Goal: Task Accomplishment & Management: Manage account settings

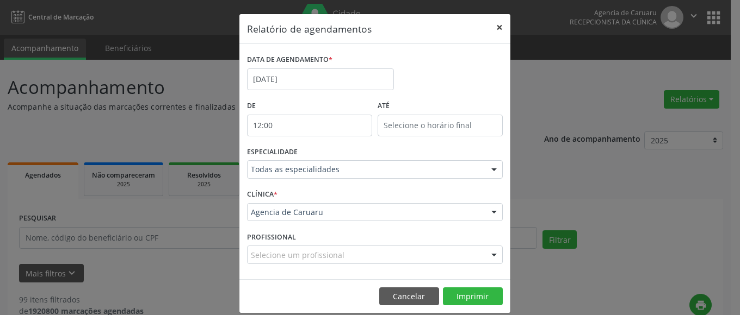
click at [491, 23] on button "×" at bounding box center [499, 27] width 22 height 27
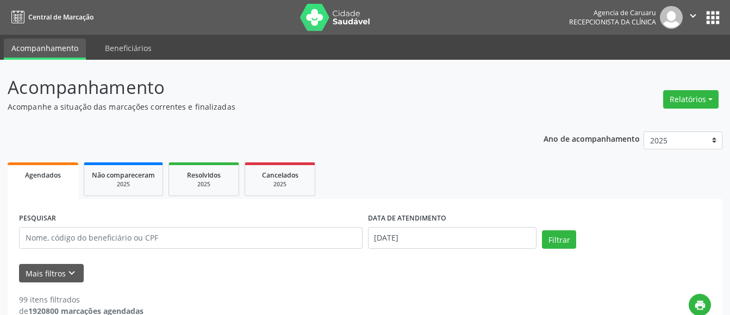
scroll to position [163, 0]
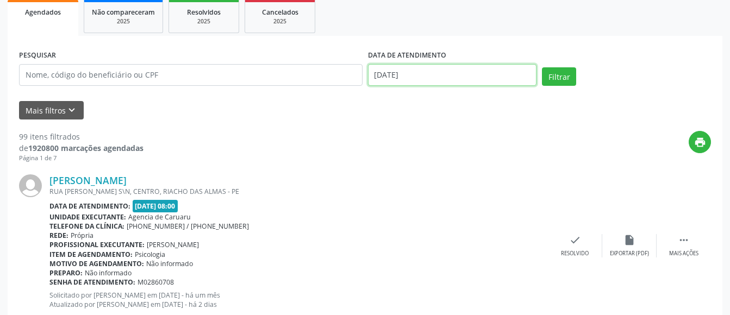
click at [443, 74] on input "[DATE]" at bounding box center [452, 75] width 169 height 22
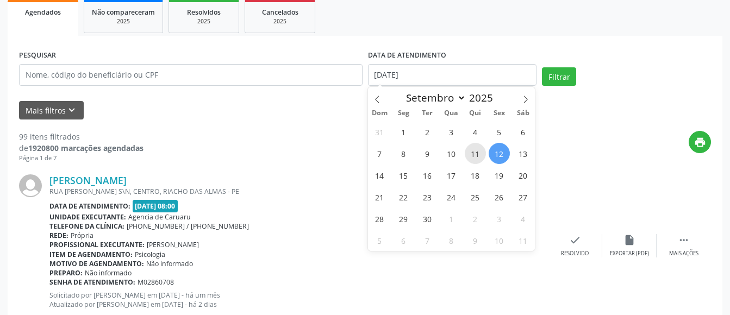
click at [470, 150] on span "11" at bounding box center [475, 153] width 21 height 21
type input "[DATE]"
click at [470, 150] on span "11" at bounding box center [475, 153] width 21 height 21
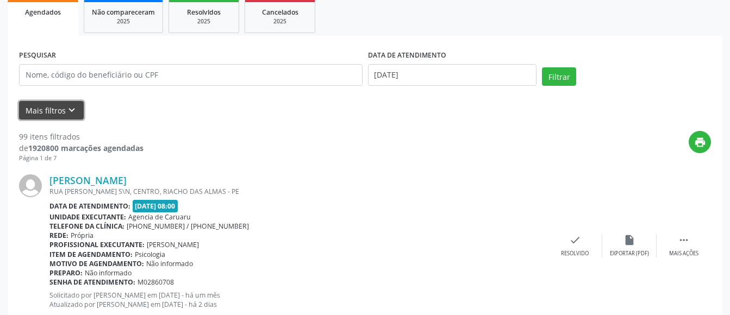
click at [70, 109] on icon "keyboard_arrow_down" at bounding box center [72, 110] width 12 height 12
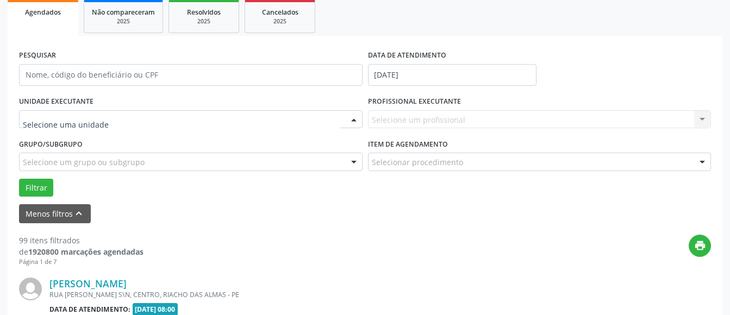
click at [353, 117] on div at bounding box center [354, 120] width 16 height 18
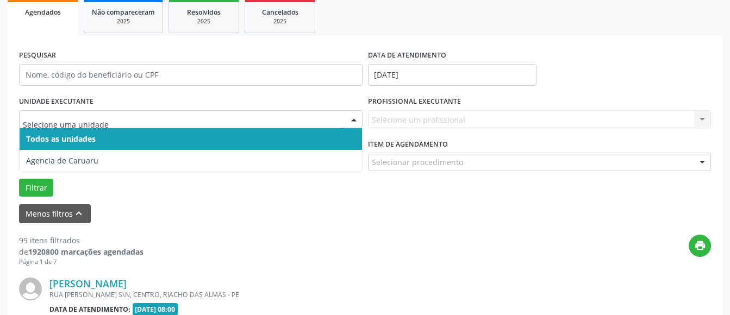
click at [183, 132] on span "Todos as unidades" at bounding box center [191, 139] width 343 height 22
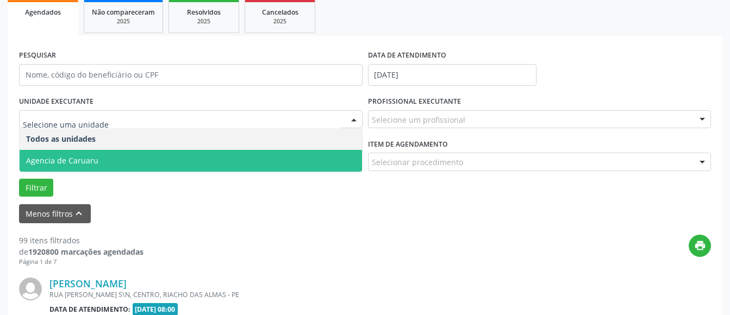
click at [194, 203] on form "PESQUISAR DATA DE ATENDIMENTO [DATE] UNIDADE EXECUTANTE Todos as unidades Agenc…" at bounding box center [365, 135] width 692 height 176
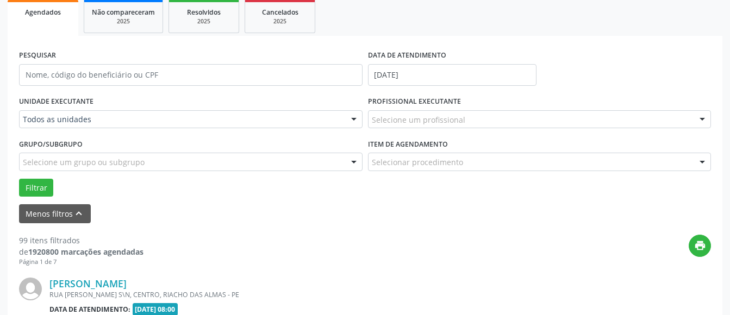
click at [352, 117] on div at bounding box center [354, 120] width 16 height 18
click at [289, 191] on div "Filtrar" at bounding box center [365, 188] width 698 height 18
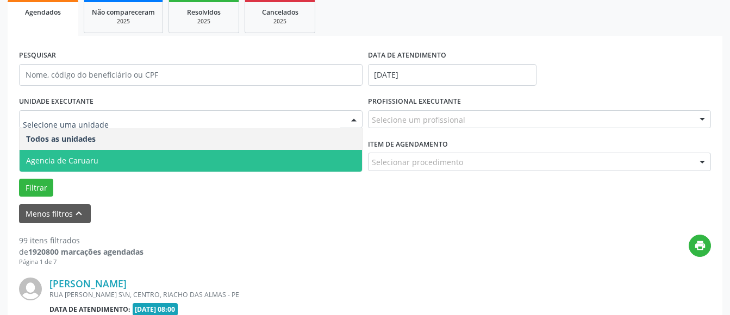
click at [76, 157] on span "Agencia de Caruaru" at bounding box center [62, 161] width 72 height 10
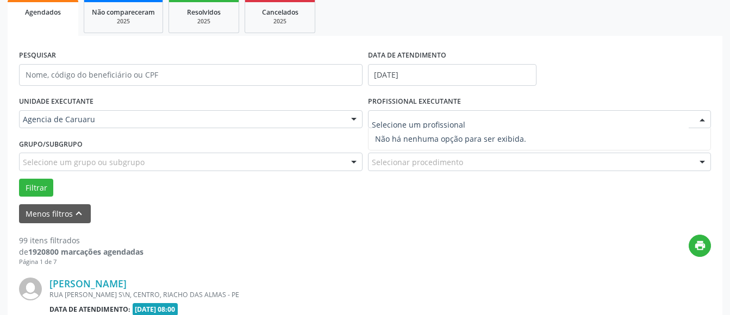
click at [296, 237] on div "print" at bounding box center [428, 251] width 568 height 32
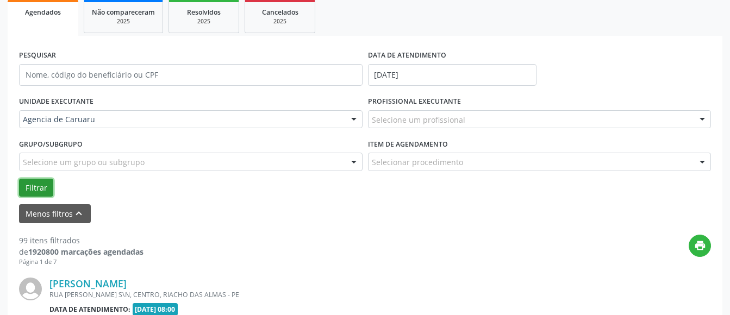
click at [39, 182] on button "Filtrar" at bounding box center [36, 188] width 34 height 18
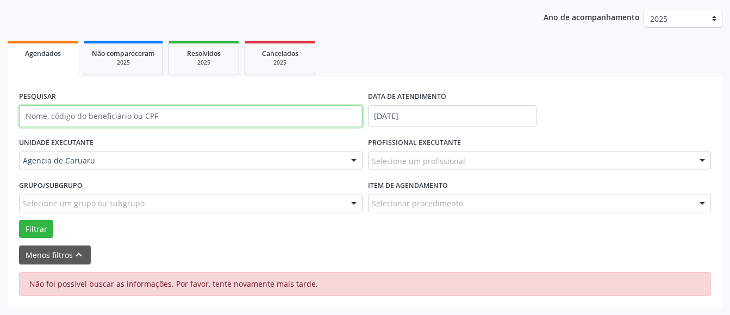
scroll to position [122, 0]
click at [103, 123] on input "text" at bounding box center [191, 116] width 344 height 22
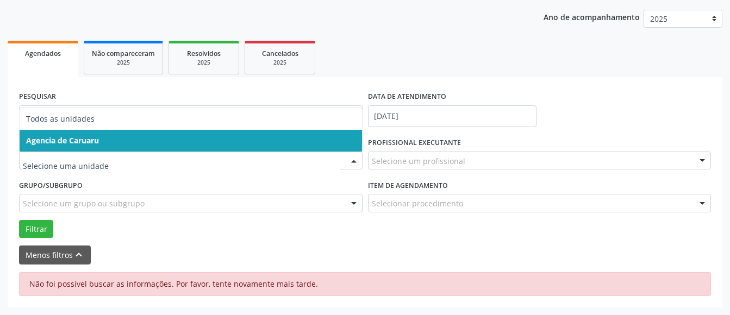
click at [93, 142] on span "Agencia de Caruaru" at bounding box center [62, 140] width 73 height 10
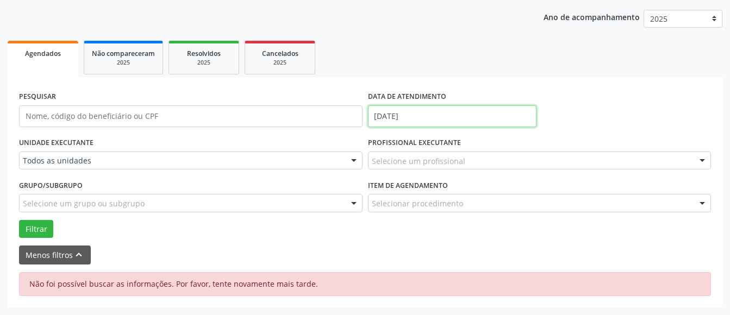
click at [421, 116] on input "[DATE]" at bounding box center [452, 116] width 169 height 22
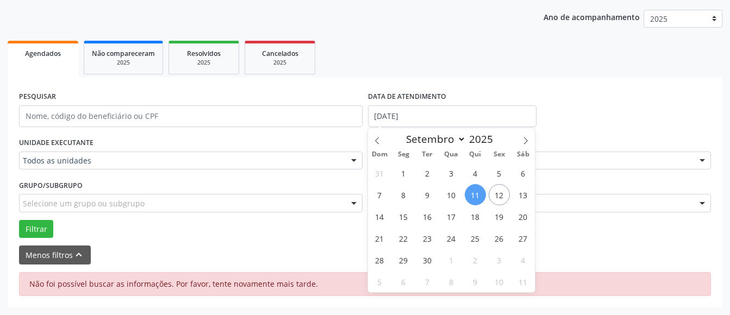
click at [479, 195] on span "11" at bounding box center [475, 194] width 21 height 21
type input "[DATE]"
click at [479, 195] on span "11" at bounding box center [475, 194] width 21 height 21
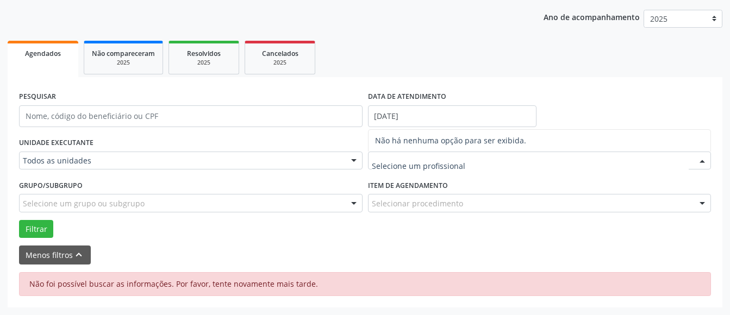
click at [389, 165] on input "text" at bounding box center [531, 167] width 318 height 22
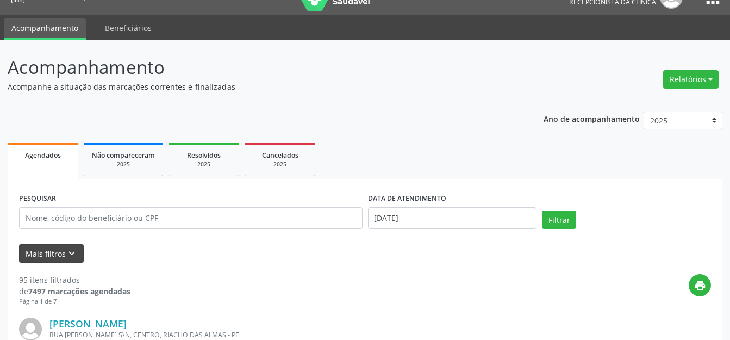
scroll to position [20, 0]
click at [69, 258] on icon "keyboard_arrow_down" at bounding box center [72, 253] width 12 height 12
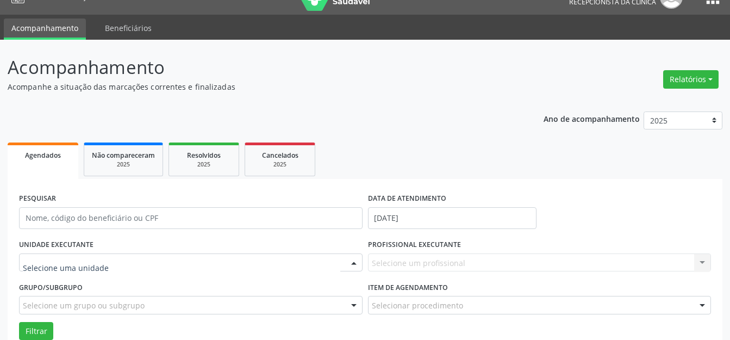
click at [353, 262] on div at bounding box center [354, 263] width 16 height 18
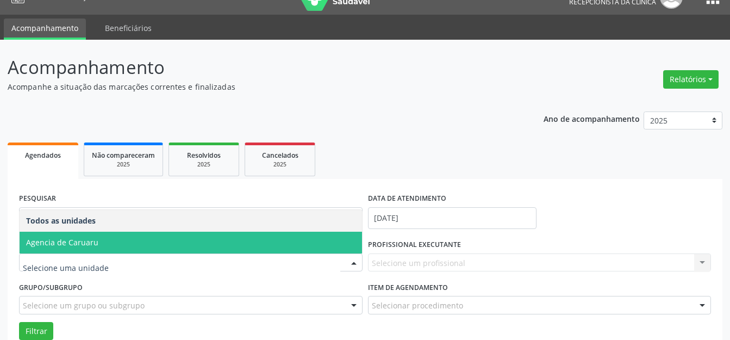
click at [210, 243] on span "Agencia de Caruaru" at bounding box center [191, 243] width 343 height 22
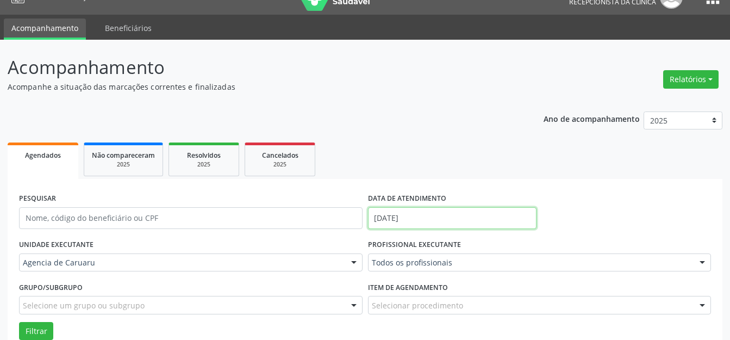
click at [452, 214] on input "[DATE]" at bounding box center [452, 218] width 169 height 22
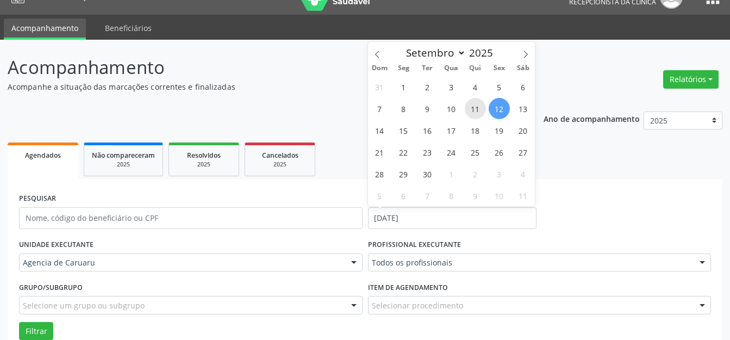
click at [471, 106] on span "11" at bounding box center [475, 108] width 21 height 21
type input "[DATE]"
click at [471, 106] on span "11" at bounding box center [475, 108] width 21 height 21
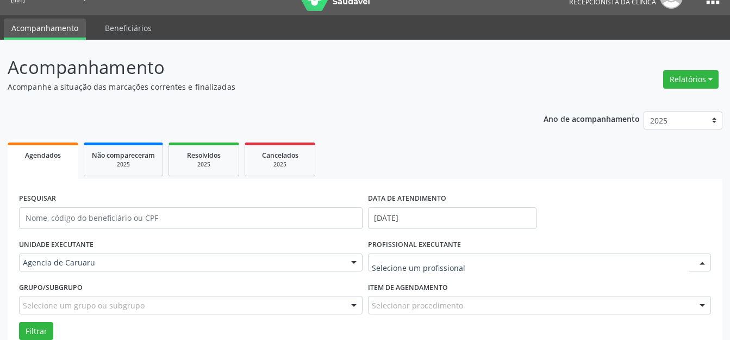
click at [703, 264] on div at bounding box center [702, 263] width 16 height 18
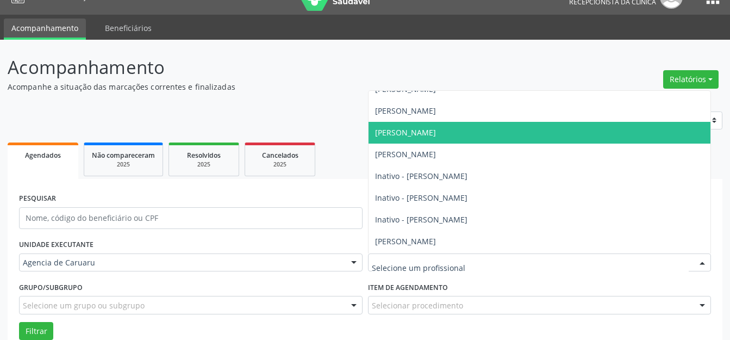
scroll to position [109, 0]
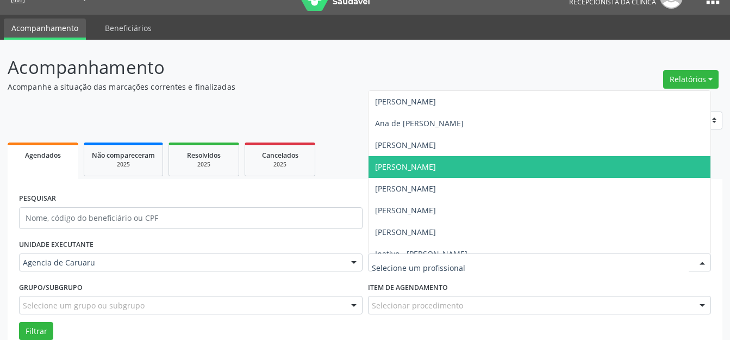
click at [412, 160] on span "[PERSON_NAME]" at bounding box center [540, 167] width 343 height 22
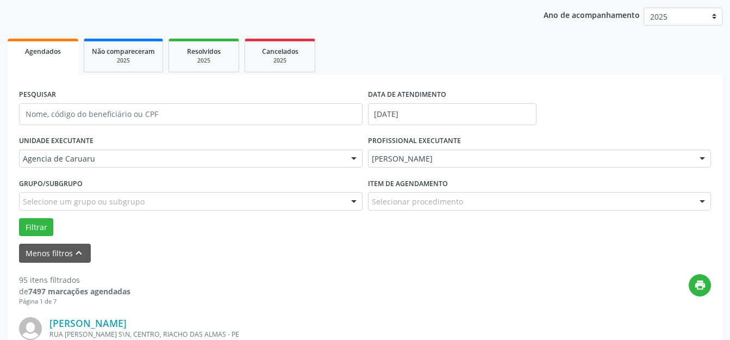
scroll to position [129, 0]
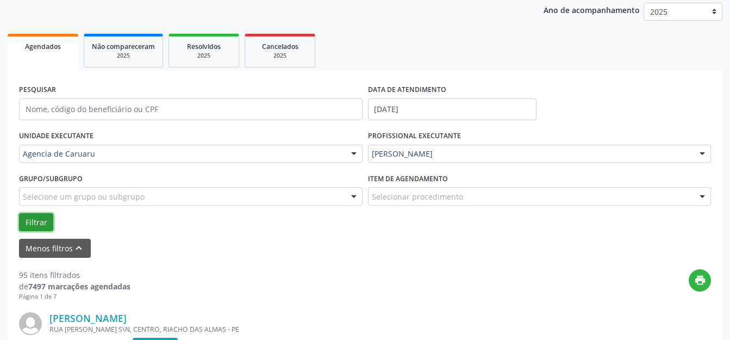
click at [42, 224] on button "Filtrar" at bounding box center [36, 222] width 34 height 18
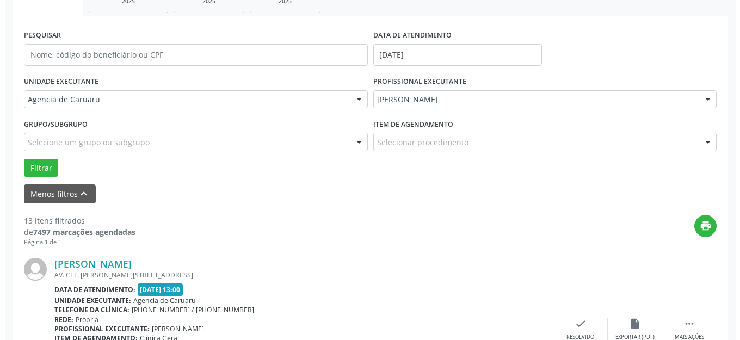
scroll to position [292, 0]
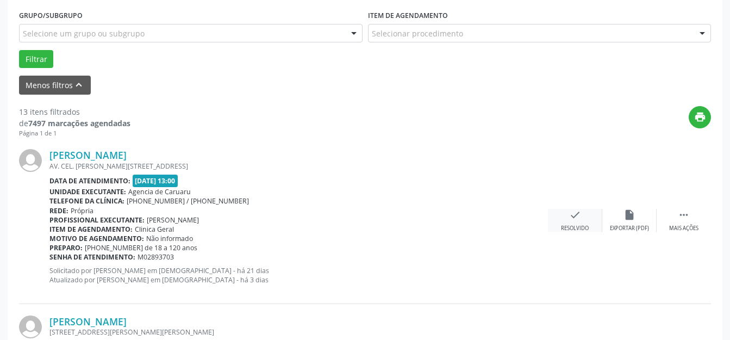
click at [573, 222] on div "check Resolvido" at bounding box center [575, 220] width 54 height 23
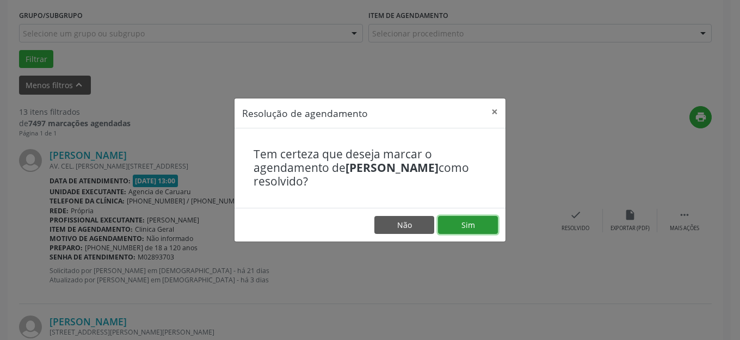
click at [471, 225] on button "Sim" at bounding box center [468, 225] width 60 height 18
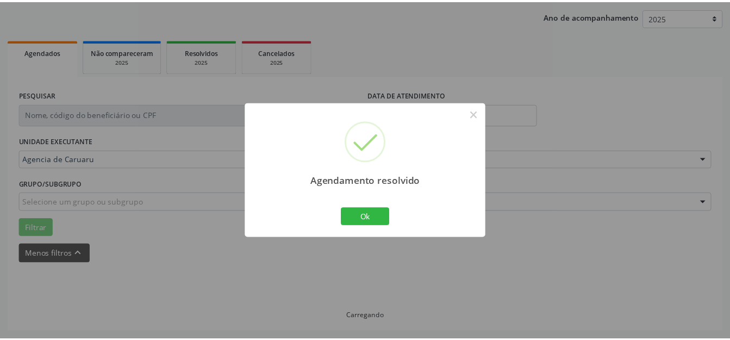
scroll to position [123, 0]
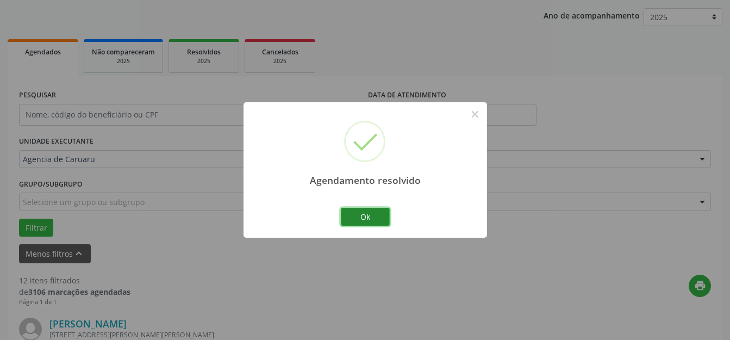
click at [375, 222] on button "Ok" at bounding box center [365, 217] width 49 height 18
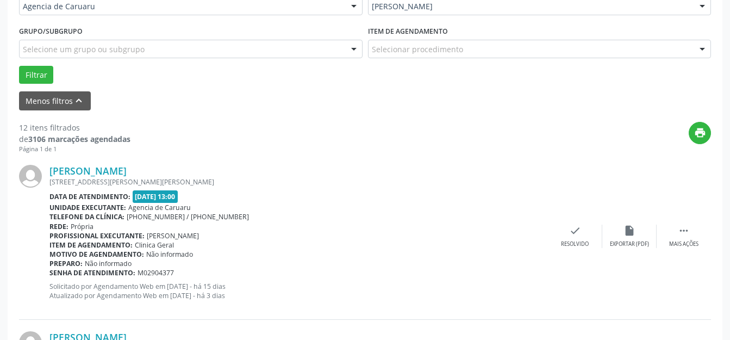
scroll to position [287, 0]
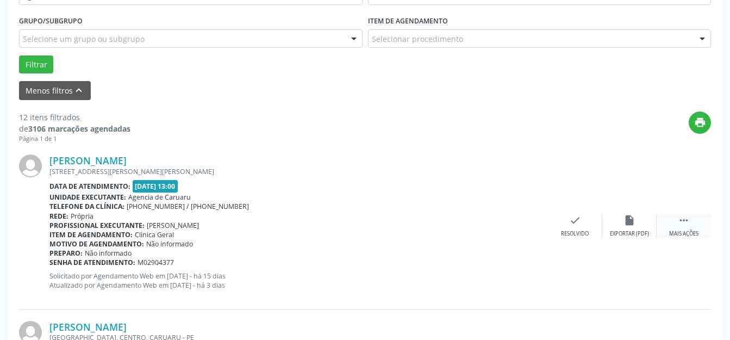
click at [677, 227] on div " Mais ações" at bounding box center [684, 225] width 54 height 23
click at [616, 227] on div "alarm_off Não compareceu" at bounding box center [630, 225] width 54 height 23
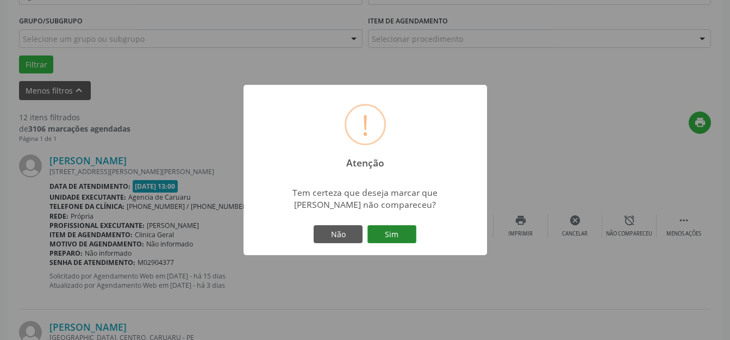
click at [388, 236] on button "Sim" at bounding box center [392, 234] width 49 height 18
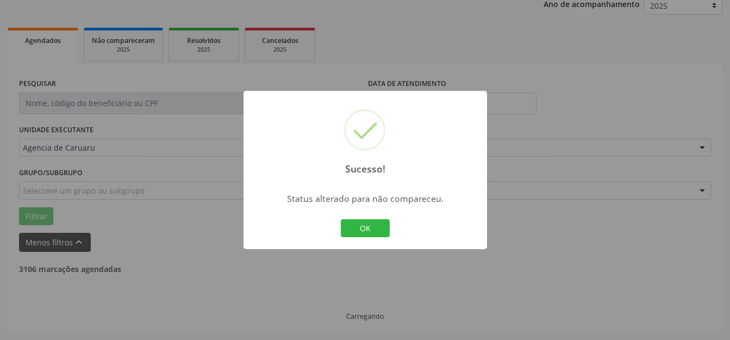
scroll to position [135, 0]
click at [380, 227] on button "OK" at bounding box center [365, 228] width 49 height 18
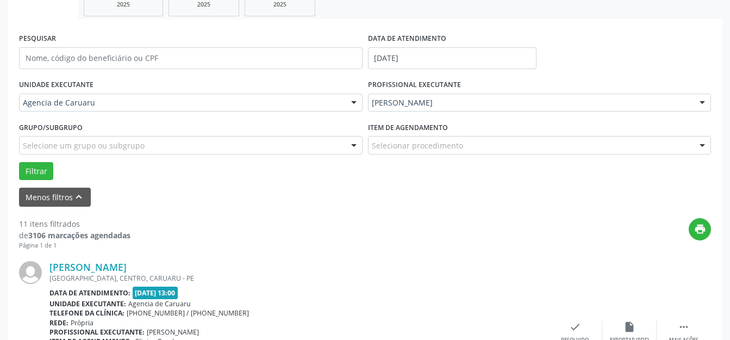
scroll to position [298, 0]
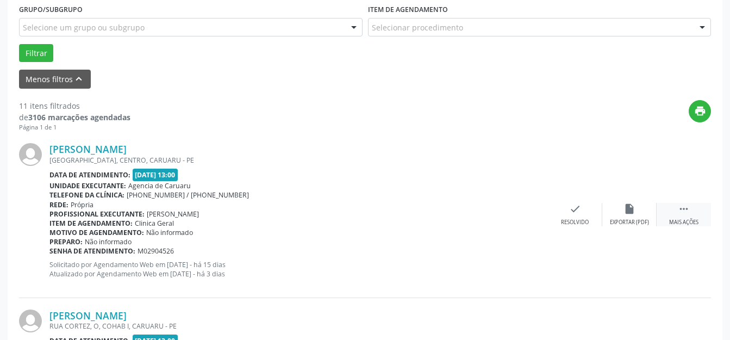
click at [670, 217] on div " Mais ações" at bounding box center [684, 214] width 54 height 23
click at [628, 212] on icon "alarm_off" at bounding box center [630, 209] width 12 height 12
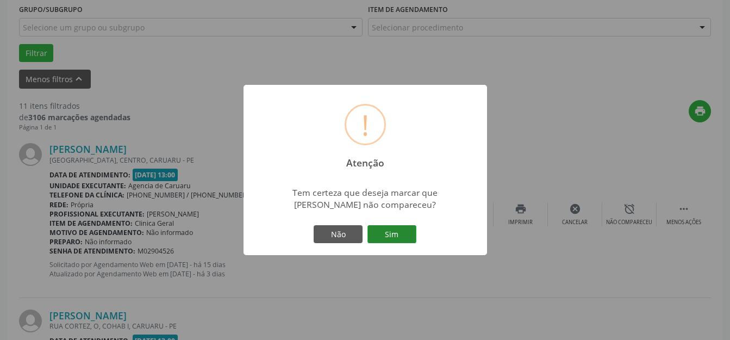
click at [394, 235] on button "Sim" at bounding box center [392, 234] width 49 height 18
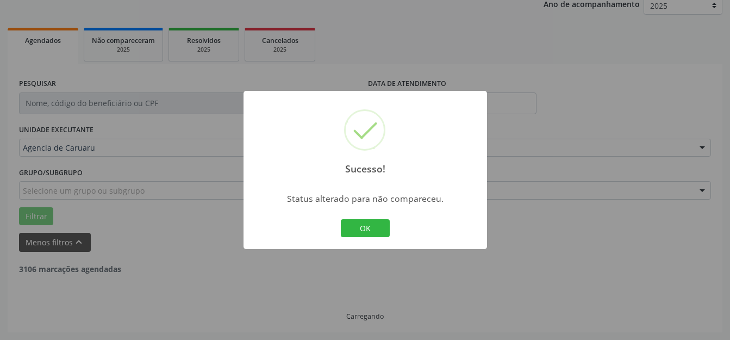
scroll to position [135, 0]
click at [376, 232] on button "OK" at bounding box center [365, 228] width 49 height 18
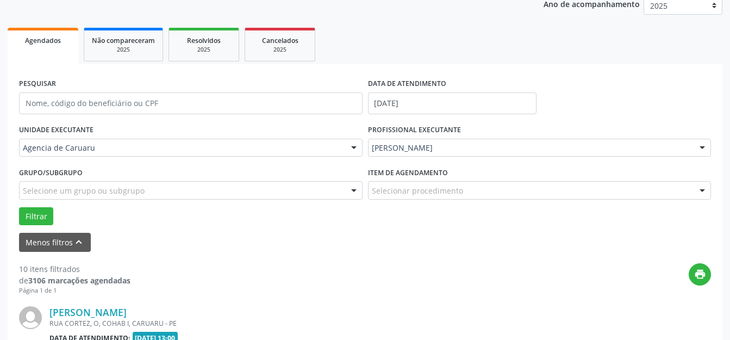
scroll to position [298, 0]
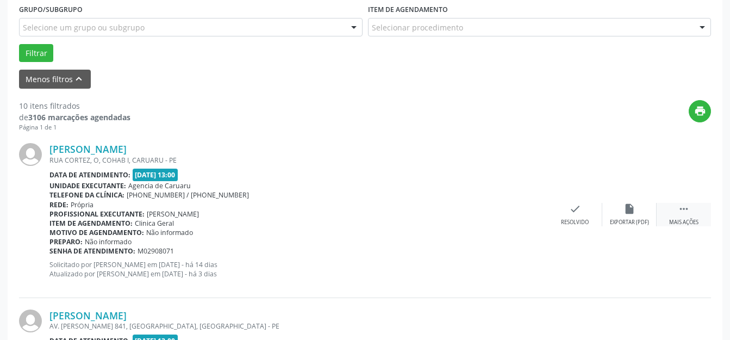
click at [678, 217] on div " Mais ações" at bounding box center [684, 214] width 54 height 23
click at [613, 211] on div "alarm_off Não compareceu" at bounding box center [630, 214] width 54 height 23
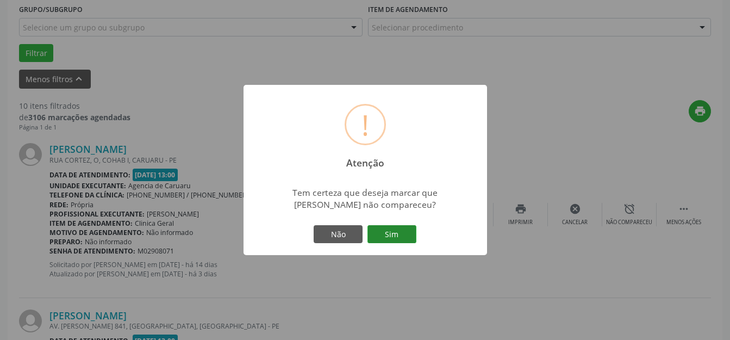
click at [394, 235] on button "Sim" at bounding box center [392, 234] width 49 height 18
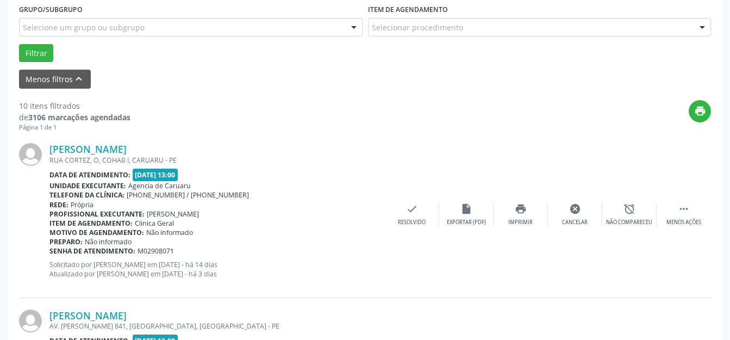
scroll to position [135, 0]
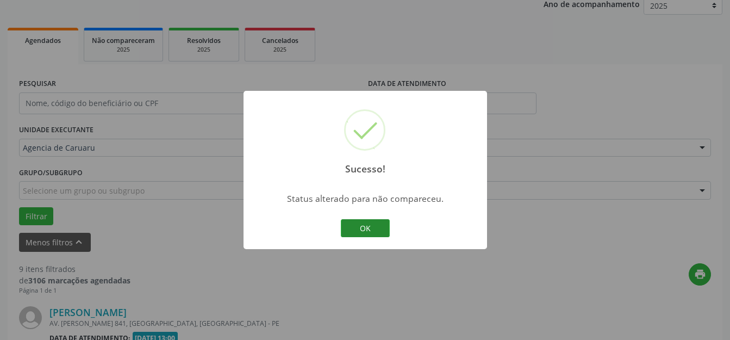
click at [368, 231] on button "OK" at bounding box center [365, 228] width 49 height 18
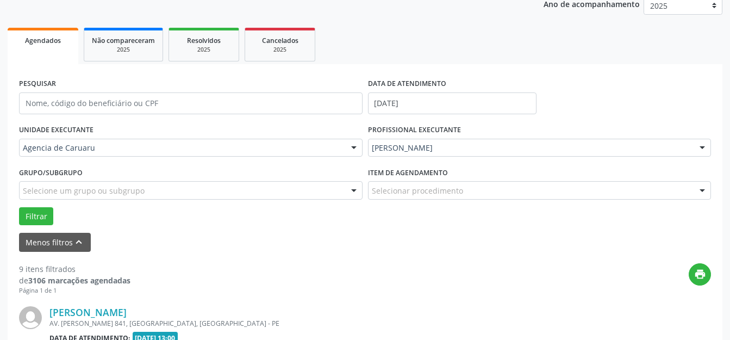
scroll to position [298, 0]
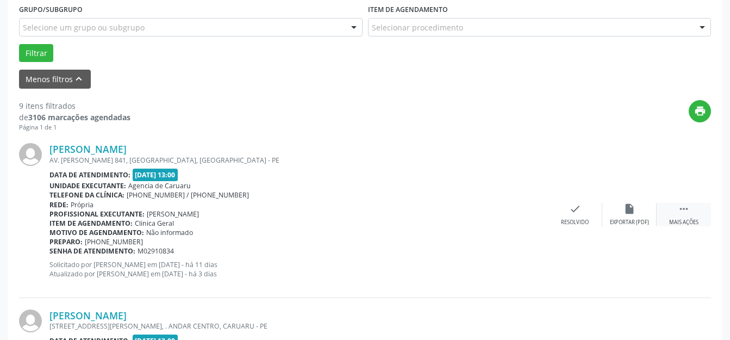
click at [680, 215] on div " Mais ações" at bounding box center [684, 214] width 54 height 23
click at [617, 214] on div "alarm_off Não compareceu" at bounding box center [630, 214] width 54 height 23
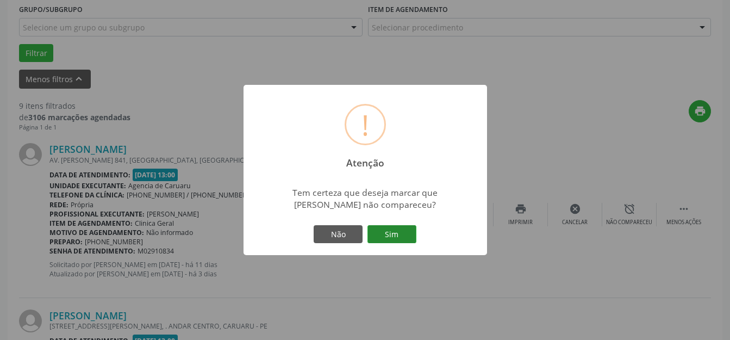
click at [385, 235] on button "Sim" at bounding box center [392, 234] width 49 height 18
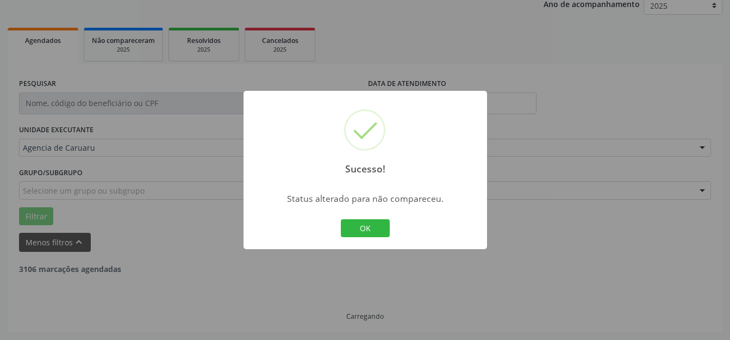
scroll to position [135, 0]
click at [375, 233] on button "OK" at bounding box center [365, 228] width 49 height 18
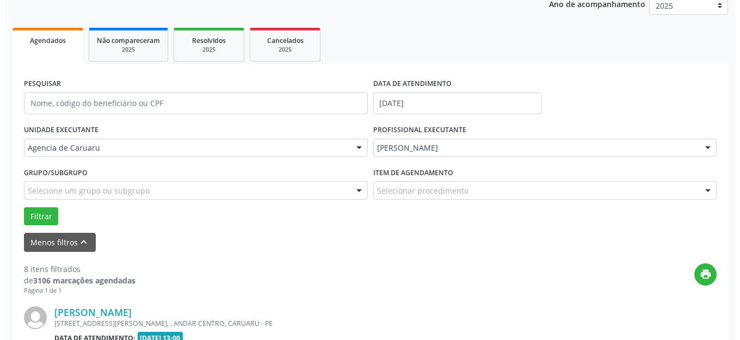
scroll to position [298, 0]
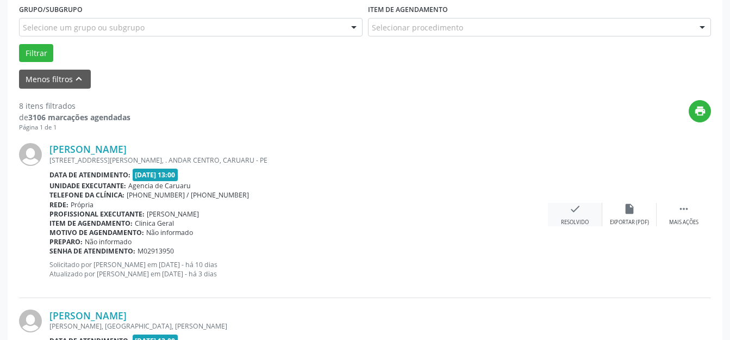
click at [576, 207] on icon "check" at bounding box center [575, 209] width 12 height 12
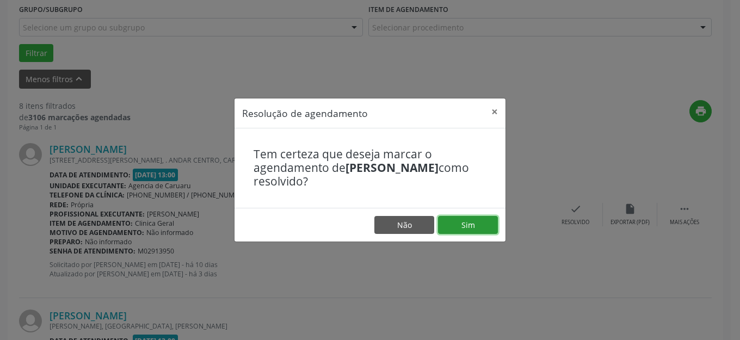
click at [485, 229] on button "Sim" at bounding box center [468, 225] width 60 height 18
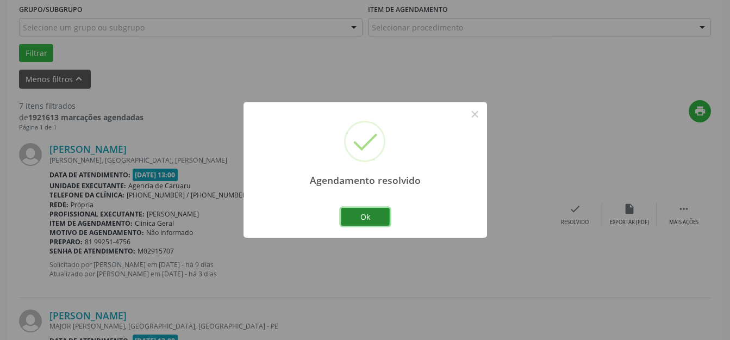
click at [357, 210] on button "Ok" at bounding box center [365, 217] width 49 height 18
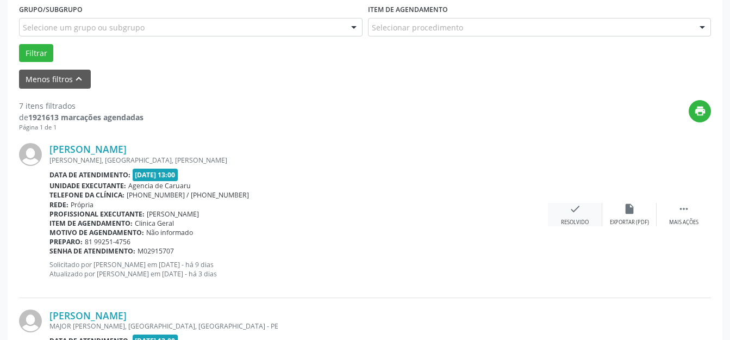
click at [576, 213] on icon "check" at bounding box center [575, 209] width 12 height 12
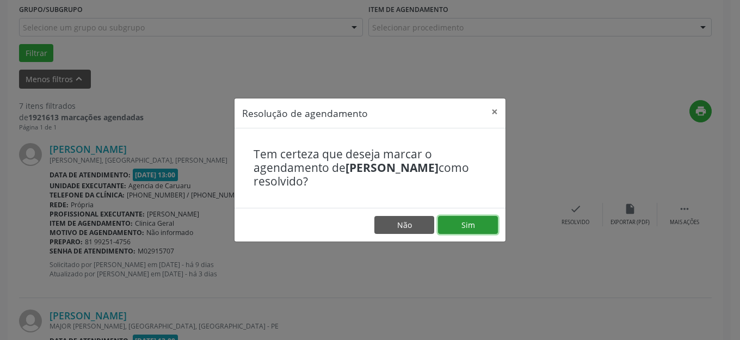
click at [470, 227] on button "Sim" at bounding box center [468, 225] width 60 height 18
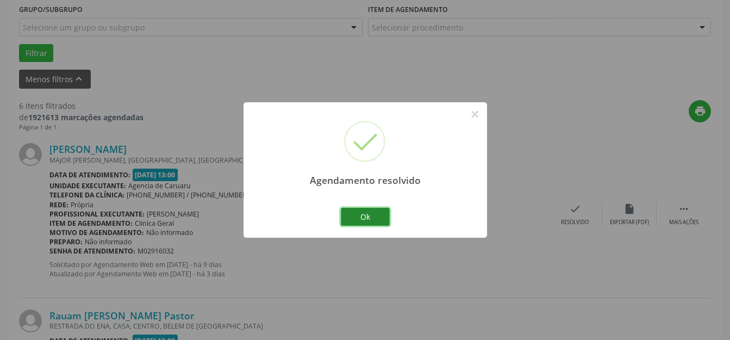
click at [360, 220] on button "Ok" at bounding box center [365, 217] width 49 height 18
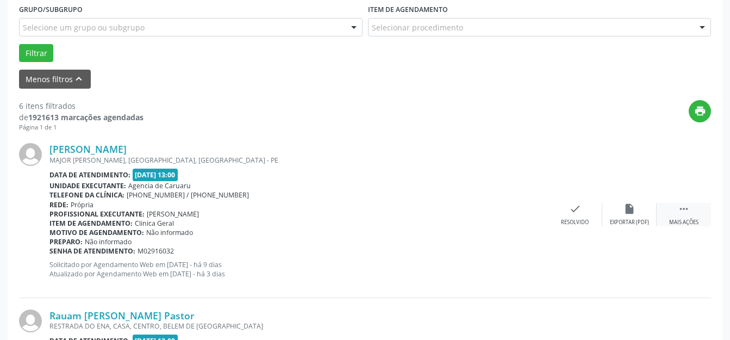
click at [675, 214] on div " Mais ações" at bounding box center [684, 214] width 54 height 23
click at [625, 221] on div "Não compareceu" at bounding box center [629, 223] width 46 height 8
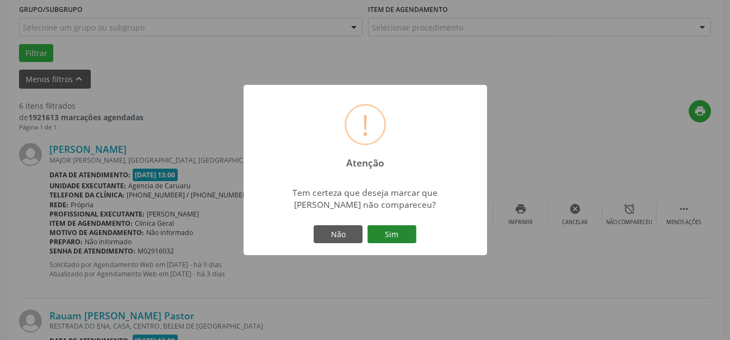
click at [390, 234] on button "Sim" at bounding box center [392, 234] width 49 height 18
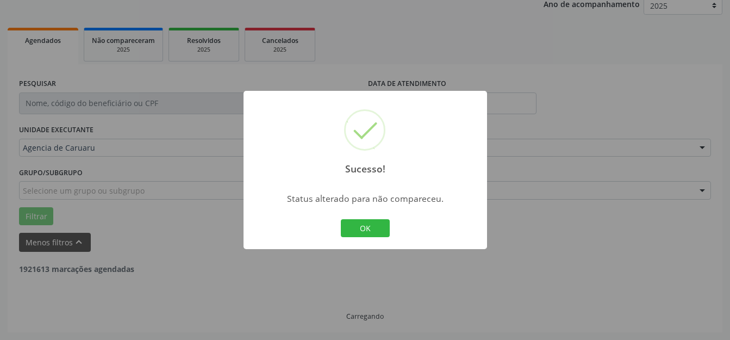
scroll to position [135, 0]
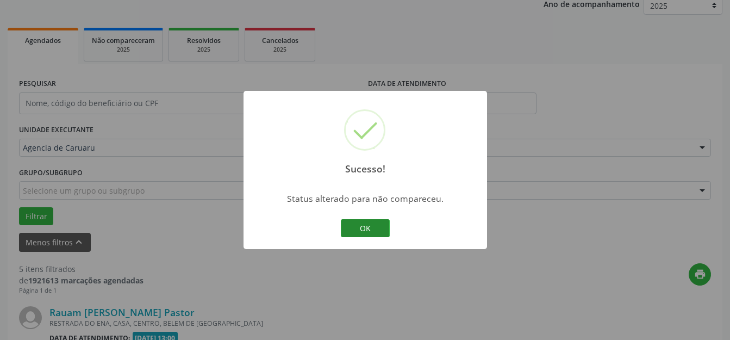
click at [374, 234] on button "OK" at bounding box center [365, 228] width 49 height 18
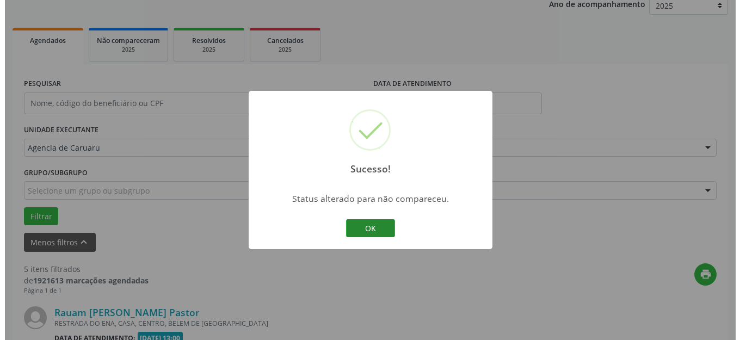
scroll to position [298, 0]
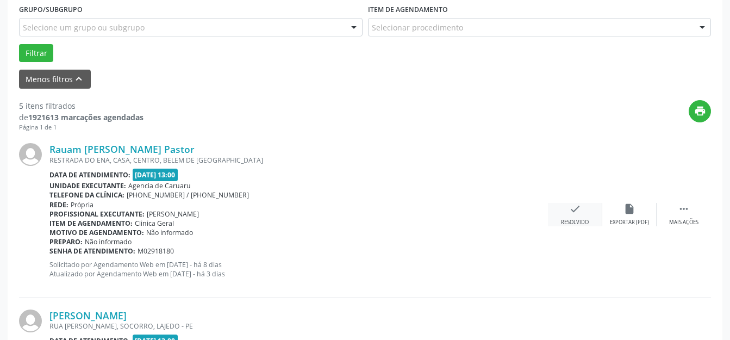
click at [574, 215] on div "check Resolvido" at bounding box center [575, 214] width 54 height 23
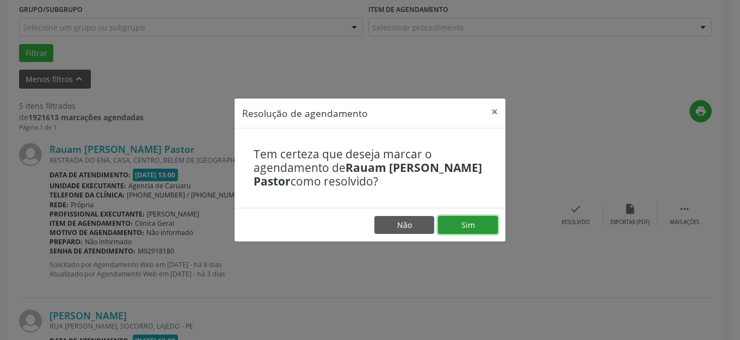
click at [452, 219] on button "Sim" at bounding box center [468, 225] width 60 height 18
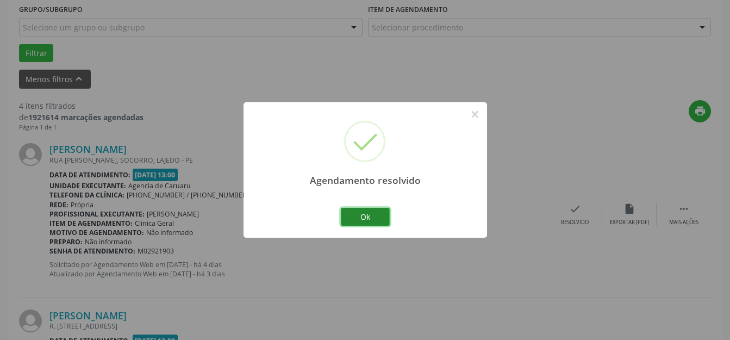
click at [368, 222] on button "Ok" at bounding box center [365, 217] width 49 height 18
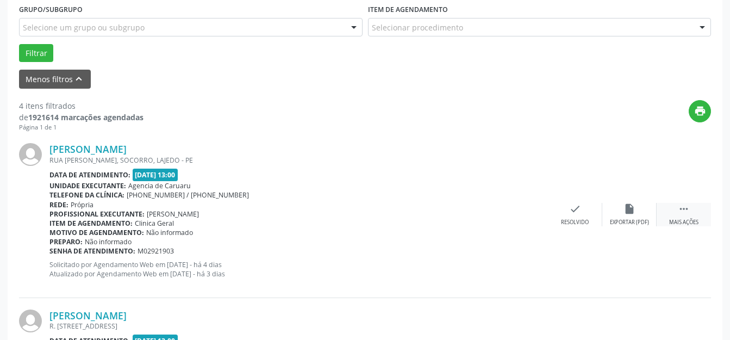
click at [679, 211] on icon "" at bounding box center [684, 209] width 12 height 12
click at [626, 214] on icon "alarm_off" at bounding box center [630, 209] width 12 height 12
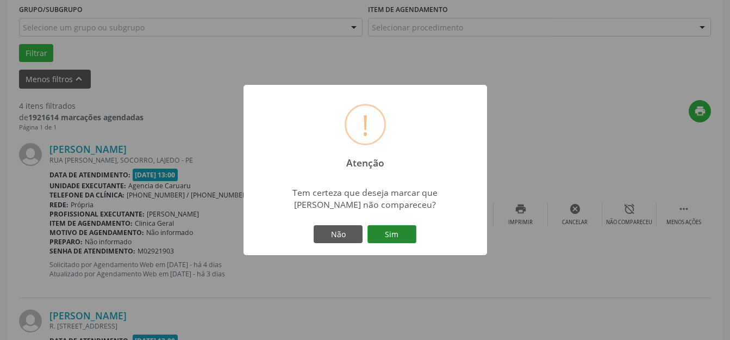
click at [396, 231] on button "Sim" at bounding box center [392, 234] width 49 height 18
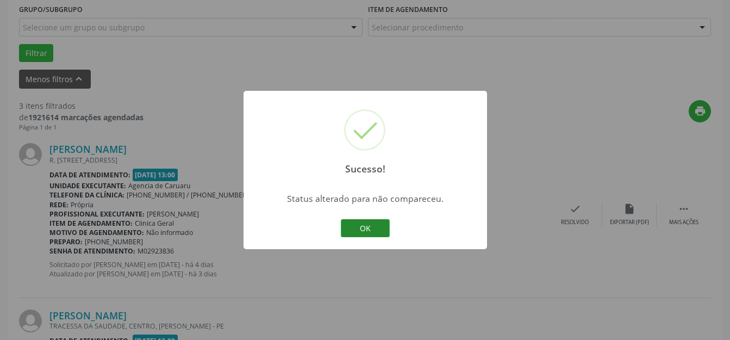
click at [369, 226] on button "OK" at bounding box center [365, 228] width 49 height 18
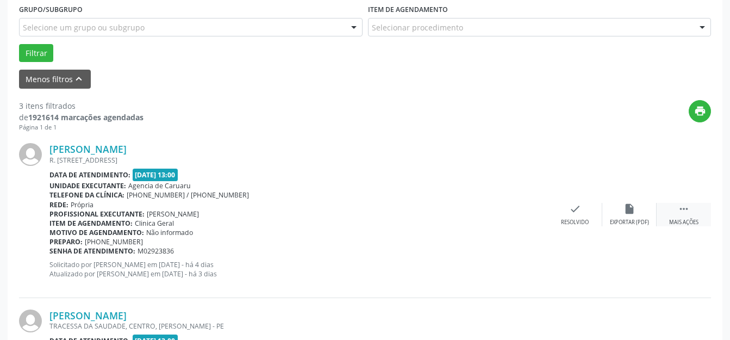
click at [677, 225] on div "Mais ações" at bounding box center [683, 223] width 29 height 8
click at [613, 219] on div "Não compareceu" at bounding box center [629, 223] width 46 height 8
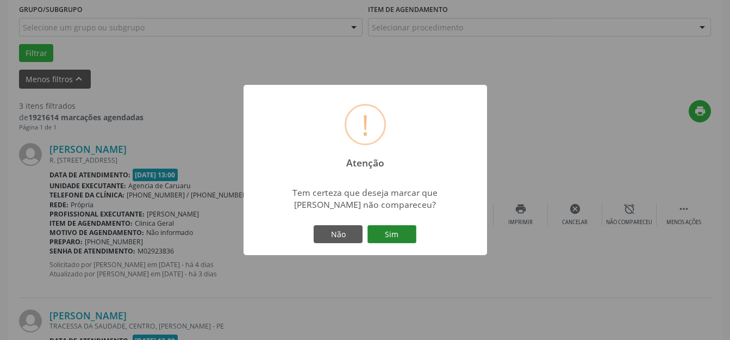
click at [404, 234] on button "Sim" at bounding box center [392, 234] width 49 height 18
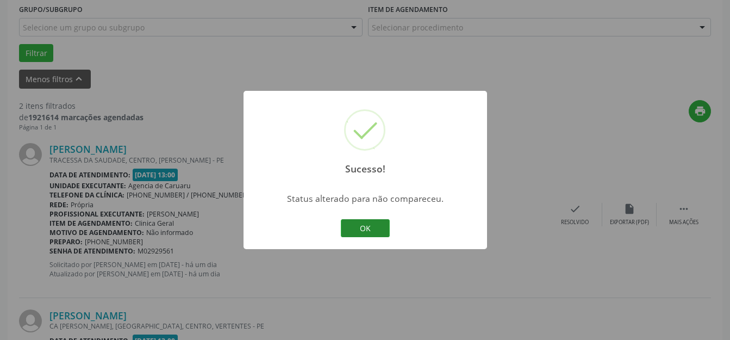
click at [383, 232] on button "OK" at bounding box center [365, 228] width 49 height 18
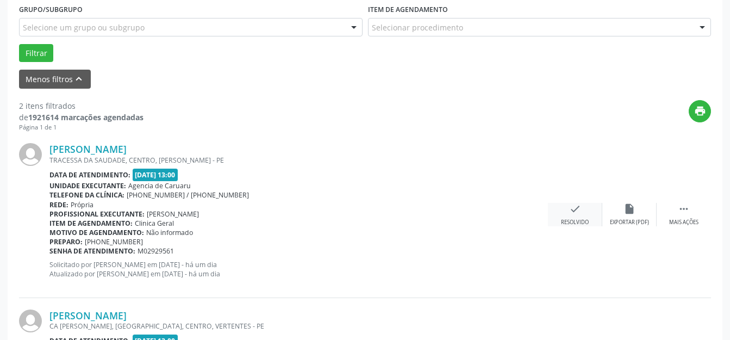
click at [570, 222] on div "Resolvido" at bounding box center [575, 223] width 28 height 8
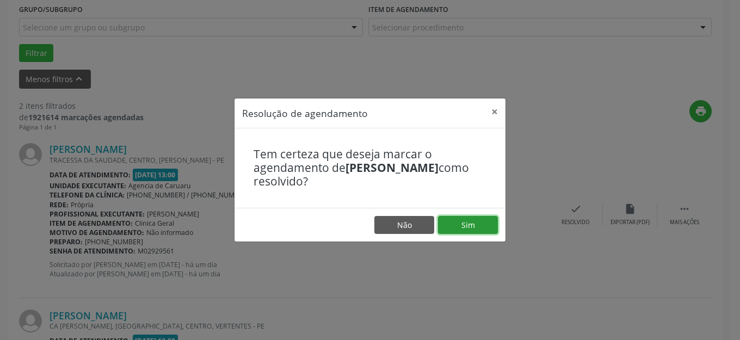
click at [456, 221] on button "Sim" at bounding box center [468, 225] width 60 height 18
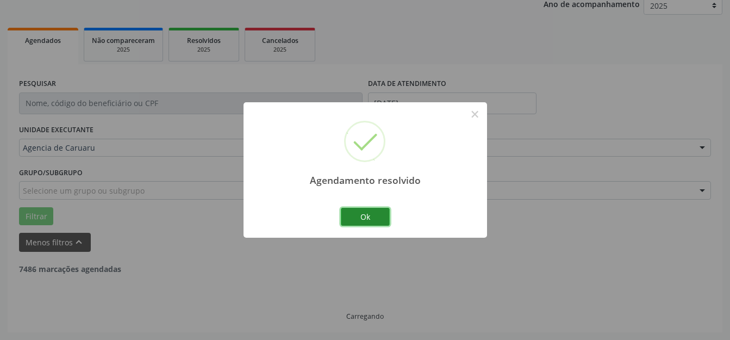
click at [378, 219] on button "Ok" at bounding box center [365, 217] width 49 height 18
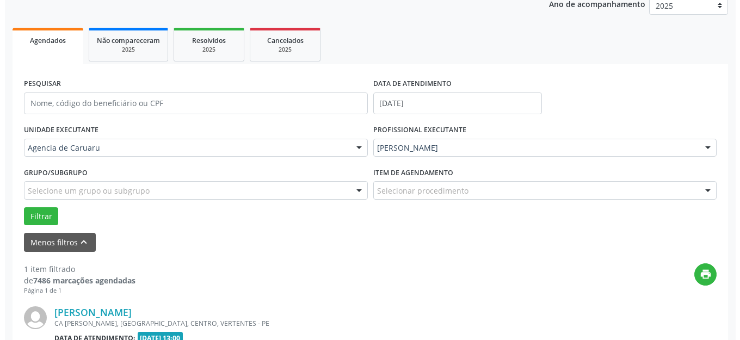
scroll to position [275, 0]
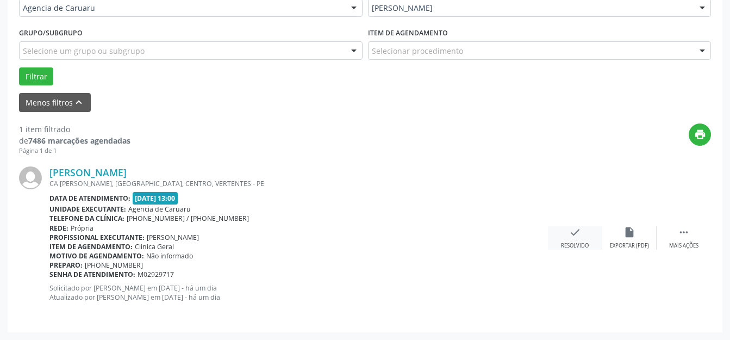
click at [571, 246] on div "Resolvido" at bounding box center [575, 246] width 28 height 8
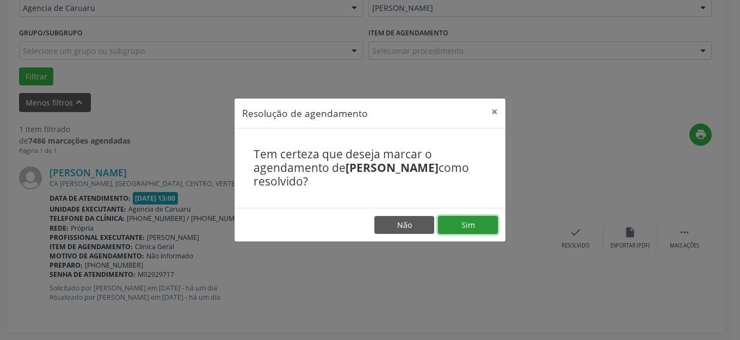
click at [460, 228] on button "Sim" at bounding box center [468, 225] width 60 height 18
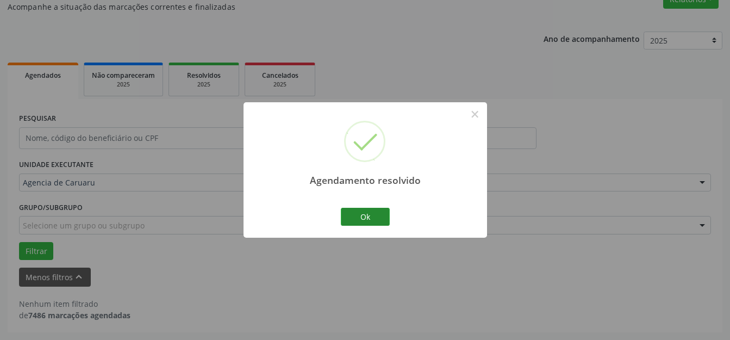
scroll to position [100, 0]
click at [369, 220] on button "Ok" at bounding box center [365, 217] width 49 height 18
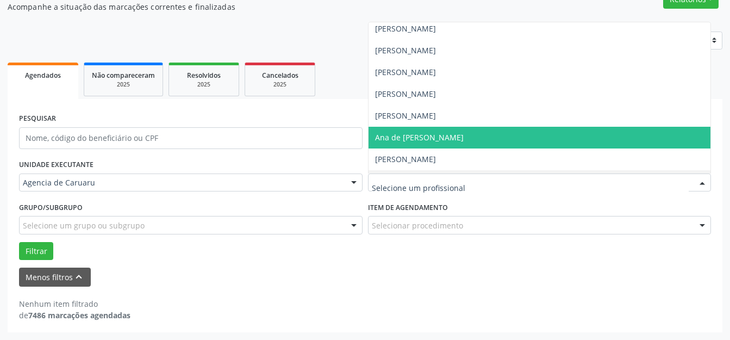
scroll to position [0, 0]
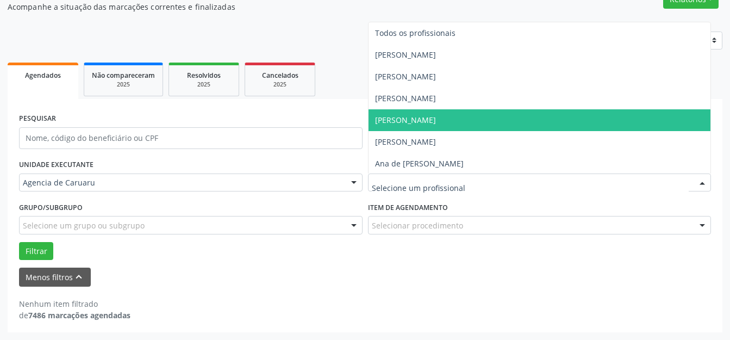
click at [416, 116] on span "[PERSON_NAME]" at bounding box center [405, 120] width 61 height 10
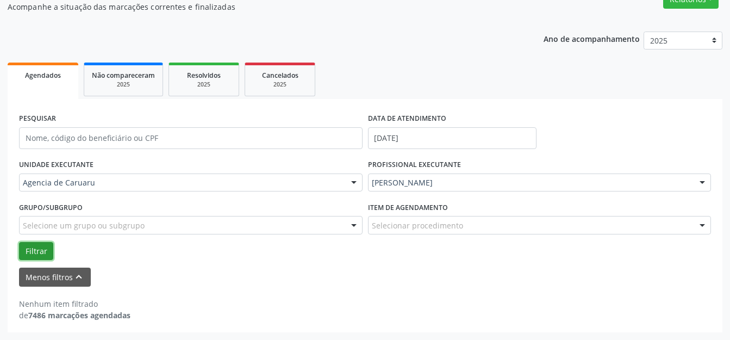
click at [36, 249] on button "Filtrar" at bounding box center [36, 251] width 34 height 18
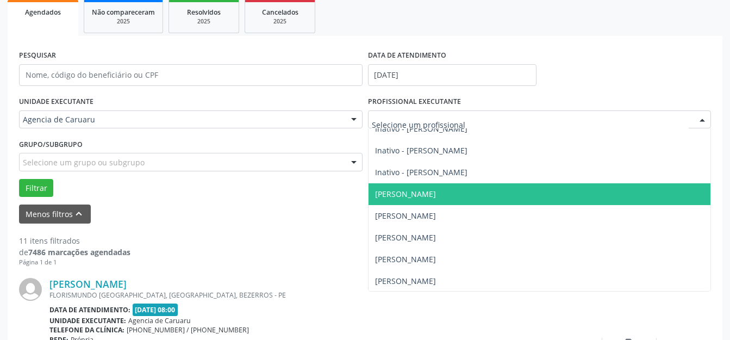
scroll to position [272, 0]
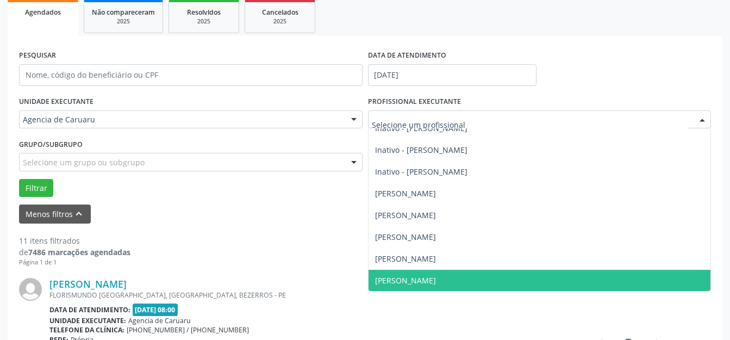
click at [411, 275] on span "[PERSON_NAME]" at bounding box center [405, 280] width 61 height 10
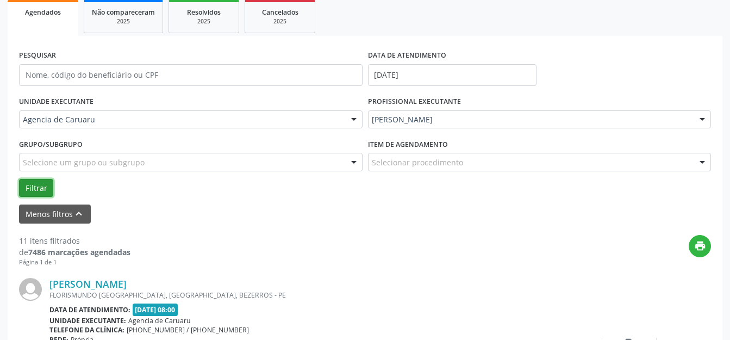
click at [41, 195] on button "Filtrar" at bounding box center [36, 188] width 34 height 18
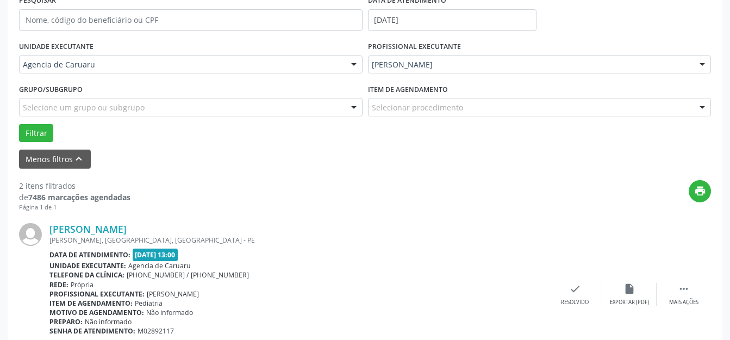
scroll to position [326, 0]
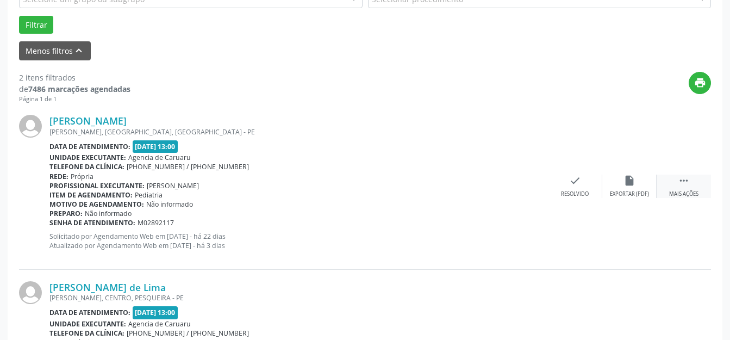
click at [679, 179] on icon "" at bounding box center [684, 181] width 12 height 12
click at [626, 182] on icon "alarm_off" at bounding box center [630, 181] width 12 height 12
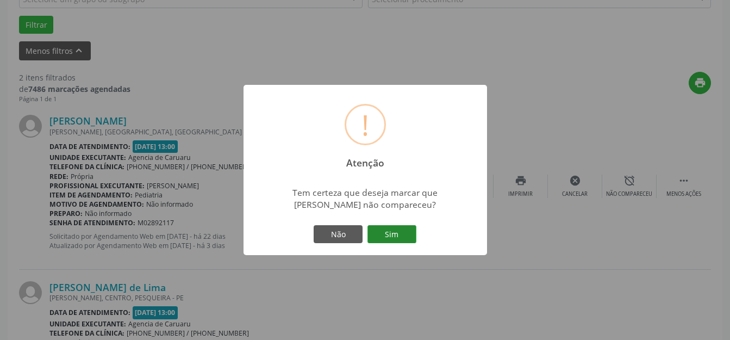
click at [387, 238] on button "Sim" at bounding box center [392, 234] width 49 height 18
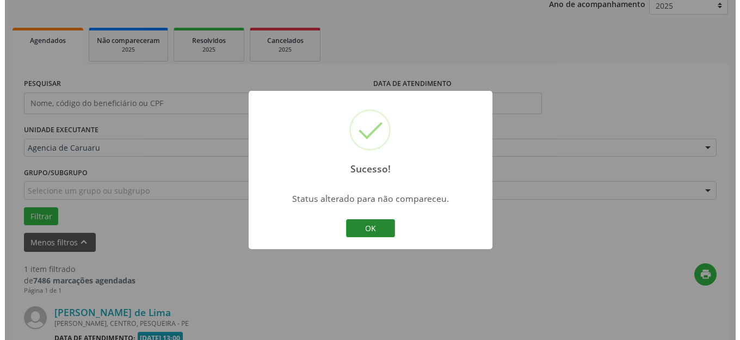
scroll to position [275, 0]
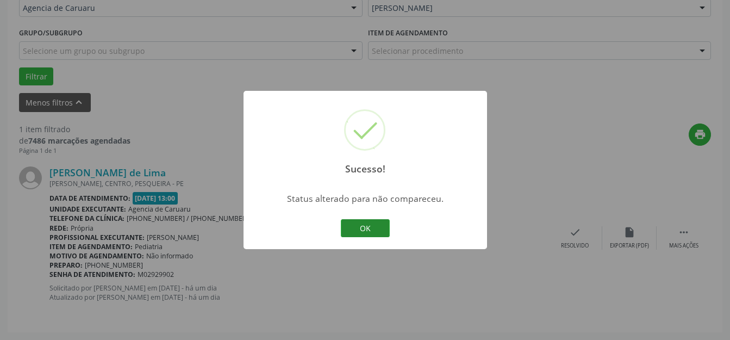
click at [362, 229] on button "OK" at bounding box center [365, 228] width 49 height 18
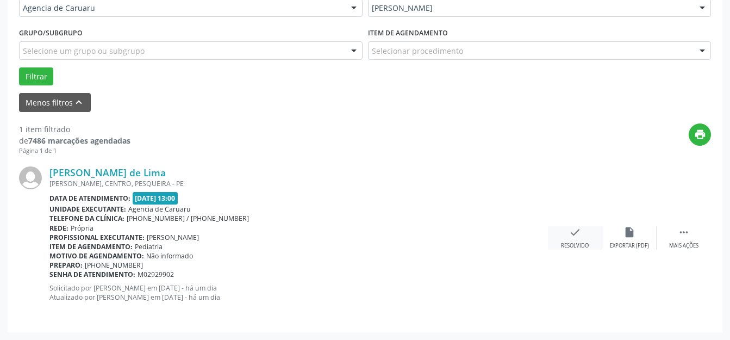
click at [576, 238] on div "check Resolvido" at bounding box center [575, 237] width 54 height 23
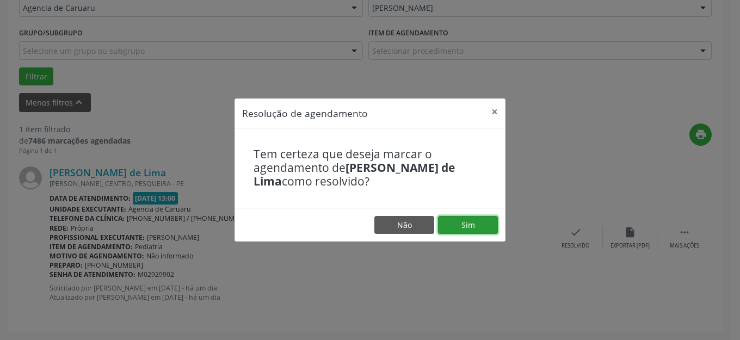
click at [476, 223] on button "Sim" at bounding box center [468, 225] width 60 height 18
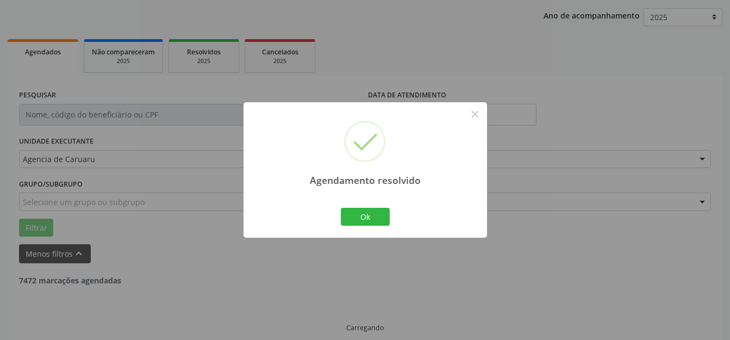
scroll to position [100, 0]
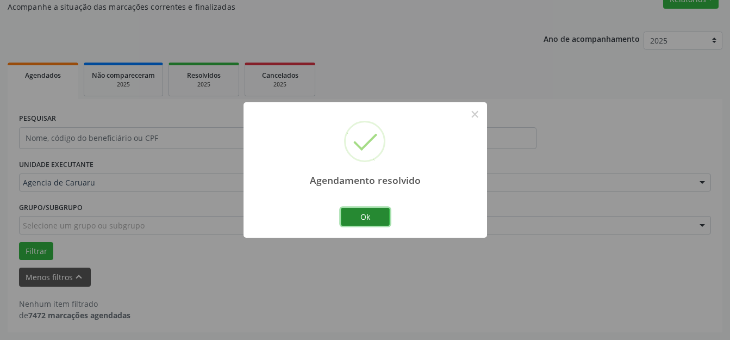
click at [362, 224] on button "Ok" at bounding box center [365, 217] width 49 height 18
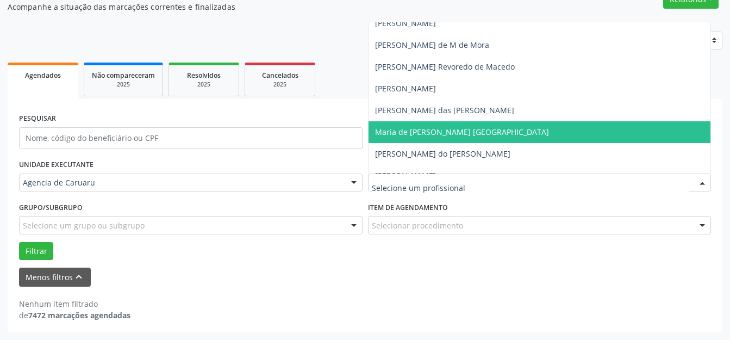
scroll to position [489, 0]
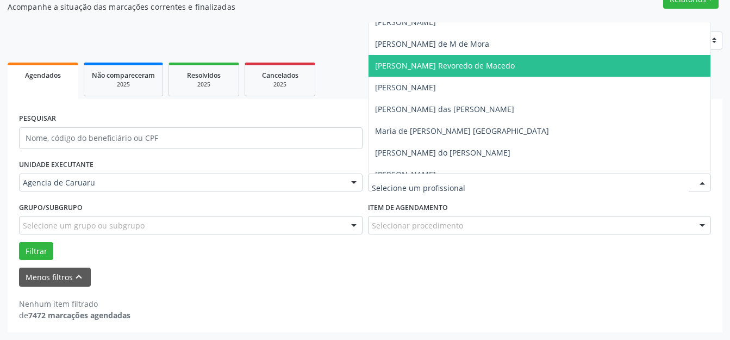
click at [398, 70] on span "[PERSON_NAME] Revoredo de Macedo" at bounding box center [445, 65] width 140 height 10
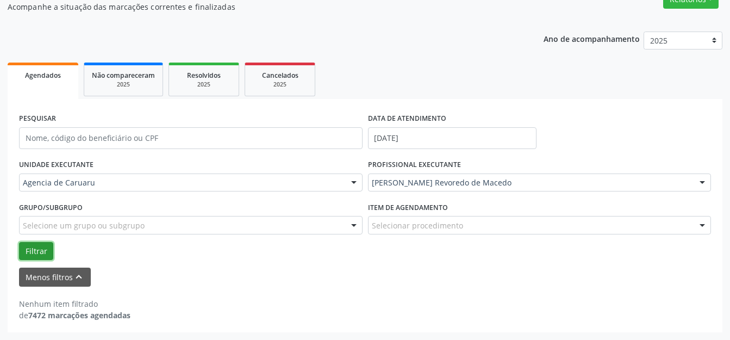
click at [39, 251] on button "Filtrar" at bounding box center [36, 251] width 34 height 18
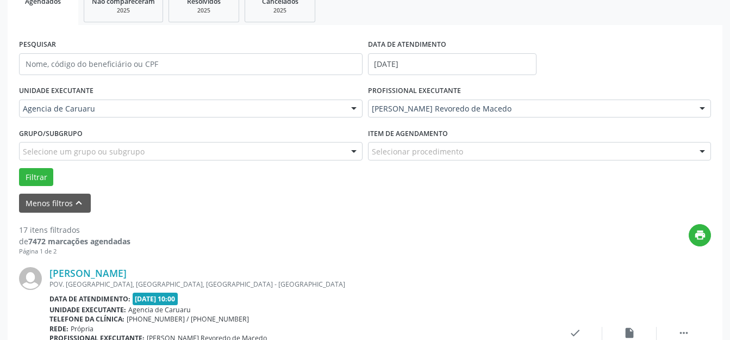
scroll to position [263, 0]
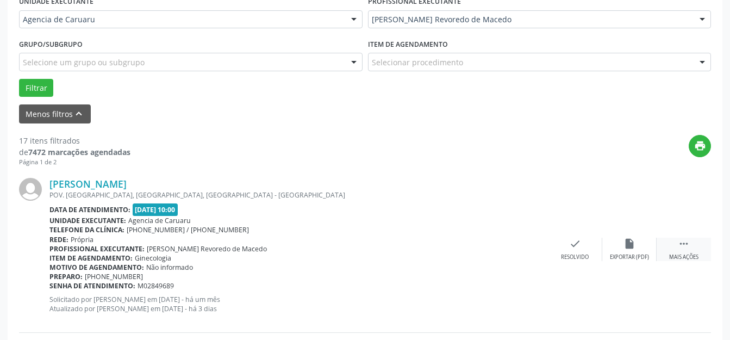
click at [681, 241] on icon "" at bounding box center [684, 244] width 12 height 12
click at [616, 250] on div "alarm_off Não compareceu" at bounding box center [630, 249] width 54 height 23
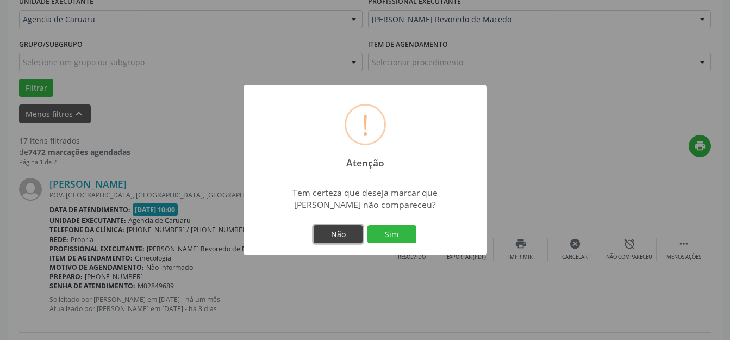
click at [331, 229] on button "Não" at bounding box center [338, 234] width 49 height 18
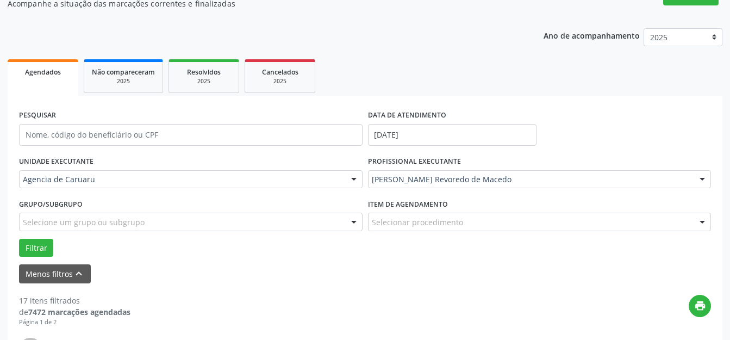
scroll to position [100, 0]
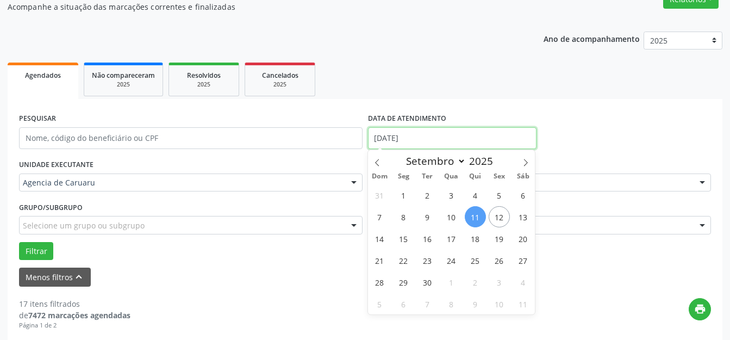
click at [413, 136] on input "[DATE]" at bounding box center [452, 138] width 169 height 22
click at [452, 217] on span "10" at bounding box center [451, 216] width 21 height 21
type input "[DATE]"
click at [452, 217] on span "10" at bounding box center [451, 216] width 21 height 21
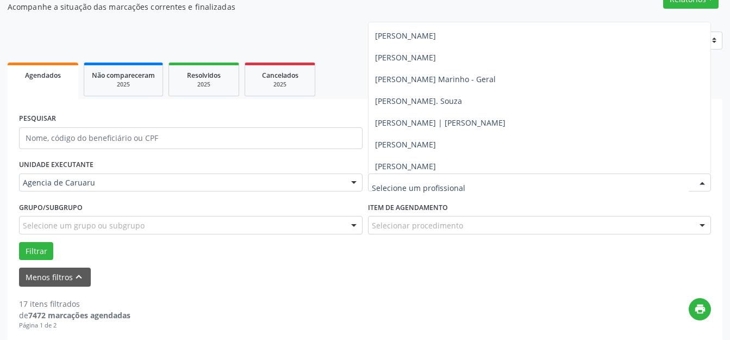
scroll to position [653, 0]
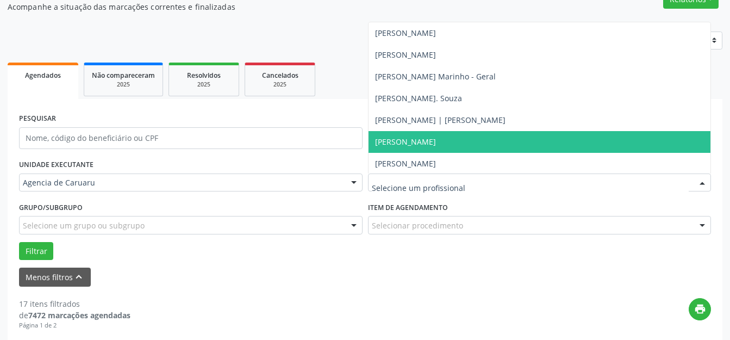
click at [407, 149] on span "[PERSON_NAME]" at bounding box center [540, 142] width 343 height 22
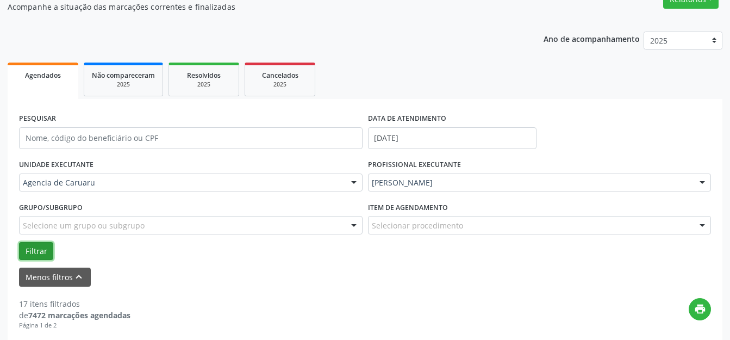
click at [26, 255] on button "Filtrar" at bounding box center [36, 251] width 34 height 18
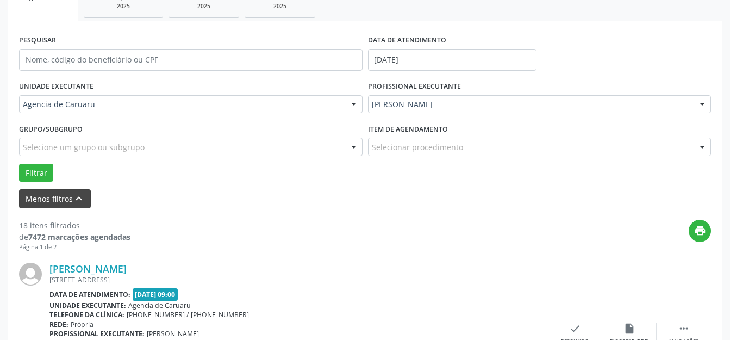
scroll to position [263, 0]
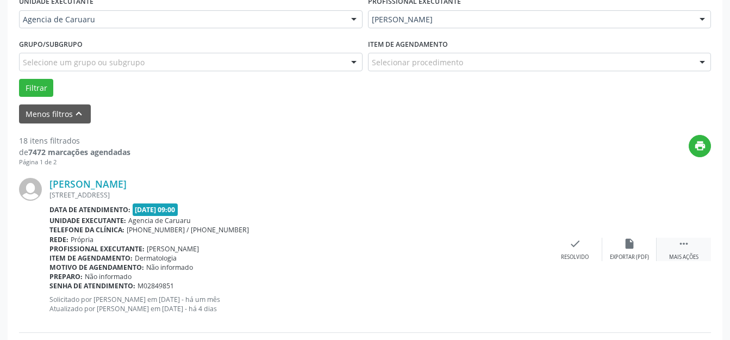
click at [677, 249] on div " Mais ações" at bounding box center [684, 249] width 54 height 23
click at [635, 251] on div "alarm_off Não compareceu" at bounding box center [630, 249] width 54 height 23
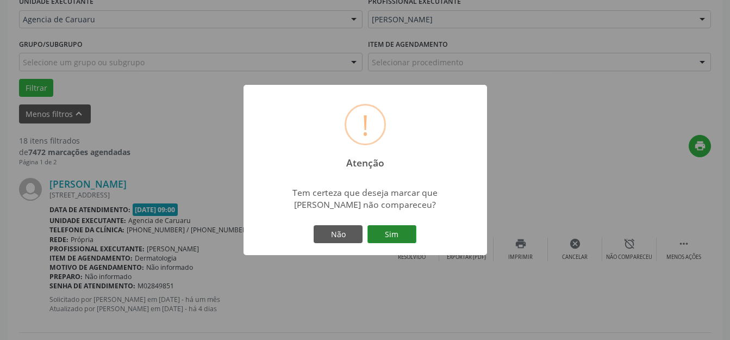
click at [401, 242] on button "Sim" at bounding box center [392, 234] width 49 height 18
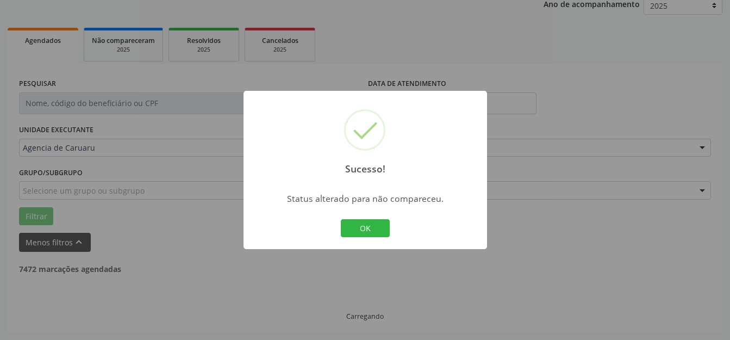
scroll to position [135, 0]
click at [367, 226] on button "OK" at bounding box center [365, 228] width 49 height 18
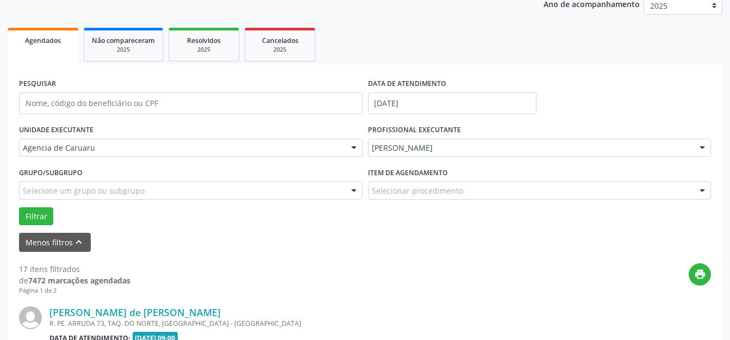
scroll to position [263, 0]
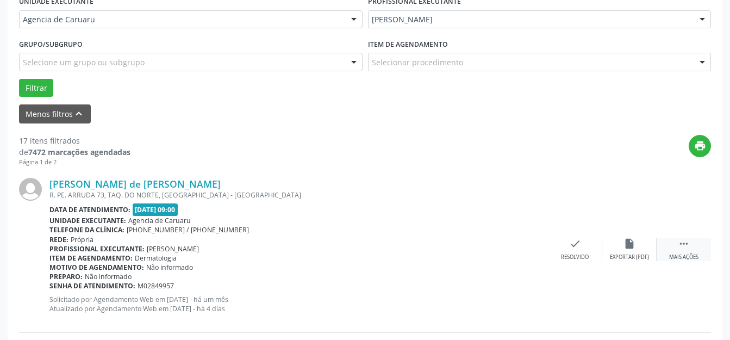
click at [680, 243] on icon "" at bounding box center [684, 244] width 12 height 12
click at [623, 241] on div "alarm_off Não compareceu" at bounding box center [630, 249] width 54 height 23
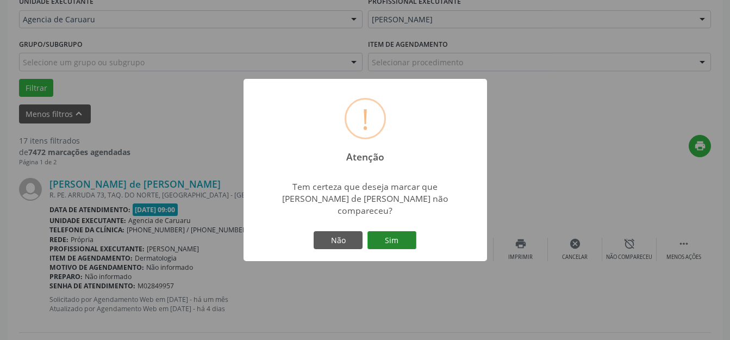
click at [400, 240] on button "Sim" at bounding box center [392, 240] width 49 height 18
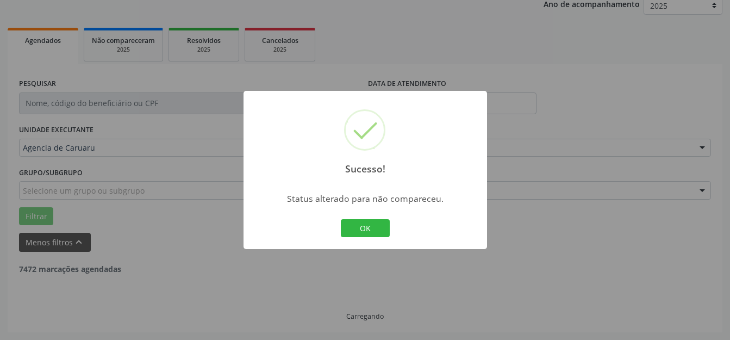
scroll to position [135, 0]
click at [377, 228] on button "OK" at bounding box center [365, 228] width 49 height 18
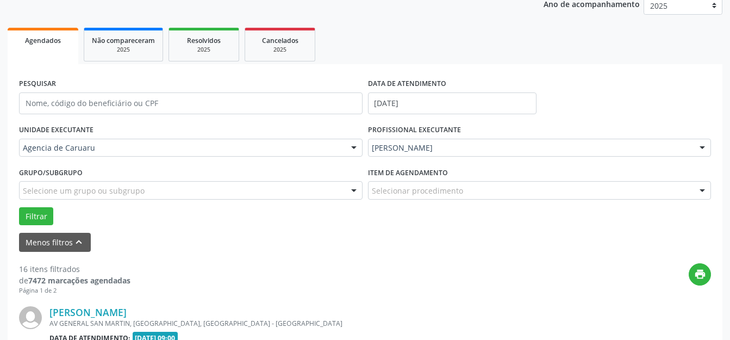
scroll to position [263, 0]
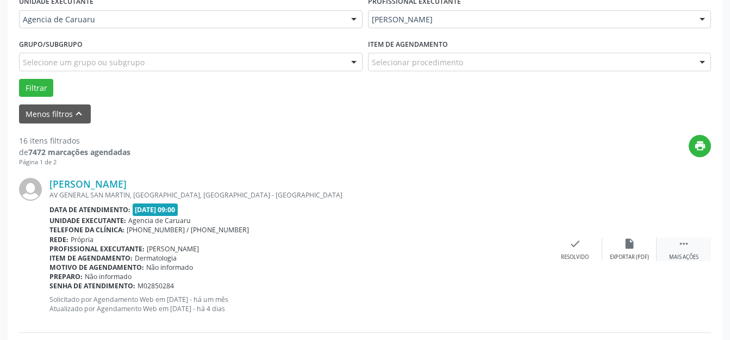
click at [685, 246] on icon "" at bounding box center [684, 244] width 12 height 12
click at [633, 255] on div "Não compareceu" at bounding box center [629, 257] width 46 height 8
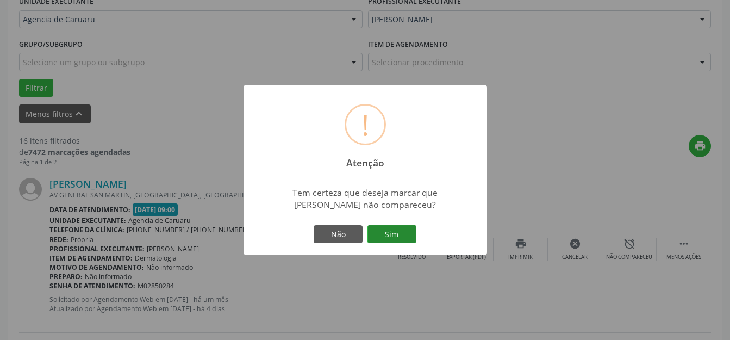
click at [396, 237] on button "Sim" at bounding box center [392, 234] width 49 height 18
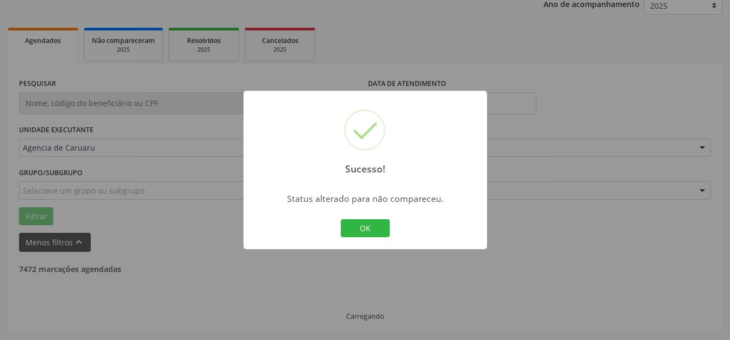
scroll to position [135, 0]
click at [376, 229] on button "OK" at bounding box center [365, 228] width 49 height 18
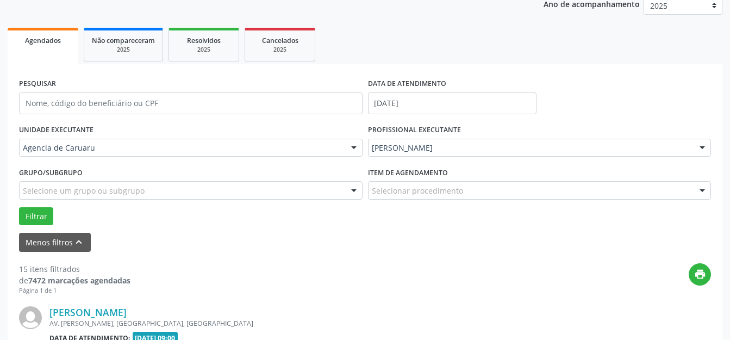
scroll to position [263, 0]
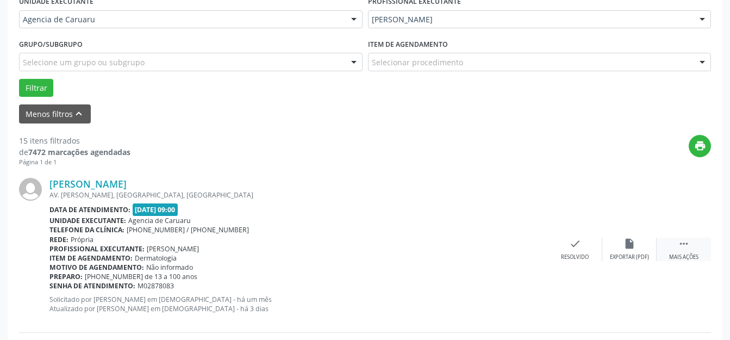
click at [673, 248] on div " Mais ações" at bounding box center [684, 249] width 54 height 23
click at [636, 255] on div "Não compareceu" at bounding box center [629, 257] width 46 height 8
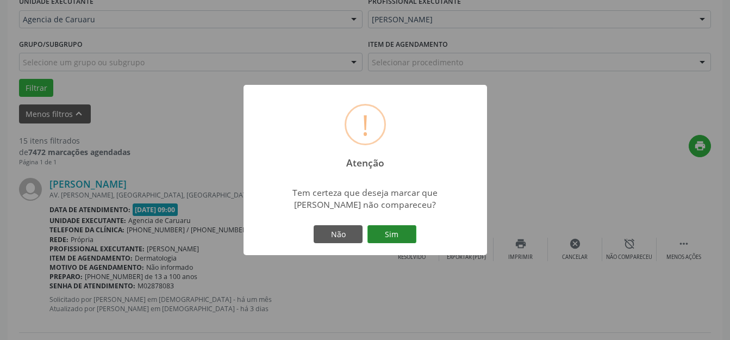
click at [386, 232] on button "Sim" at bounding box center [392, 234] width 49 height 18
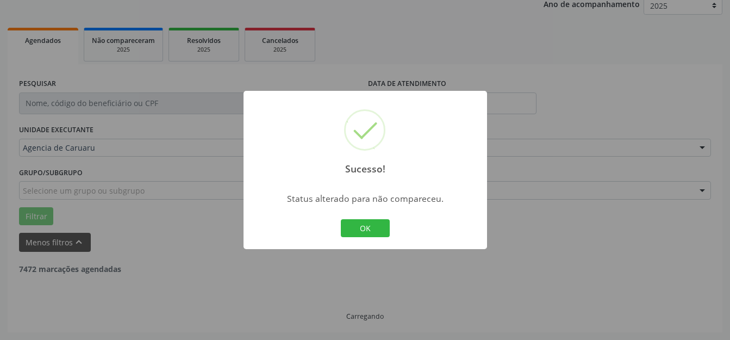
scroll to position [135, 0]
click at [382, 231] on button "OK" at bounding box center [365, 228] width 49 height 18
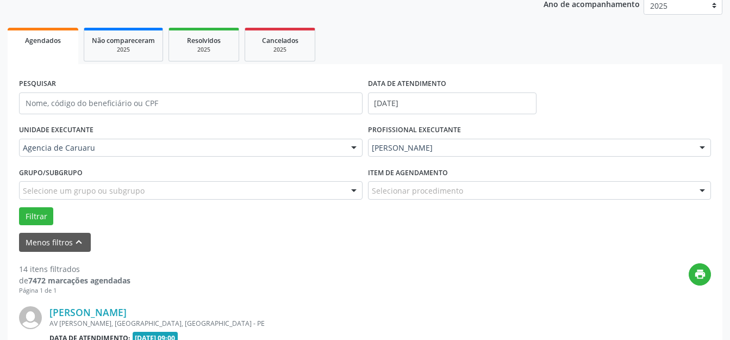
scroll to position [263, 0]
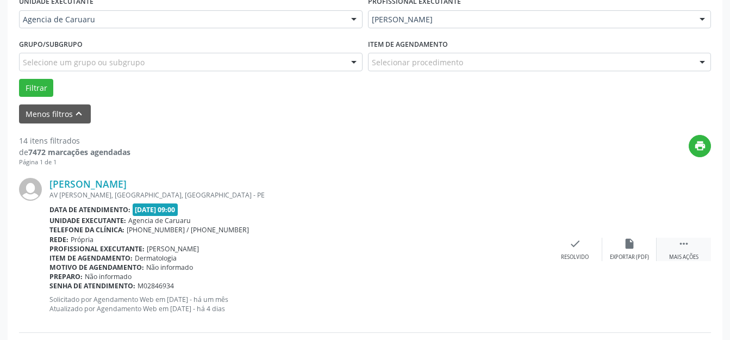
click at [678, 250] on div " Mais ações" at bounding box center [684, 249] width 54 height 23
click at [620, 244] on div "alarm_off Não compareceu" at bounding box center [630, 249] width 54 height 23
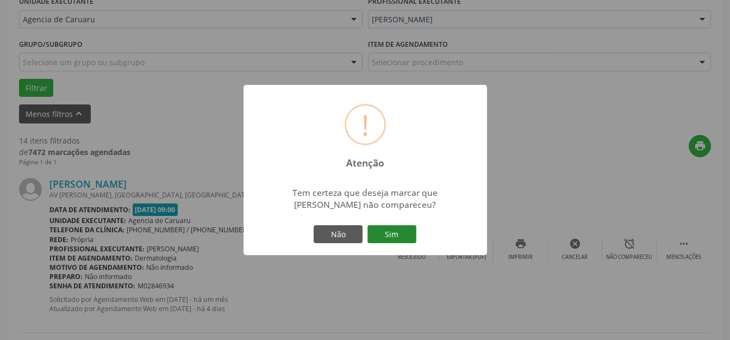
click at [400, 234] on button "Sim" at bounding box center [392, 234] width 49 height 18
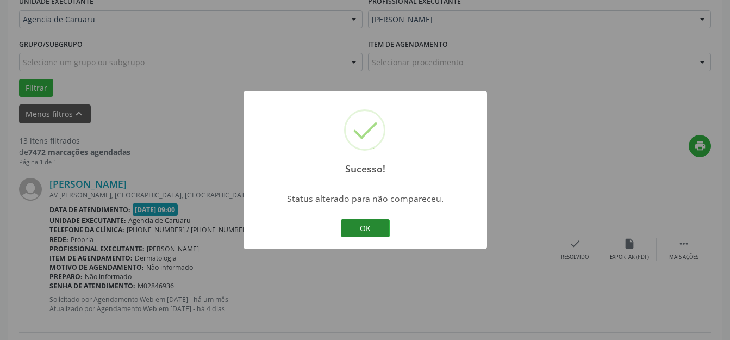
click at [373, 235] on button "OK" at bounding box center [365, 228] width 49 height 18
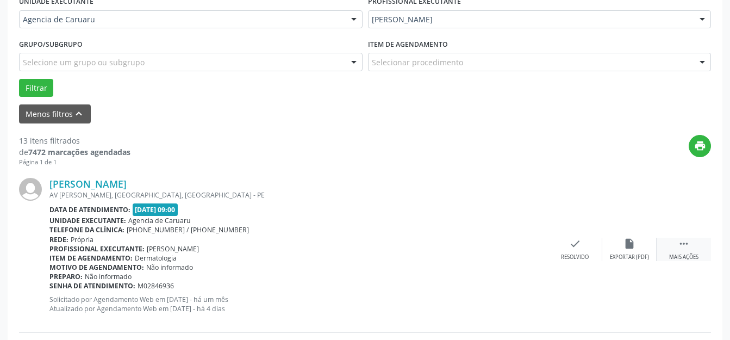
click at [674, 248] on div " Mais ações" at bounding box center [684, 249] width 54 height 23
click at [642, 249] on div "alarm_off Não compareceu" at bounding box center [630, 249] width 54 height 23
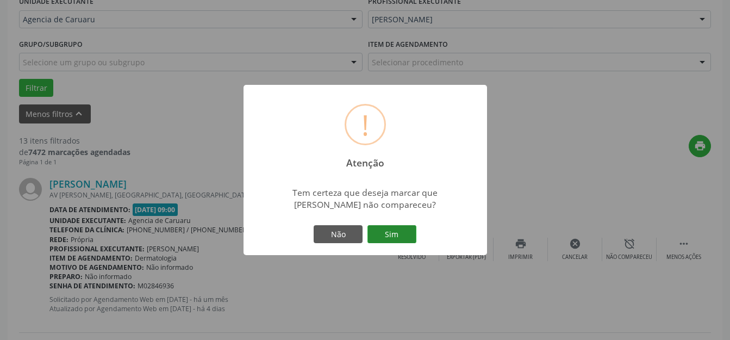
click at [381, 232] on button "Sim" at bounding box center [392, 234] width 49 height 18
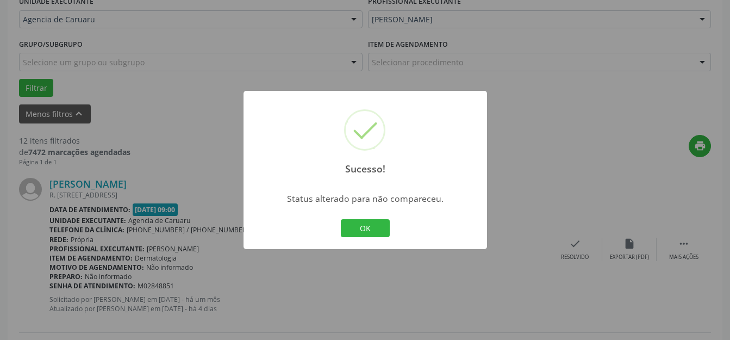
click at [381, 232] on button "OK" at bounding box center [365, 228] width 49 height 18
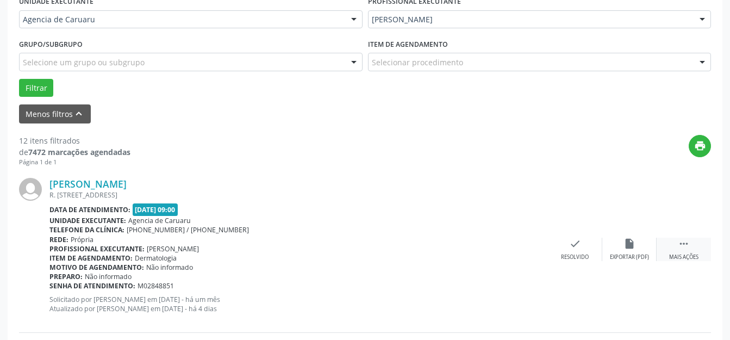
click at [686, 252] on div " Mais ações" at bounding box center [684, 249] width 54 height 23
click at [619, 252] on div "alarm_off Não compareceu" at bounding box center [630, 249] width 54 height 23
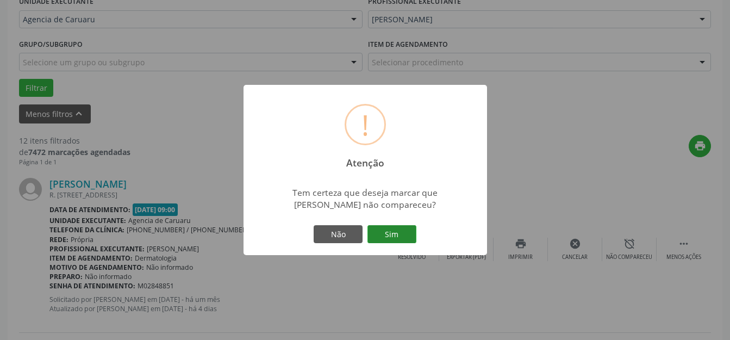
click at [399, 239] on button "Sim" at bounding box center [392, 234] width 49 height 18
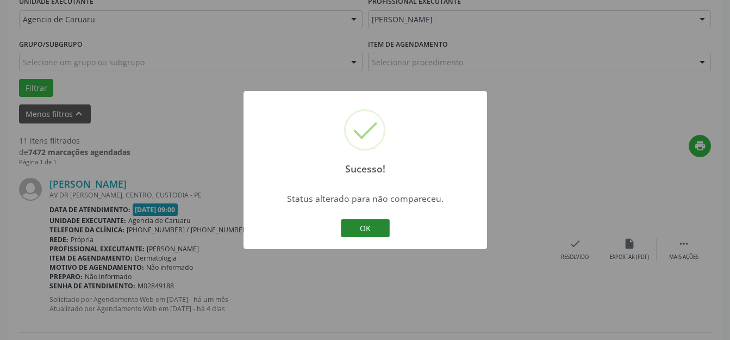
click at [347, 224] on button "OK" at bounding box center [365, 228] width 49 height 18
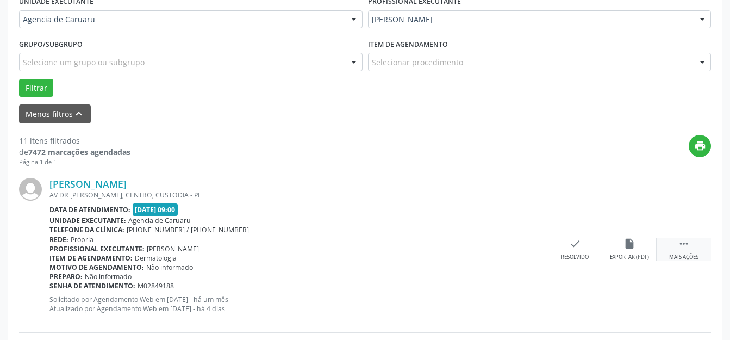
click at [681, 245] on icon "" at bounding box center [684, 244] width 12 height 12
click at [638, 255] on div "Não compareceu" at bounding box center [629, 257] width 46 height 8
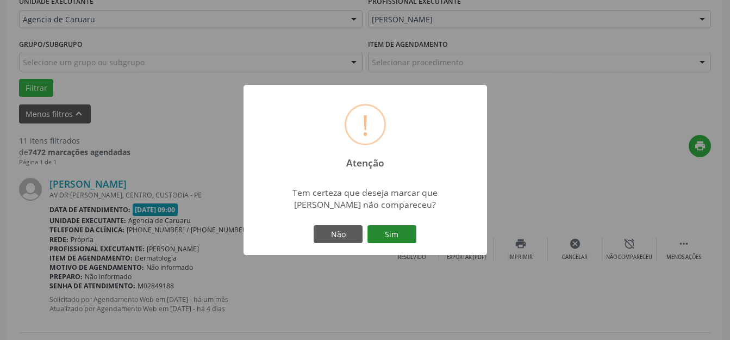
click at [388, 230] on button "Sim" at bounding box center [392, 234] width 49 height 18
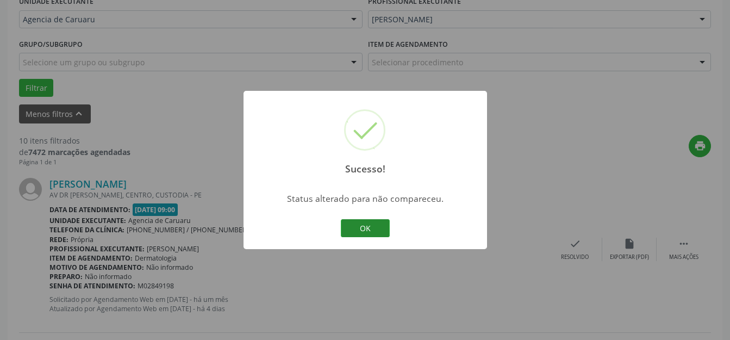
click at [358, 225] on button "OK" at bounding box center [365, 228] width 49 height 18
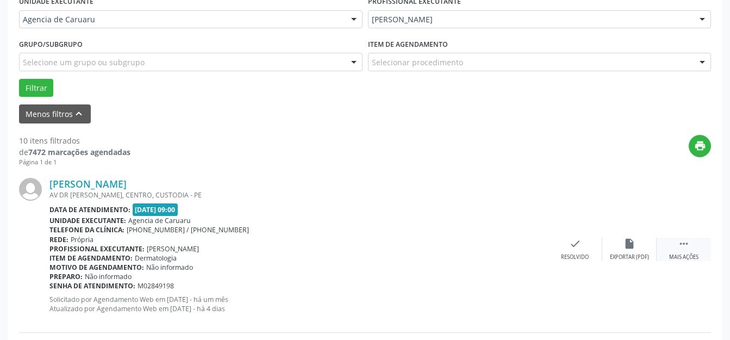
click at [682, 246] on icon "" at bounding box center [684, 244] width 12 height 12
click at [624, 242] on icon "alarm_off" at bounding box center [630, 244] width 12 height 12
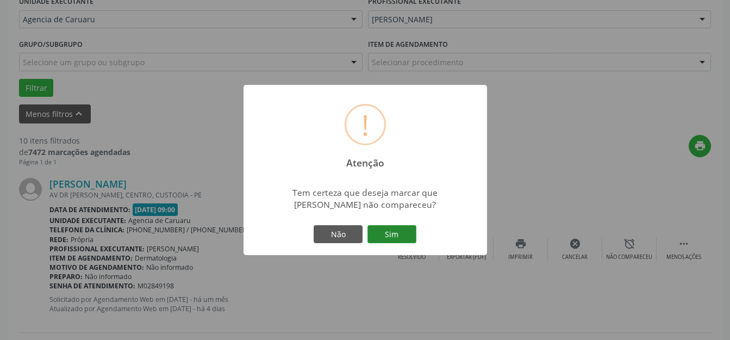
click at [404, 243] on button "Sim" at bounding box center [392, 234] width 49 height 18
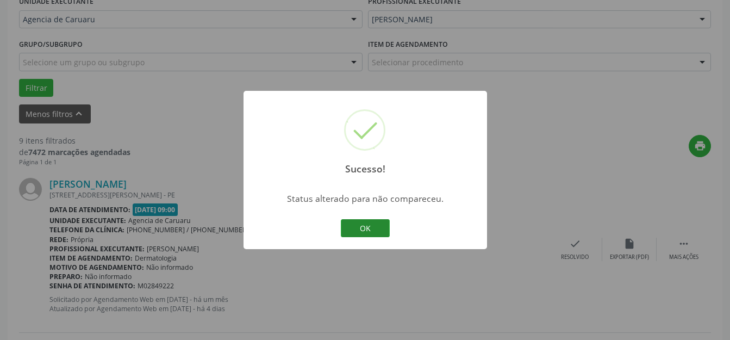
click at [363, 233] on button "OK" at bounding box center [365, 228] width 49 height 18
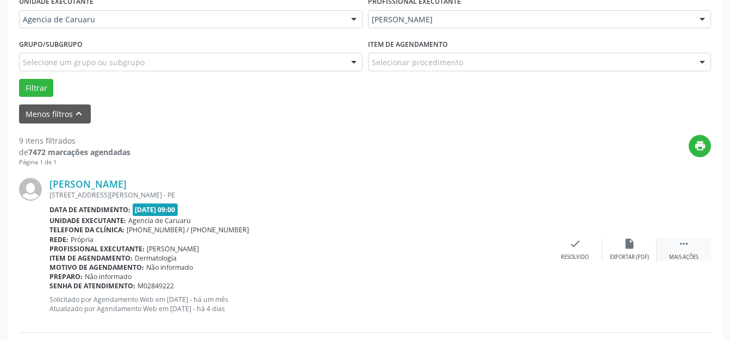
click at [688, 248] on icon "" at bounding box center [684, 244] width 12 height 12
click at [624, 256] on div "Não compareceu" at bounding box center [629, 257] width 46 height 8
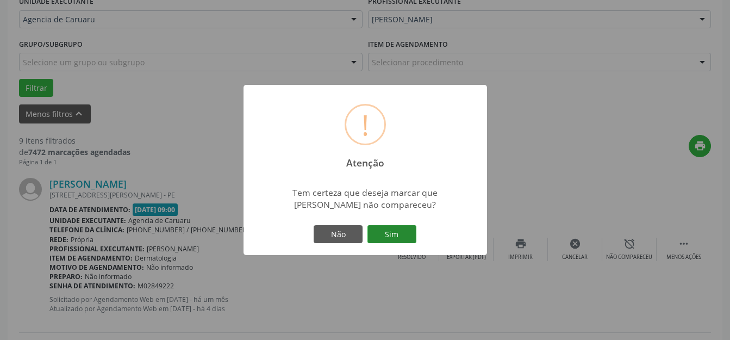
click at [394, 235] on button "Sim" at bounding box center [392, 234] width 49 height 18
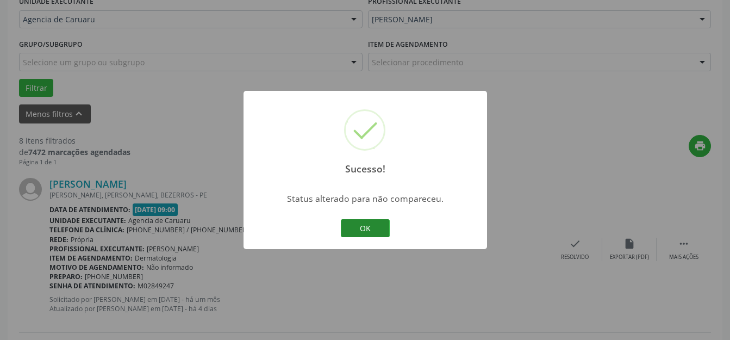
click at [369, 229] on button "OK" at bounding box center [365, 228] width 49 height 18
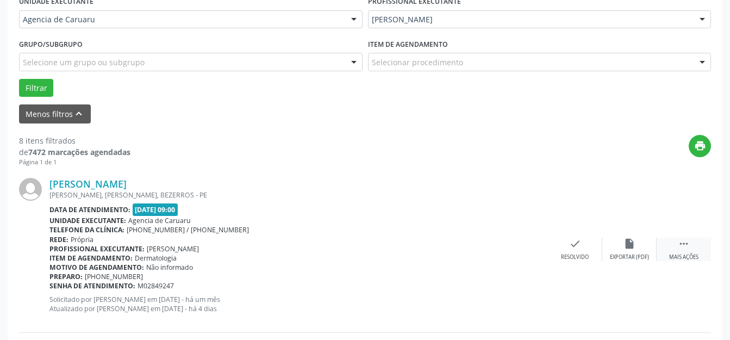
click at [675, 241] on div " Mais ações" at bounding box center [684, 249] width 54 height 23
click at [635, 251] on div "alarm_off Não compareceu" at bounding box center [630, 249] width 54 height 23
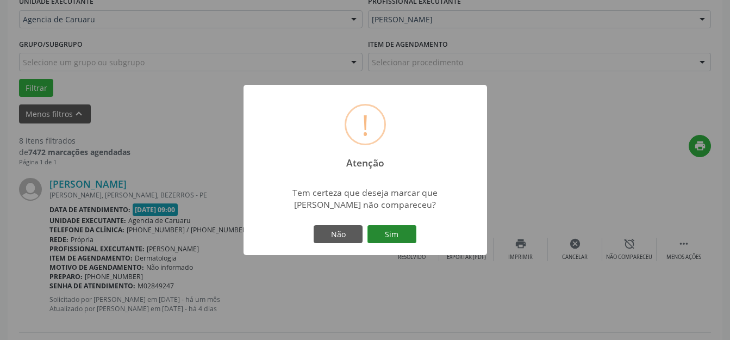
click at [404, 237] on button "Sim" at bounding box center [392, 234] width 49 height 18
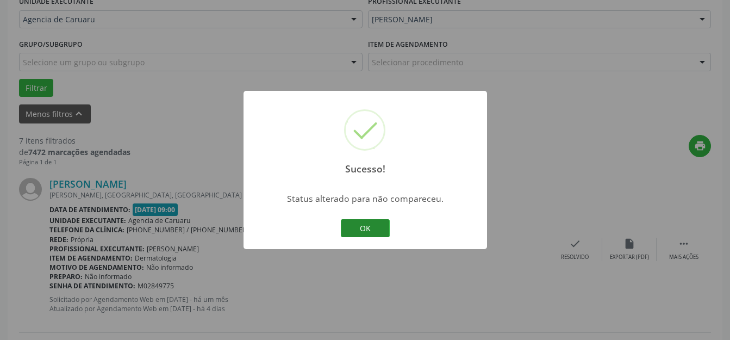
click at [377, 232] on button "OK" at bounding box center [365, 228] width 49 height 18
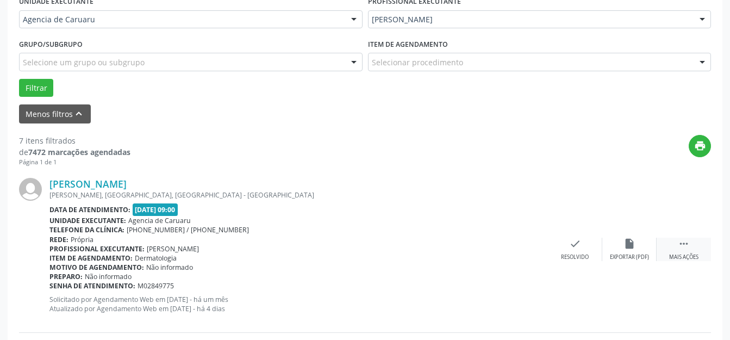
click at [681, 246] on icon "" at bounding box center [684, 244] width 12 height 12
click at [624, 244] on icon "alarm_off" at bounding box center [630, 244] width 12 height 12
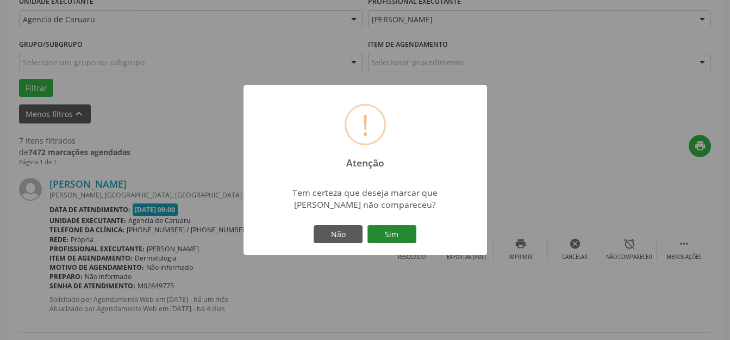
click at [384, 229] on button "Sim" at bounding box center [392, 234] width 49 height 18
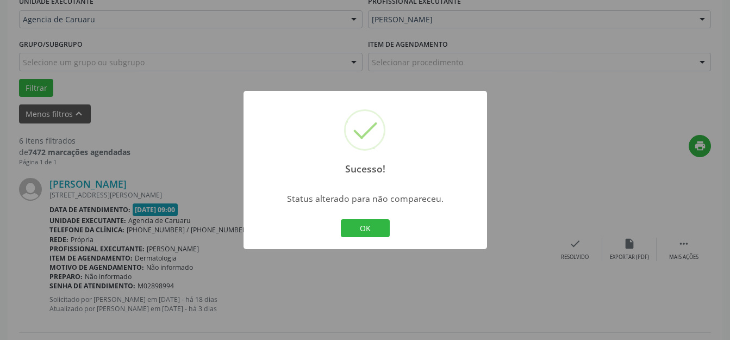
click at [384, 229] on button "OK" at bounding box center [365, 228] width 49 height 18
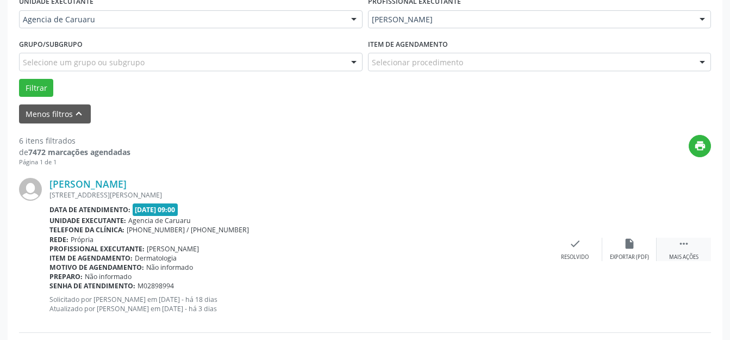
click at [681, 245] on icon "" at bounding box center [684, 244] width 12 height 12
click at [624, 253] on div "Não compareceu" at bounding box center [629, 257] width 46 height 8
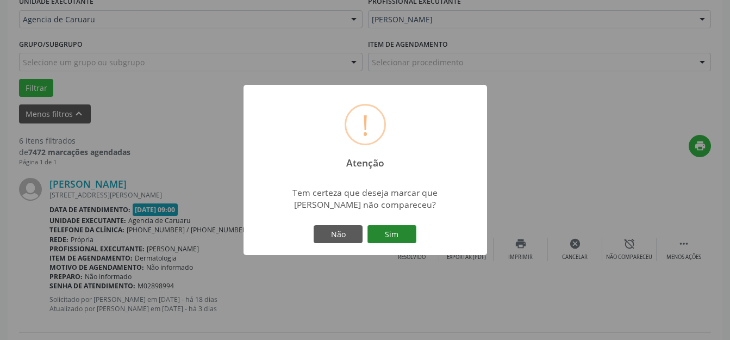
click at [398, 238] on button "Sim" at bounding box center [392, 234] width 49 height 18
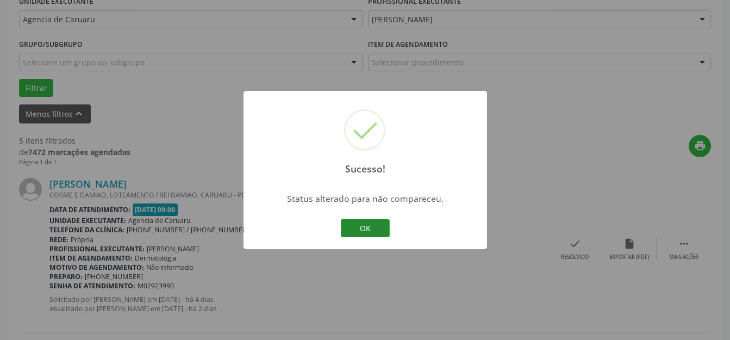
click at [367, 231] on button "OK" at bounding box center [365, 228] width 49 height 18
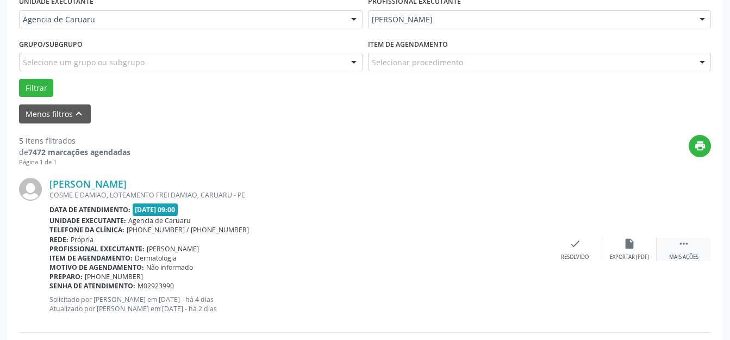
click at [683, 249] on icon "" at bounding box center [684, 244] width 12 height 12
click at [630, 254] on div "Não compareceu" at bounding box center [629, 257] width 46 height 8
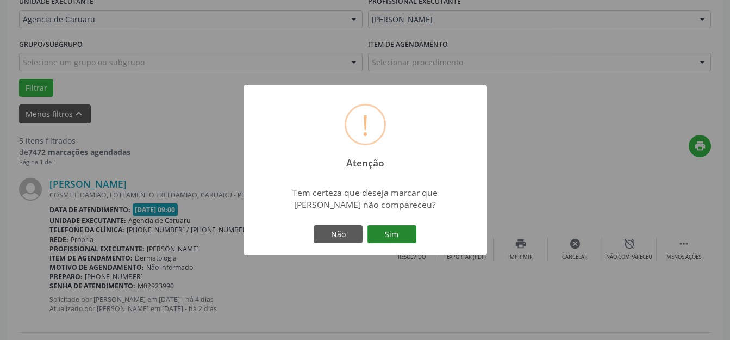
click at [405, 235] on button "Sim" at bounding box center [392, 234] width 49 height 18
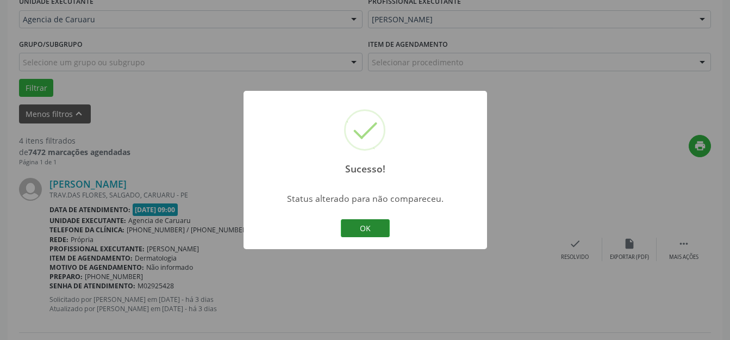
click at [381, 233] on button "OK" at bounding box center [365, 228] width 49 height 18
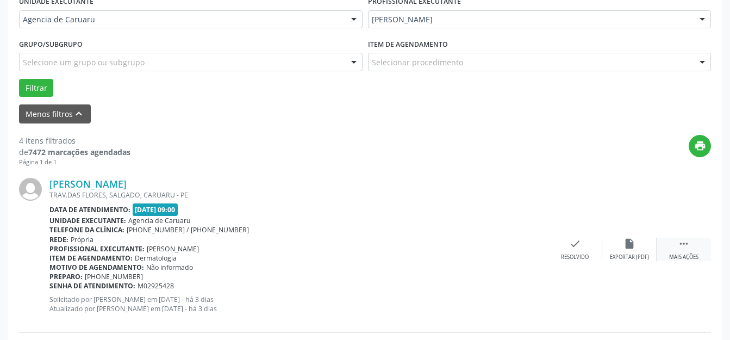
click at [681, 242] on icon "" at bounding box center [684, 244] width 12 height 12
click at [630, 243] on icon "alarm_off" at bounding box center [630, 244] width 12 height 12
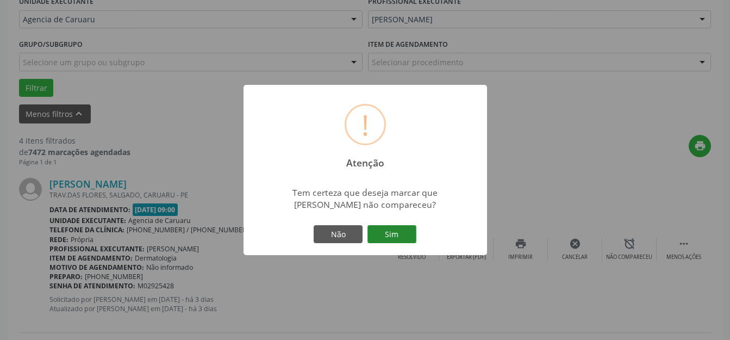
click at [393, 237] on button "Sim" at bounding box center [392, 234] width 49 height 18
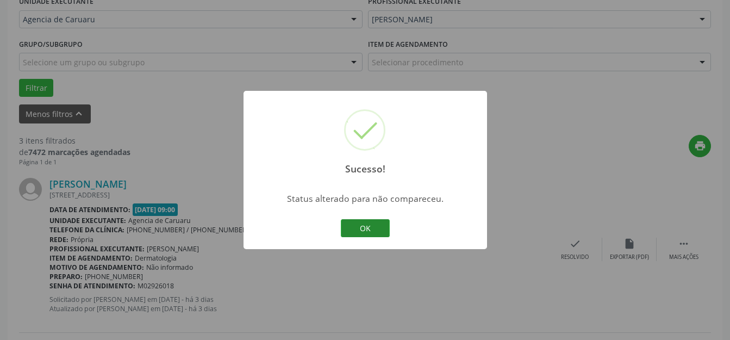
click at [371, 232] on button "OK" at bounding box center [365, 228] width 49 height 18
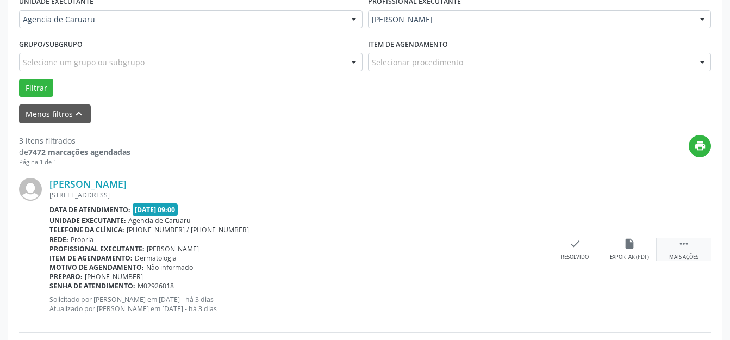
click at [678, 246] on div " Mais ações" at bounding box center [684, 249] width 54 height 23
click at [637, 253] on div "Não compareceu" at bounding box center [629, 257] width 46 height 8
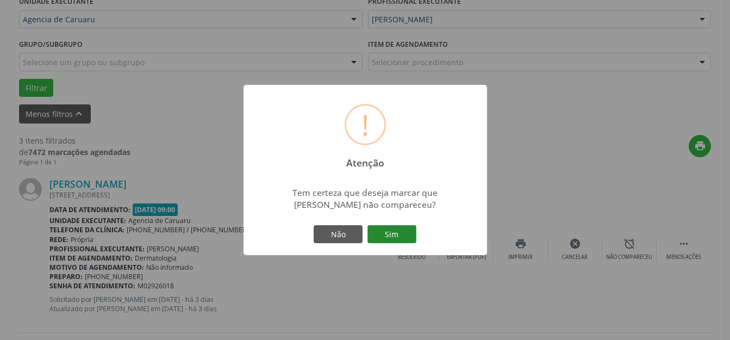
click at [388, 237] on button "Sim" at bounding box center [392, 234] width 49 height 18
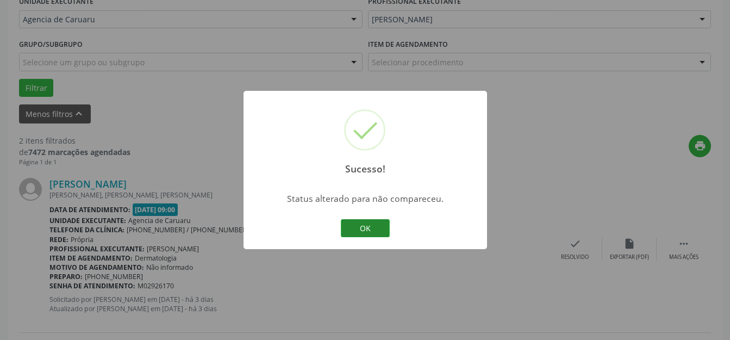
click at [367, 234] on button "OK" at bounding box center [365, 228] width 49 height 18
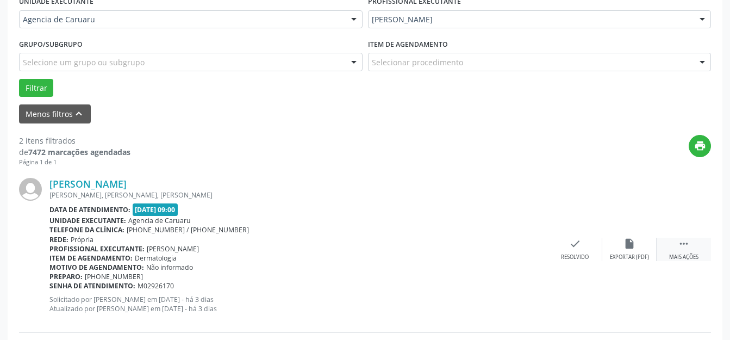
click at [675, 251] on div " Mais ações" at bounding box center [684, 249] width 54 height 23
click at [624, 244] on icon "alarm_off" at bounding box center [630, 244] width 12 height 12
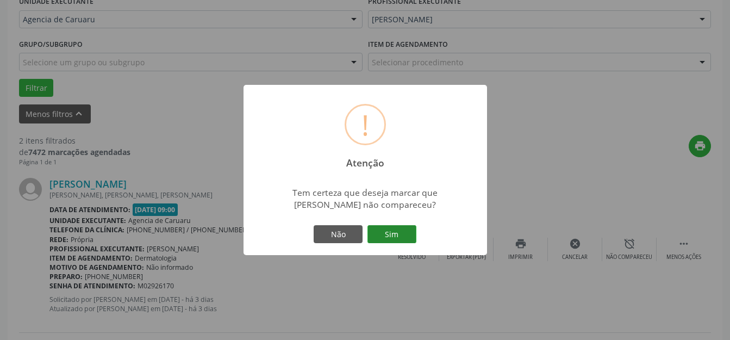
click at [402, 237] on button "Sim" at bounding box center [392, 234] width 49 height 18
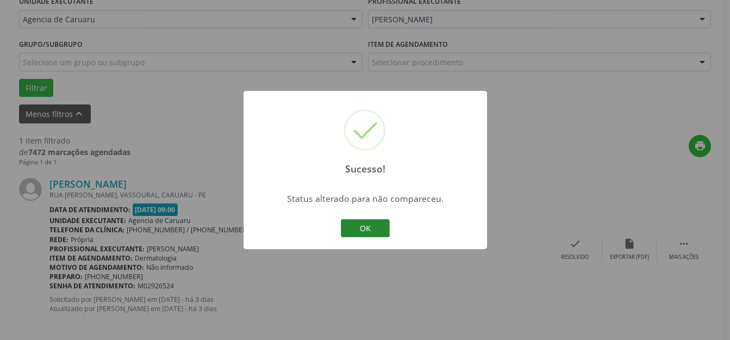
click at [381, 226] on button "OK" at bounding box center [365, 228] width 49 height 18
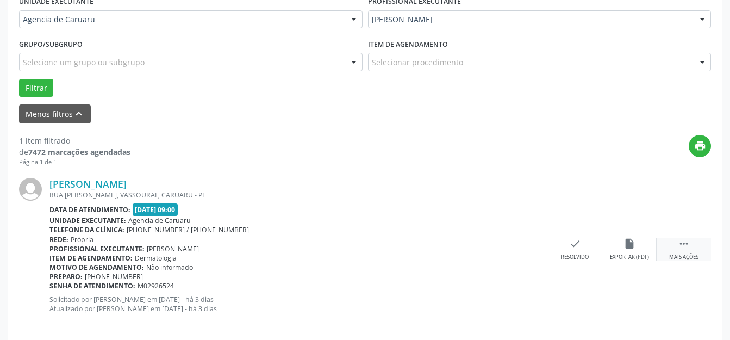
click at [681, 250] on div " Mais ações" at bounding box center [684, 249] width 54 height 23
click at [622, 258] on div "Não compareceu" at bounding box center [629, 257] width 46 height 8
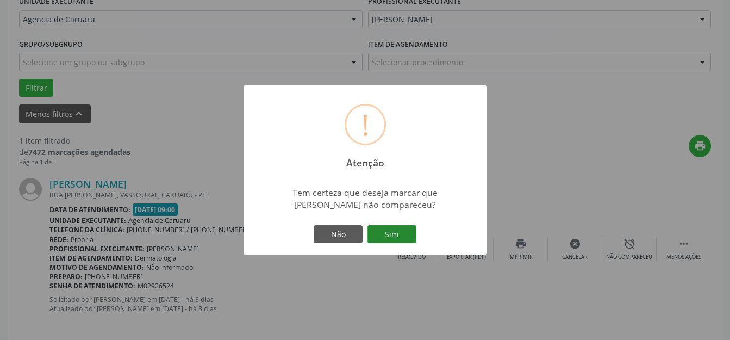
click at [405, 239] on button "Sim" at bounding box center [392, 234] width 49 height 18
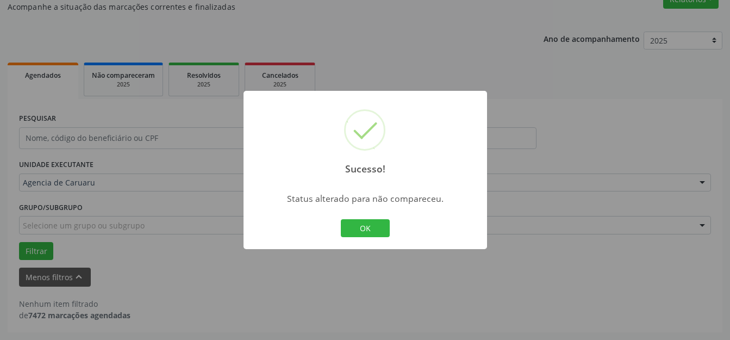
scroll to position [100, 0]
click at [350, 225] on button "OK" at bounding box center [365, 228] width 49 height 18
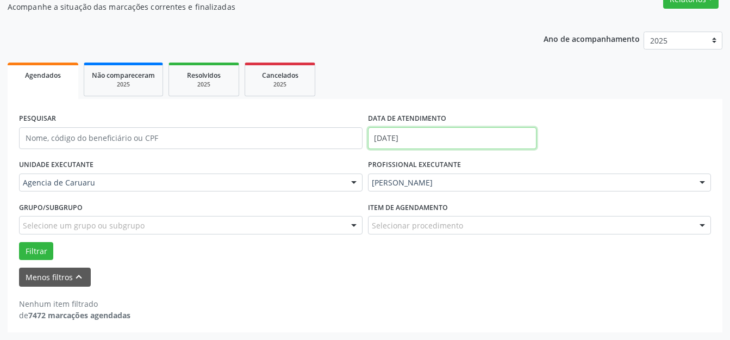
click at [423, 141] on body "Central de Marcação Agencia de [GEOGRAPHIC_DATA] Recepcionista da clínica  Con…" at bounding box center [365, 70] width 730 height 340
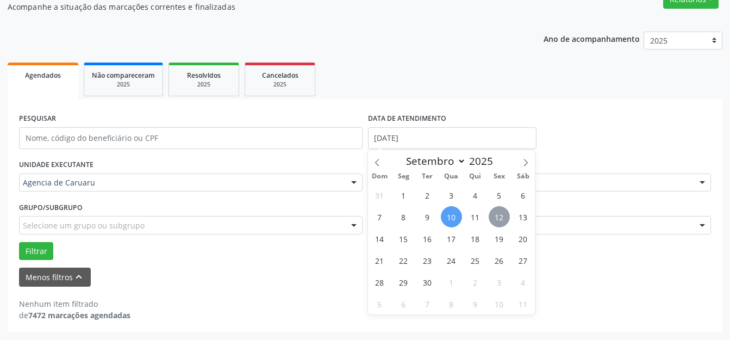
click at [500, 220] on span "12" at bounding box center [499, 216] width 21 height 21
type input "[DATE]"
click at [500, 220] on span "12" at bounding box center [499, 216] width 21 height 21
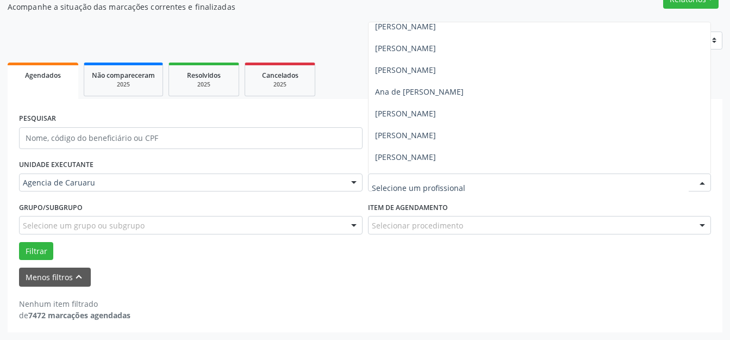
scroll to position [0, 0]
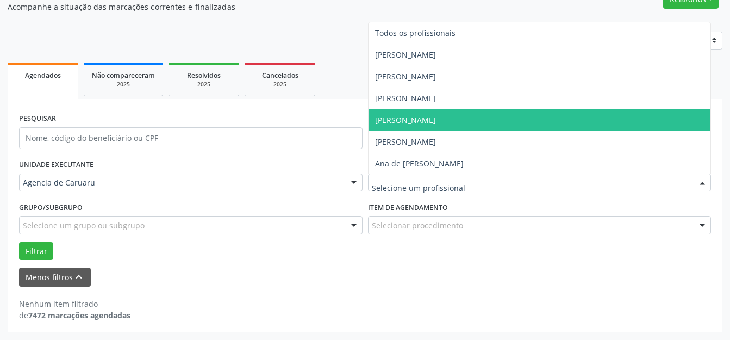
click at [448, 128] on span "[PERSON_NAME]" at bounding box center [540, 120] width 343 height 22
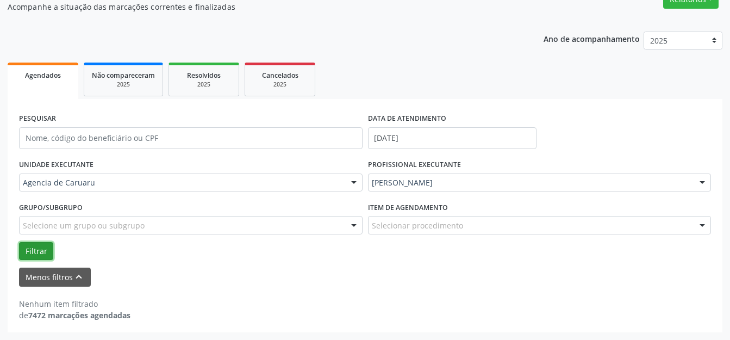
click at [33, 246] on button "Filtrar" at bounding box center [36, 251] width 34 height 18
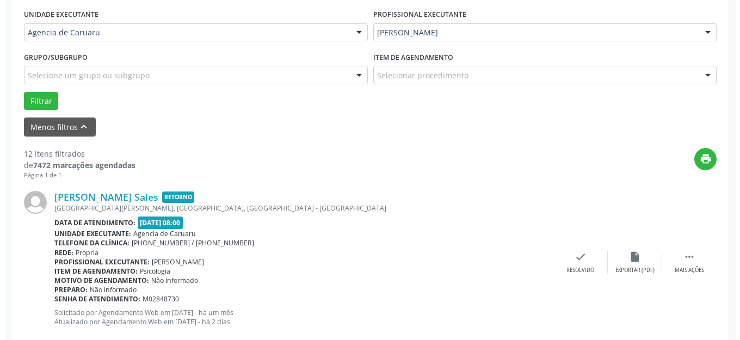
scroll to position [372, 0]
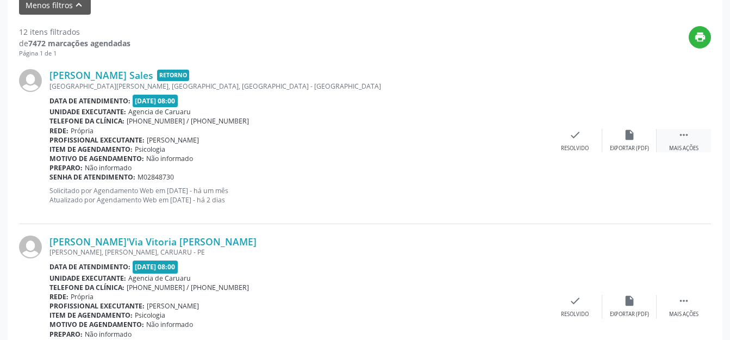
click at [672, 148] on div "Mais ações" at bounding box center [683, 149] width 29 height 8
click at [409, 136] on icon "check" at bounding box center [412, 135] width 12 height 12
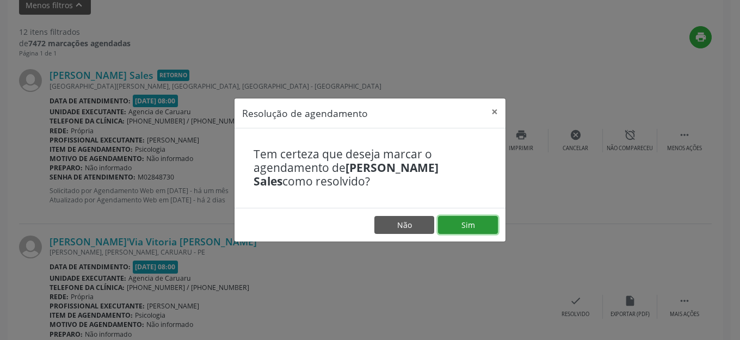
click at [474, 227] on button "Sim" at bounding box center [468, 225] width 60 height 18
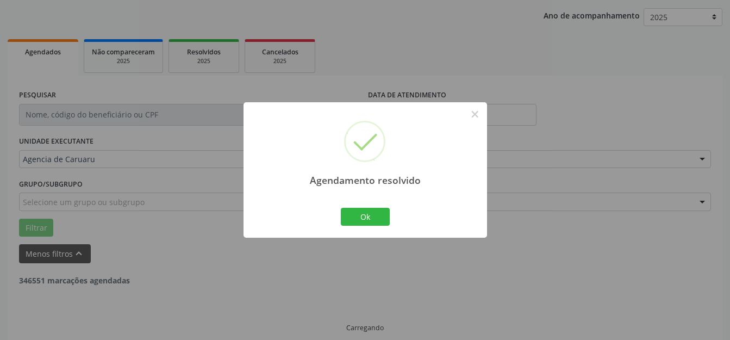
scroll to position [135, 0]
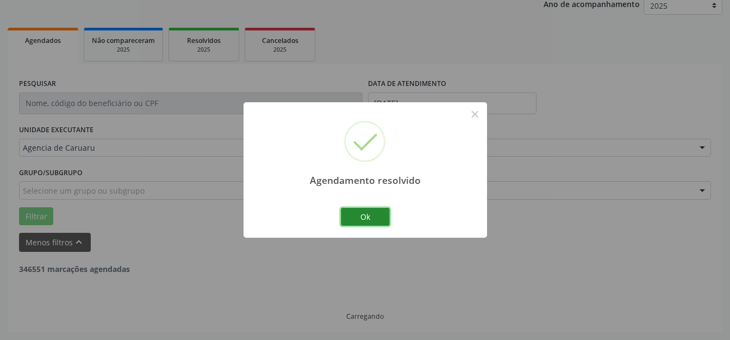
click at [365, 216] on button "Ok" at bounding box center [365, 217] width 49 height 18
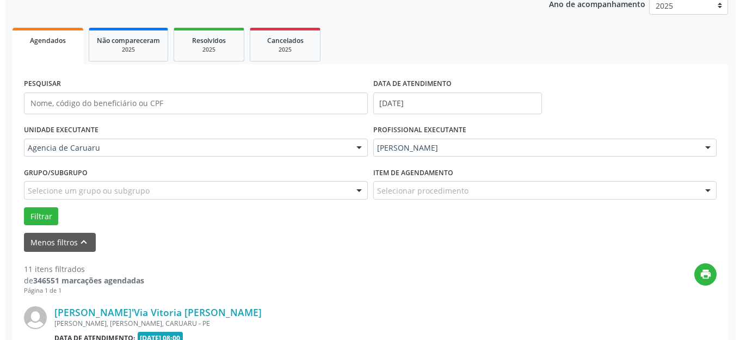
scroll to position [372, 0]
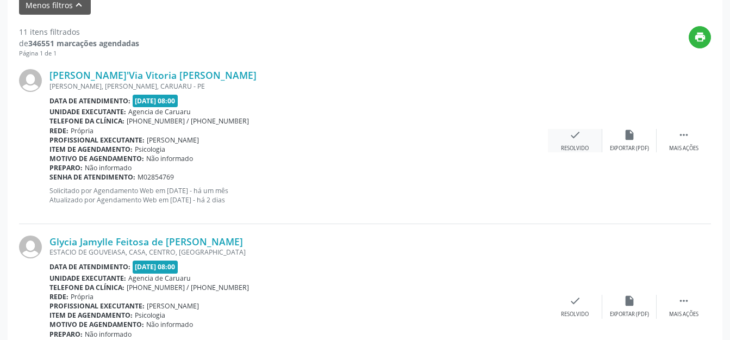
click at [576, 144] on div "check Resolvido" at bounding box center [575, 140] width 54 height 23
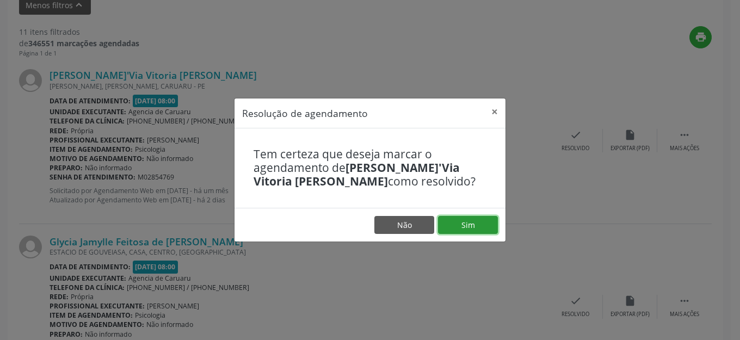
click at [463, 227] on button "Sim" at bounding box center [468, 225] width 60 height 18
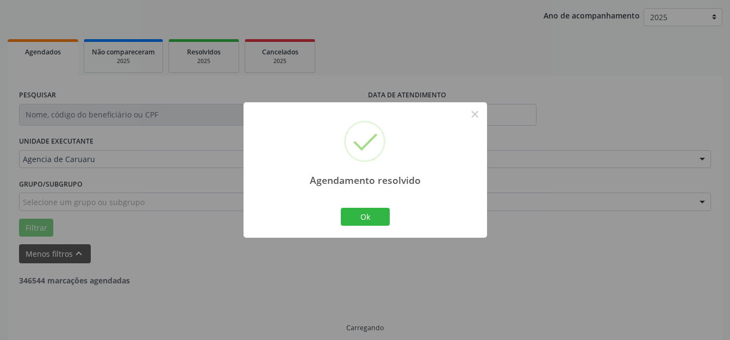
scroll to position [135, 0]
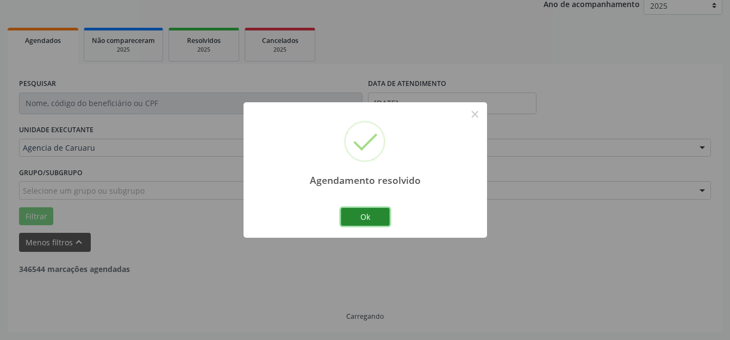
click at [346, 220] on button "Ok" at bounding box center [365, 217] width 49 height 18
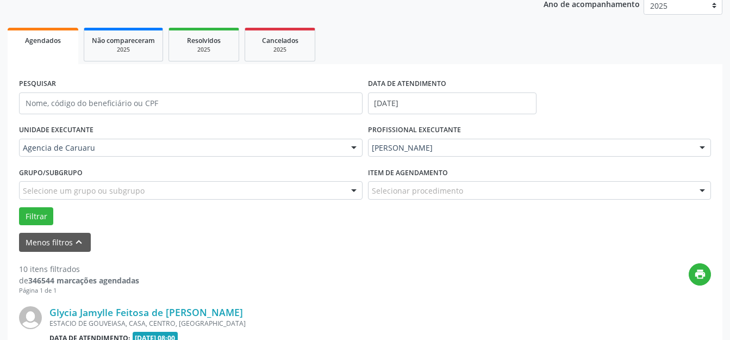
scroll to position [372, 0]
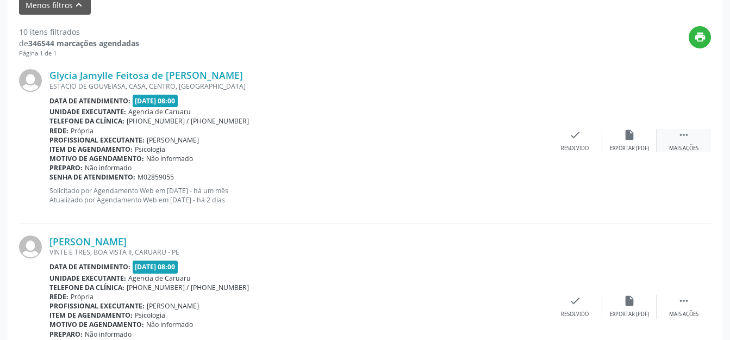
click at [692, 144] on div " Mais ações" at bounding box center [684, 140] width 54 height 23
click at [631, 148] on div "Não compareceu" at bounding box center [629, 149] width 46 height 8
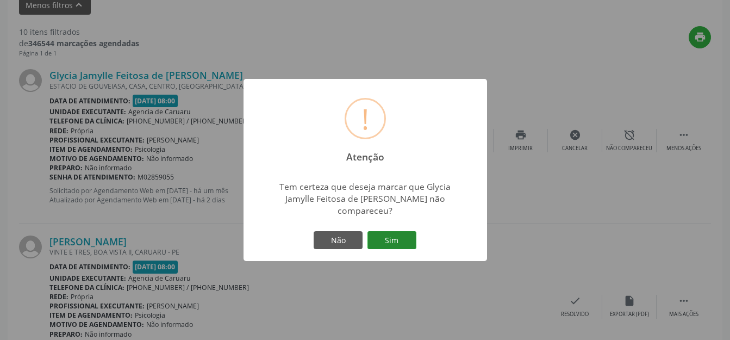
click at [392, 241] on button "Sim" at bounding box center [392, 240] width 49 height 18
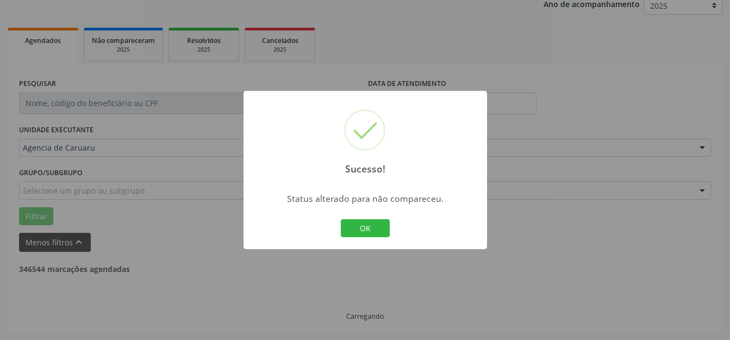
scroll to position [135, 0]
click at [378, 231] on button "OK" at bounding box center [365, 228] width 49 height 18
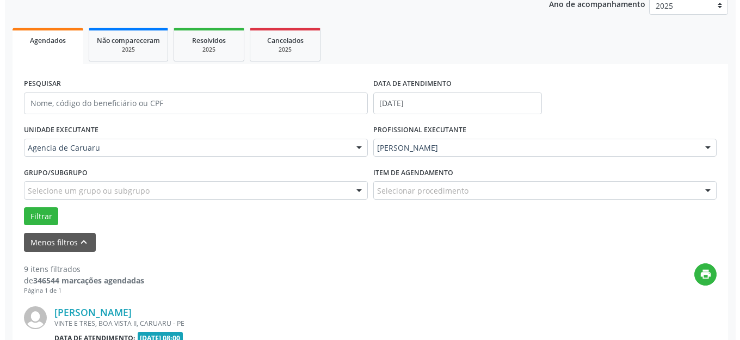
scroll to position [372, 0]
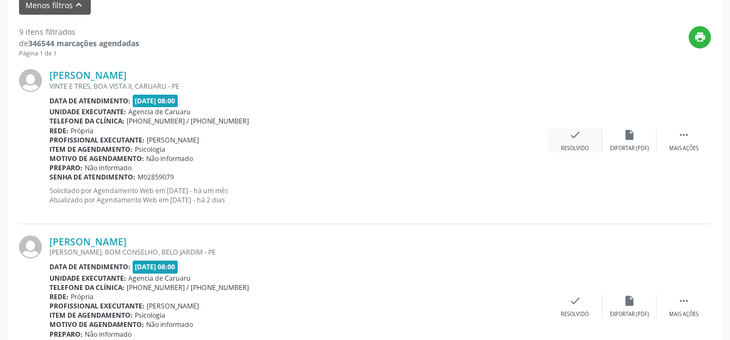
click at [578, 134] on icon "check" at bounding box center [575, 135] width 12 height 12
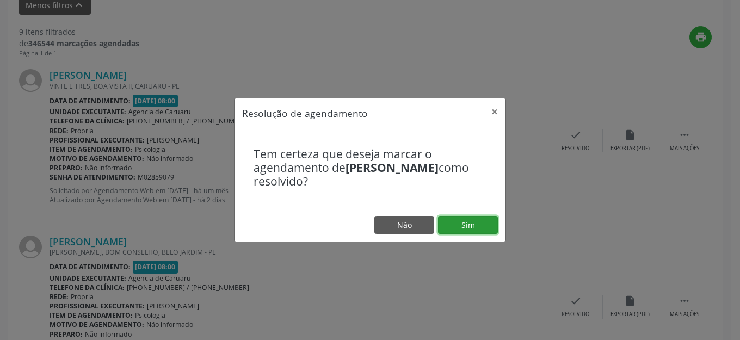
click at [479, 223] on button "Sim" at bounding box center [468, 225] width 60 height 18
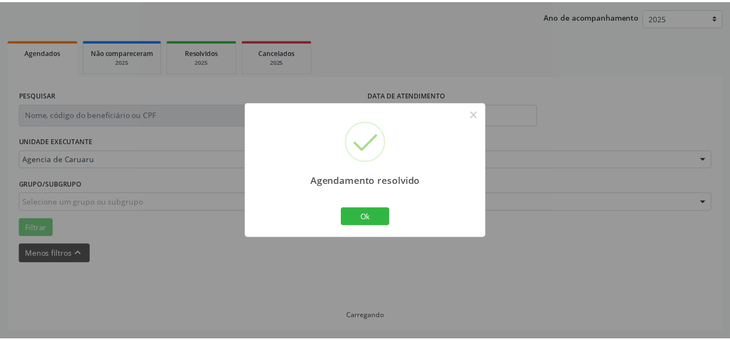
scroll to position [135, 0]
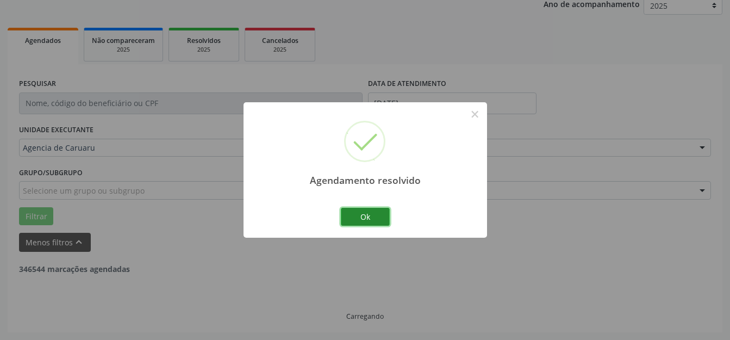
click at [357, 220] on button "Ok" at bounding box center [365, 217] width 49 height 18
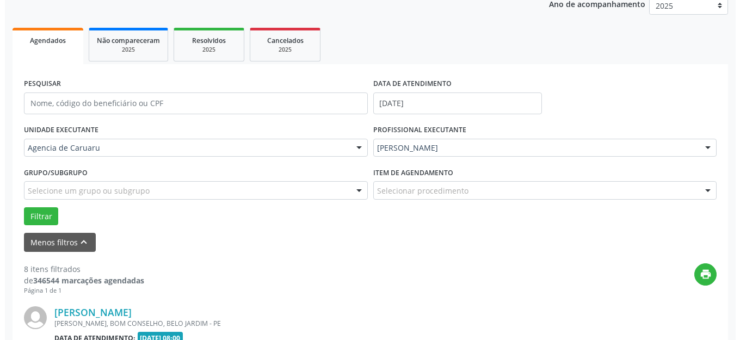
scroll to position [372, 0]
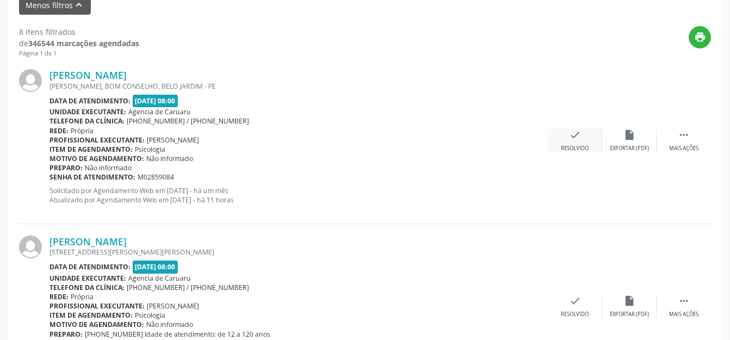
click at [578, 142] on div "check Resolvido" at bounding box center [575, 140] width 54 height 23
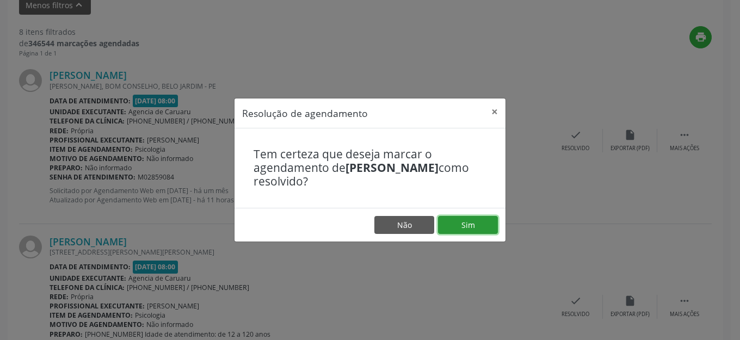
click at [457, 232] on button "Sim" at bounding box center [468, 225] width 60 height 18
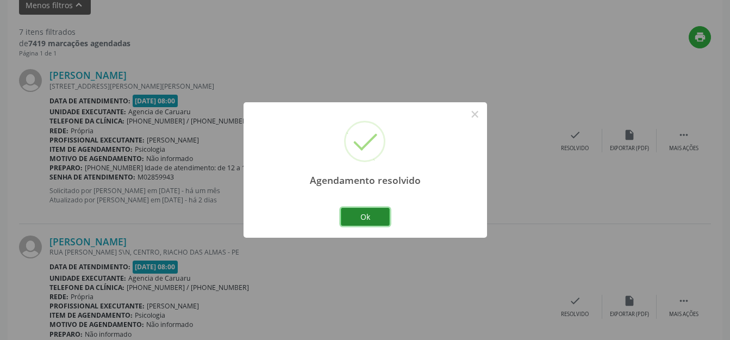
click at [360, 222] on button "Ok" at bounding box center [365, 217] width 49 height 18
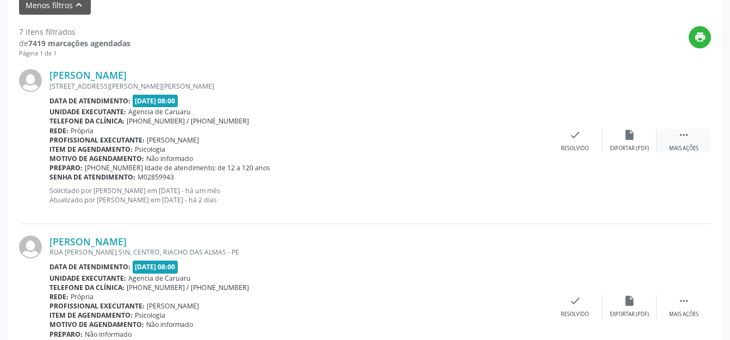
click at [687, 145] on div "Mais ações" at bounding box center [683, 149] width 29 height 8
click at [629, 148] on div "Não compareceu" at bounding box center [629, 149] width 46 height 8
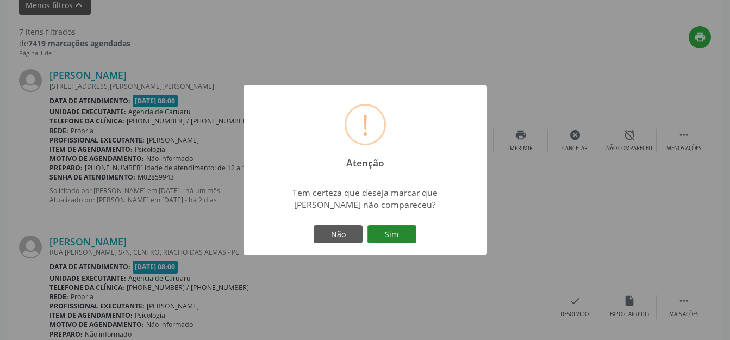
click at [401, 234] on button "Sim" at bounding box center [392, 234] width 49 height 18
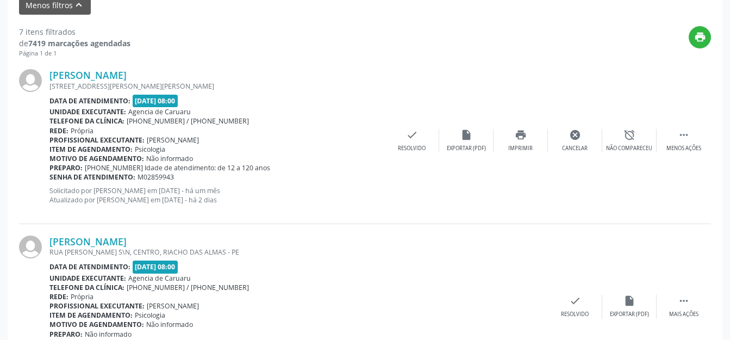
scroll to position [135, 0]
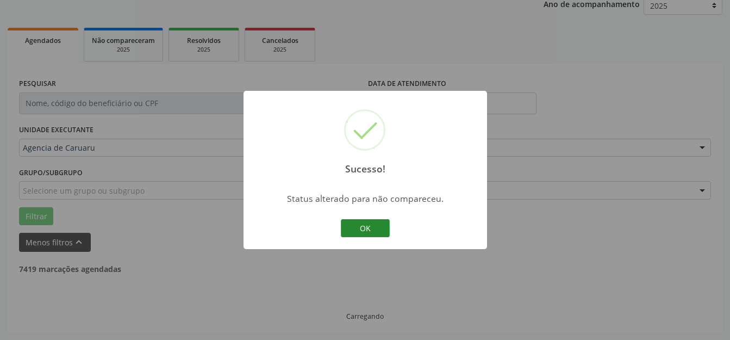
click at [370, 233] on button "OK" at bounding box center [365, 228] width 49 height 18
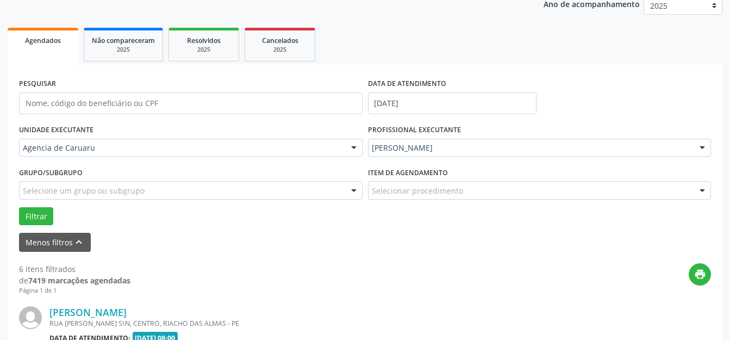
scroll to position [372, 0]
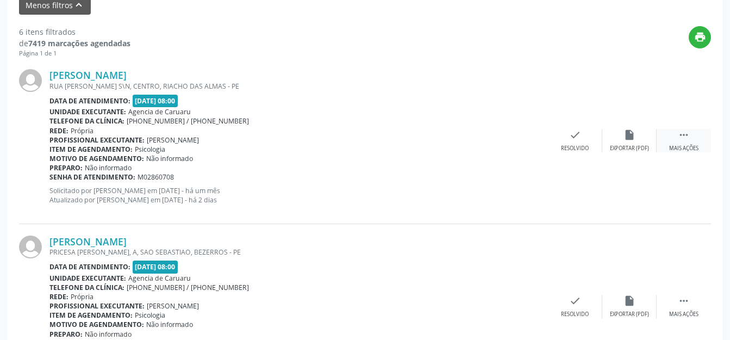
click at [678, 134] on div " Mais ações" at bounding box center [684, 140] width 54 height 23
click at [628, 141] on div "alarm_off Não compareceu" at bounding box center [630, 140] width 54 height 23
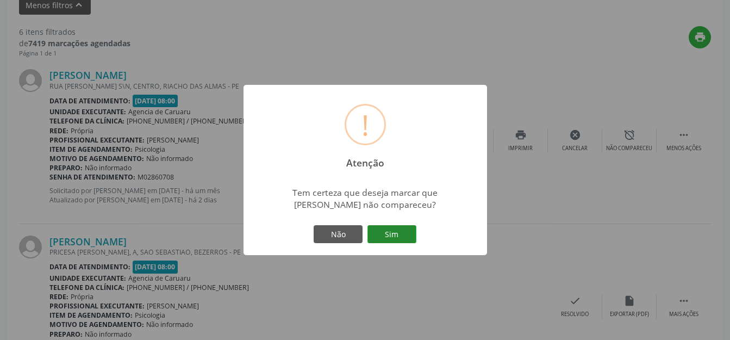
click at [395, 229] on button "Sim" at bounding box center [392, 234] width 49 height 18
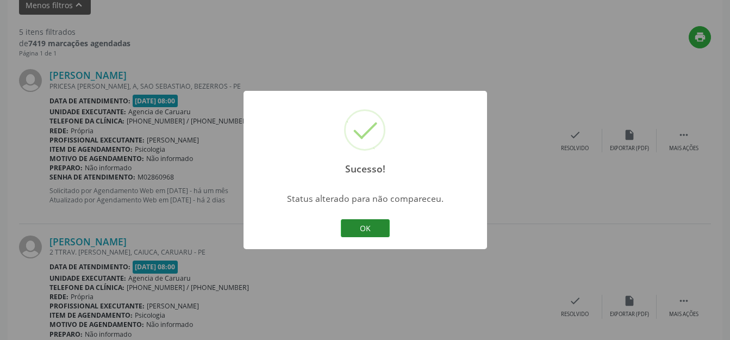
click at [369, 225] on button "OK" at bounding box center [365, 228] width 49 height 18
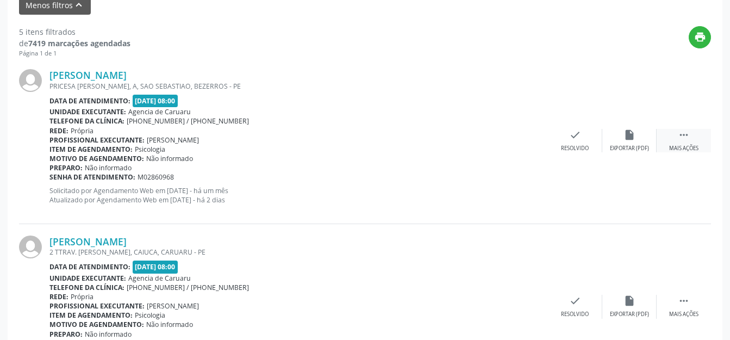
click at [680, 144] on div " Mais ações" at bounding box center [684, 140] width 54 height 23
click at [629, 149] on div "Não compareceu" at bounding box center [629, 149] width 46 height 8
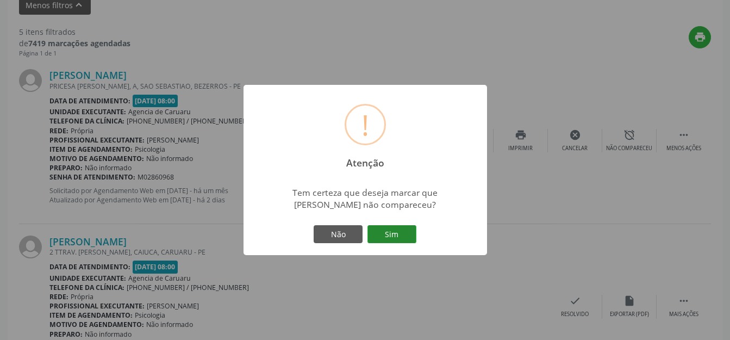
click at [405, 233] on button "Sim" at bounding box center [392, 234] width 49 height 18
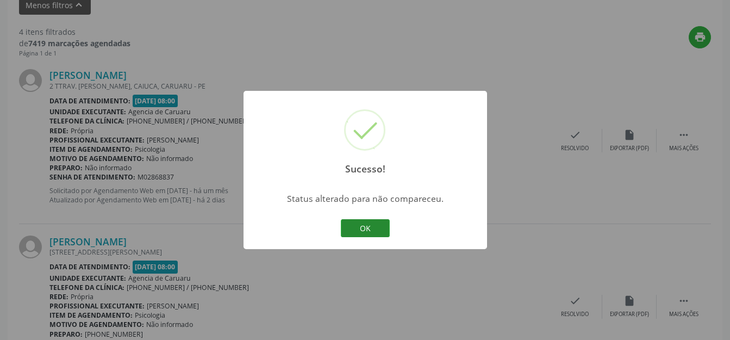
click at [364, 223] on button "OK" at bounding box center [365, 228] width 49 height 18
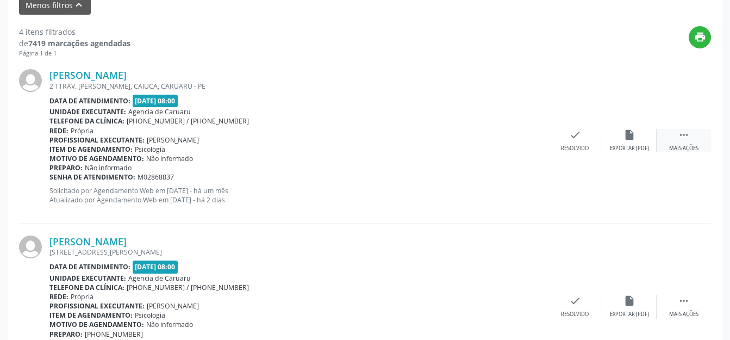
click at [682, 134] on icon "" at bounding box center [684, 135] width 12 height 12
click at [625, 141] on div "alarm_off Não compareceu" at bounding box center [630, 140] width 54 height 23
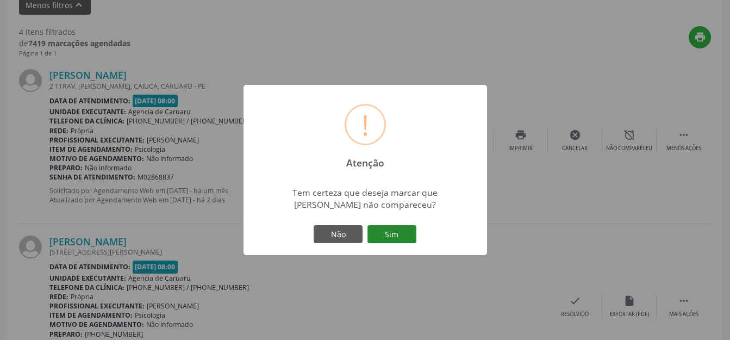
click at [405, 231] on button "Sim" at bounding box center [392, 234] width 49 height 18
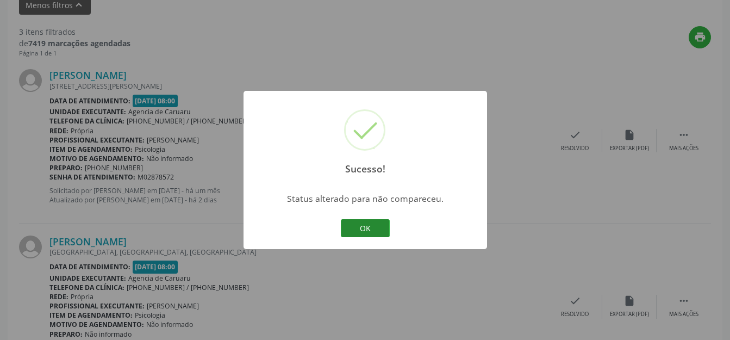
click at [383, 225] on button "OK" at bounding box center [365, 228] width 49 height 18
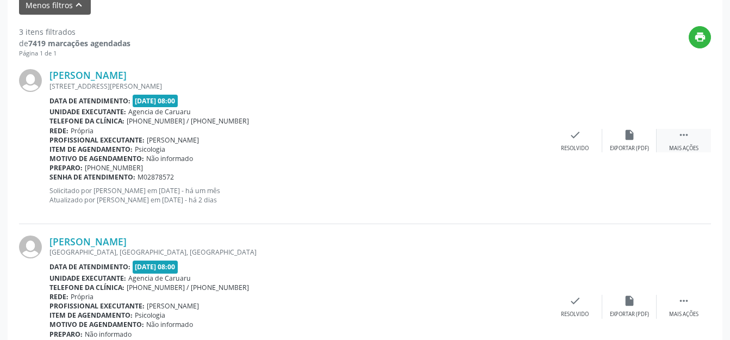
click at [674, 136] on div " Mais ações" at bounding box center [684, 140] width 54 height 23
click at [610, 147] on div "Não compareceu" at bounding box center [629, 149] width 46 height 8
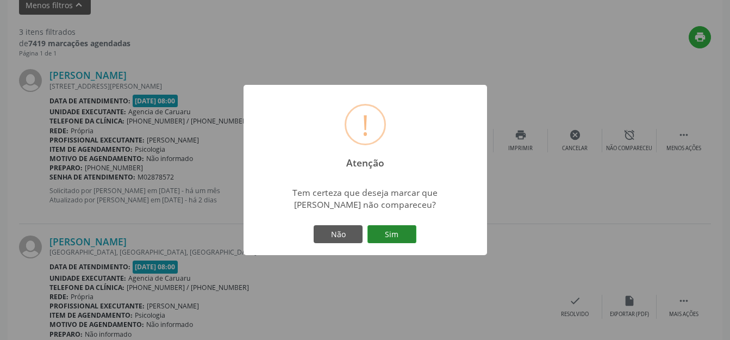
click at [406, 231] on button "Sim" at bounding box center [392, 234] width 49 height 18
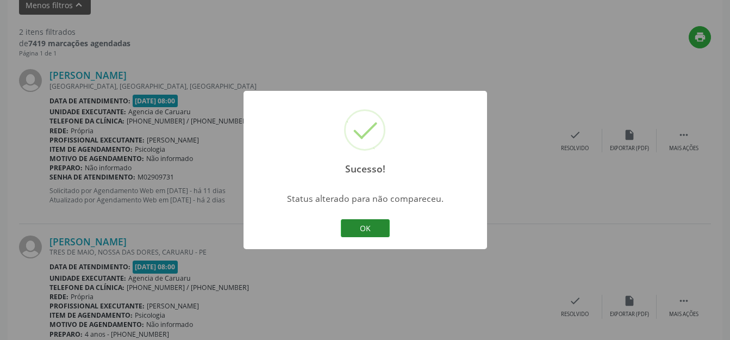
click at [386, 231] on button "OK" at bounding box center [365, 228] width 49 height 18
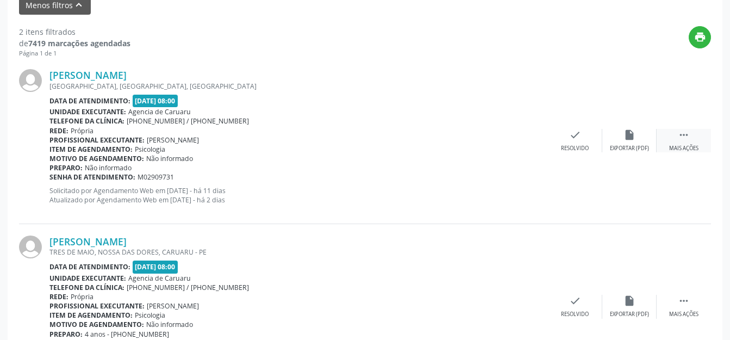
click at [682, 138] on icon "" at bounding box center [684, 135] width 12 height 12
click at [621, 145] on div "Não compareceu" at bounding box center [629, 149] width 46 height 8
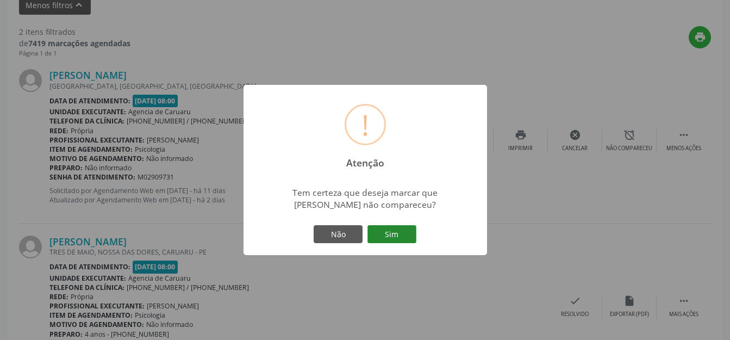
click at [403, 235] on button "Sim" at bounding box center [392, 234] width 49 height 18
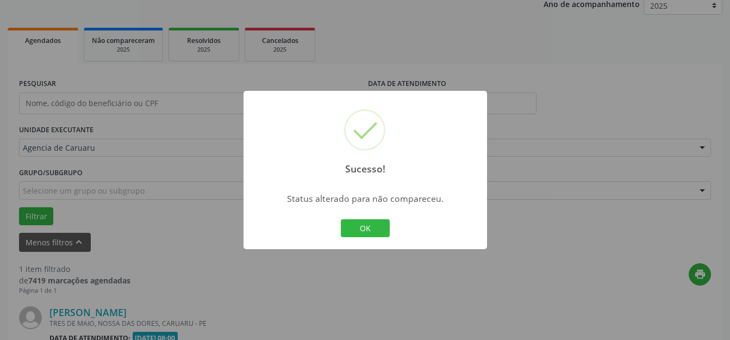
scroll to position [275, 0]
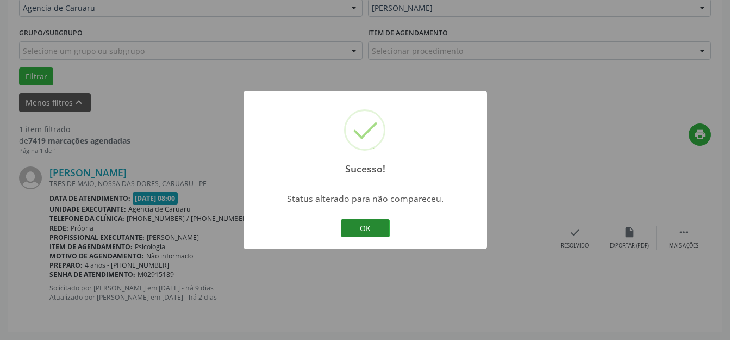
click at [347, 232] on button "OK" at bounding box center [365, 228] width 49 height 18
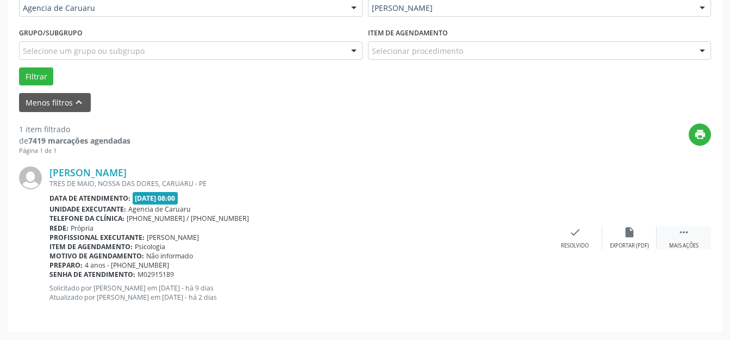
click at [691, 240] on div " Mais ações" at bounding box center [684, 237] width 54 height 23
click at [617, 237] on div "alarm_off Não compareceu" at bounding box center [630, 237] width 54 height 23
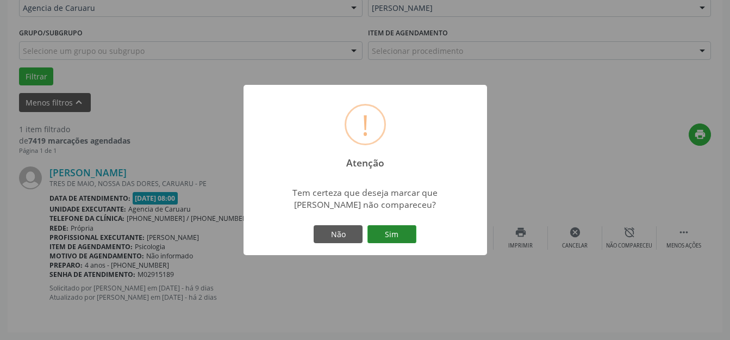
click at [401, 239] on button "Sim" at bounding box center [392, 234] width 49 height 18
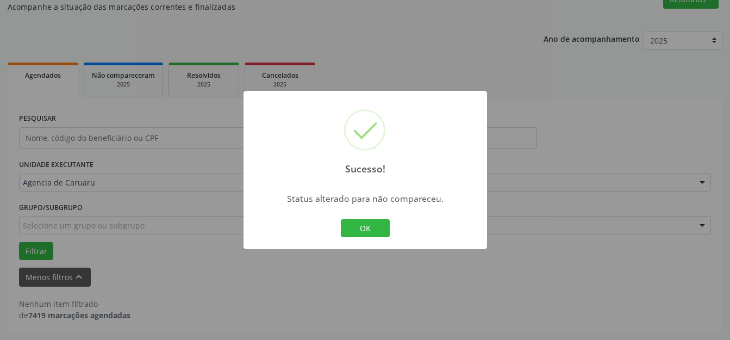
scroll to position [100, 0]
click at [375, 232] on button "OK" at bounding box center [365, 228] width 49 height 18
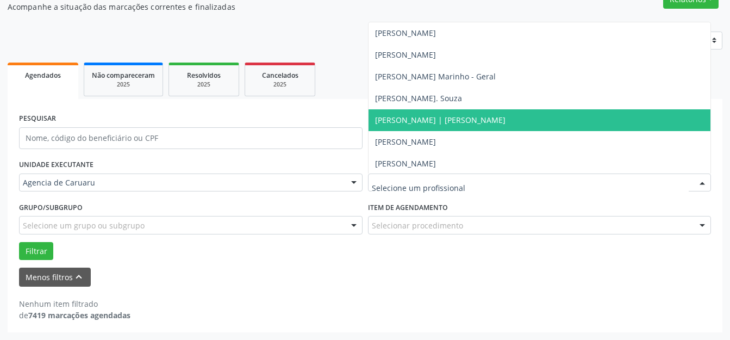
scroll to position [654, 0]
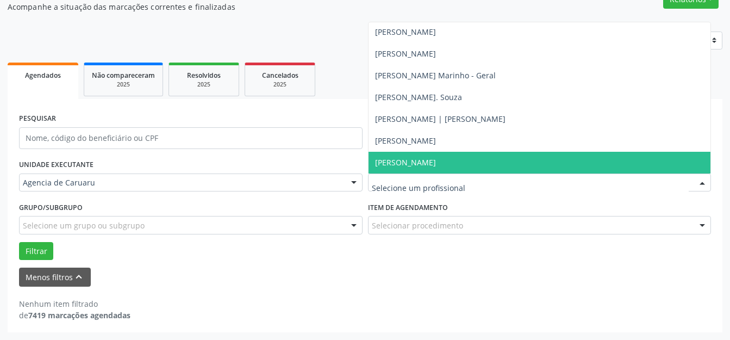
click at [436, 162] on span "[PERSON_NAME]" at bounding box center [405, 162] width 61 height 10
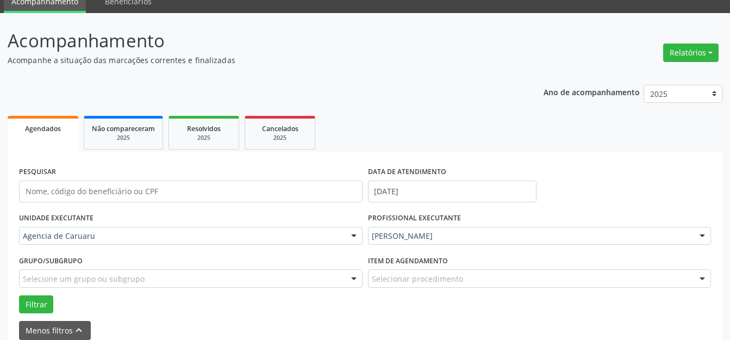
scroll to position [100, 0]
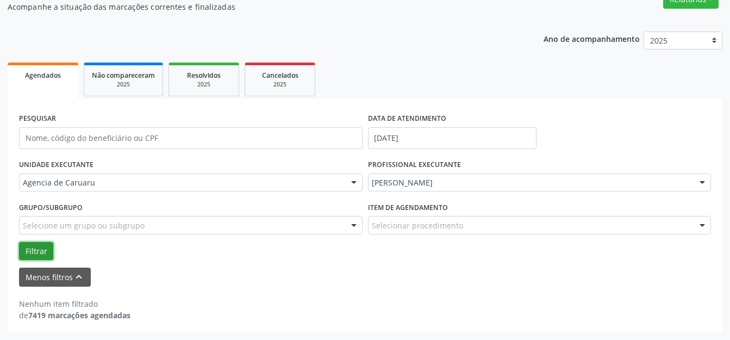
click at [39, 253] on button "Filtrar" at bounding box center [36, 251] width 34 height 18
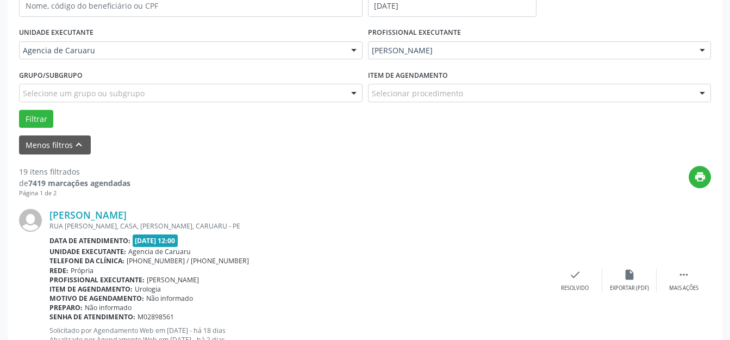
scroll to position [263, 0]
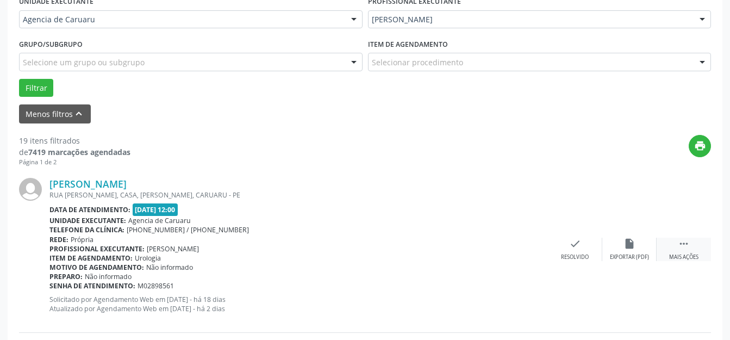
click at [693, 258] on div "Mais ações" at bounding box center [683, 257] width 29 height 8
click at [623, 244] on div "alarm_off Não compareceu" at bounding box center [630, 249] width 54 height 23
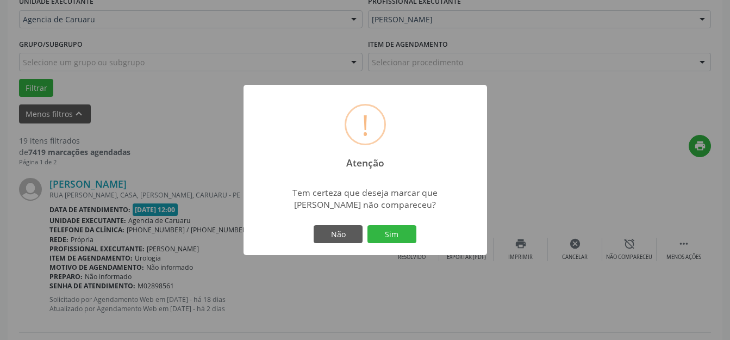
click at [400, 237] on button "Sim" at bounding box center [392, 234] width 49 height 18
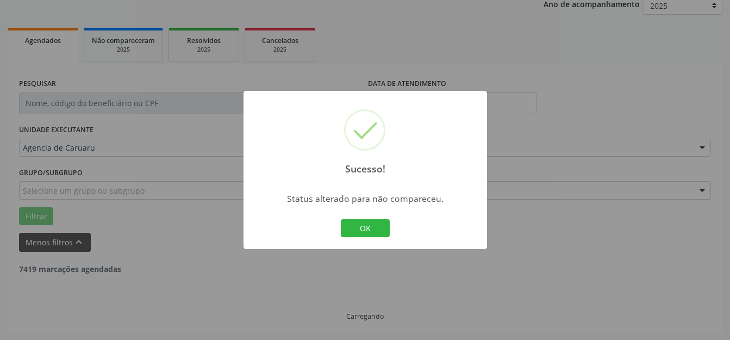
scroll to position [135, 0]
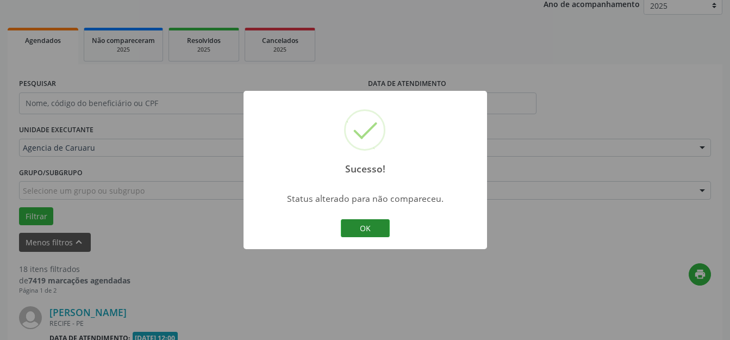
click at [380, 233] on button "OK" at bounding box center [365, 228] width 49 height 18
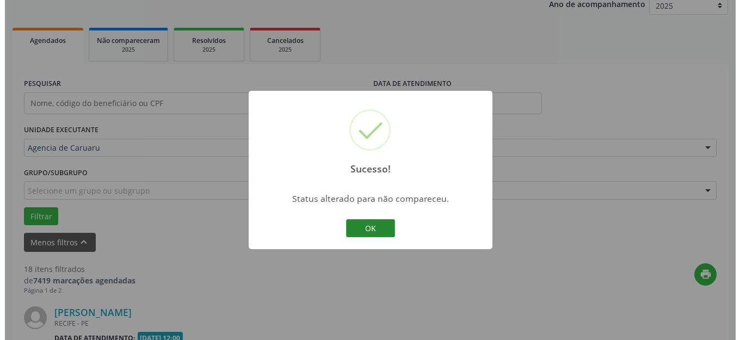
scroll to position [263, 0]
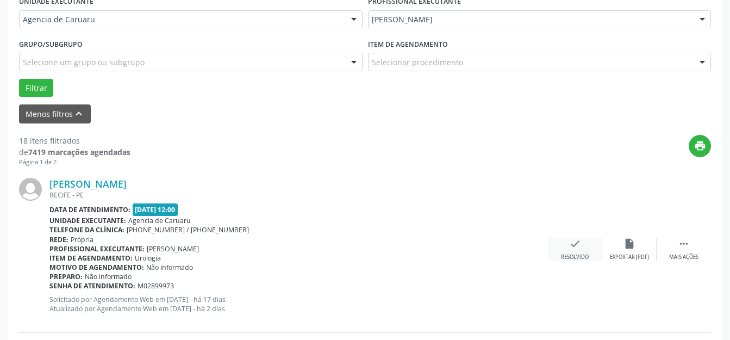
click at [579, 253] on div "Resolvido" at bounding box center [575, 257] width 28 height 8
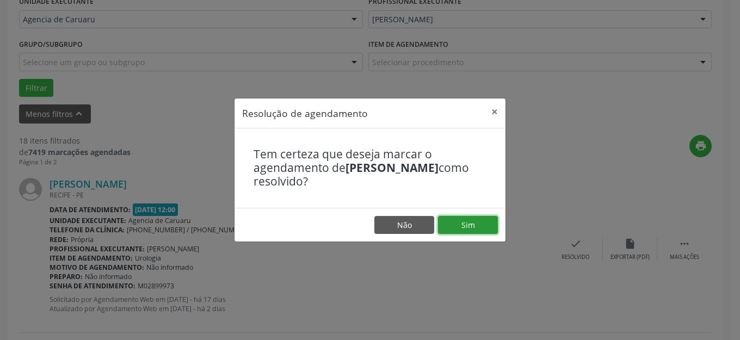
click at [466, 220] on button "Sim" at bounding box center [468, 225] width 60 height 18
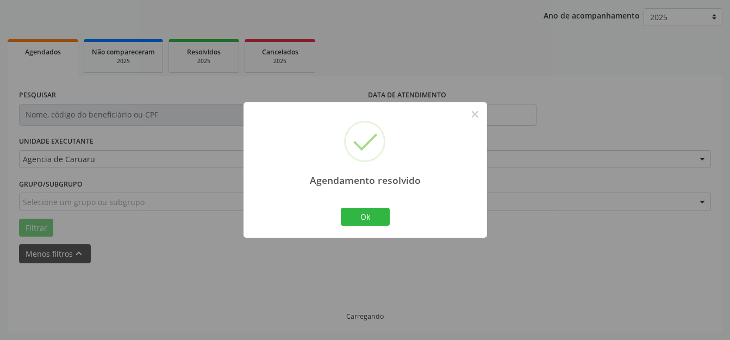
scroll to position [135, 0]
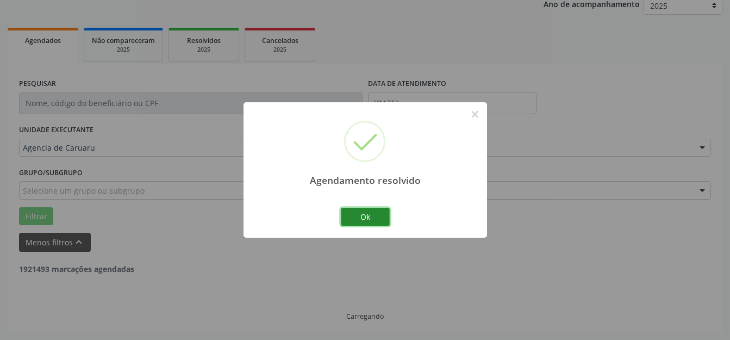
click at [377, 221] on button "Ok" at bounding box center [365, 217] width 49 height 18
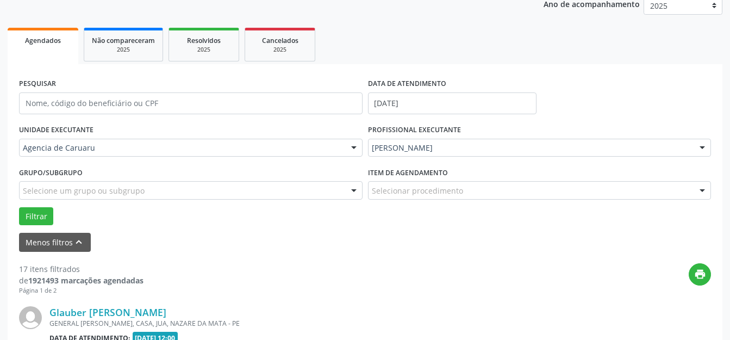
scroll to position [263, 0]
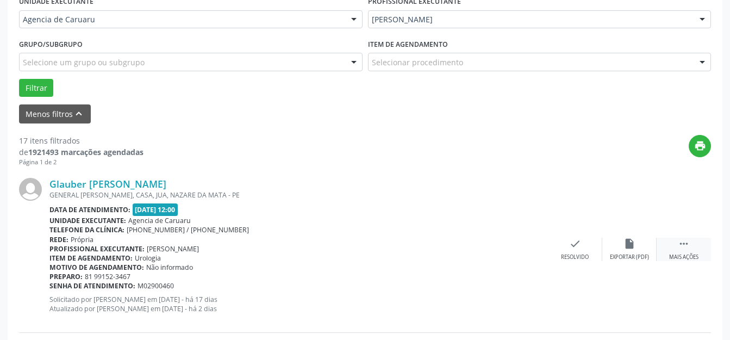
click at [682, 240] on icon "" at bounding box center [684, 244] width 12 height 12
click at [617, 250] on div "alarm_off Não compareceu" at bounding box center [630, 249] width 54 height 23
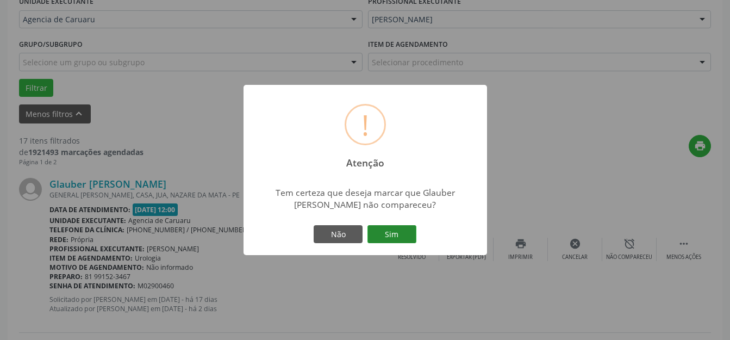
click at [390, 233] on button "Sim" at bounding box center [392, 234] width 49 height 18
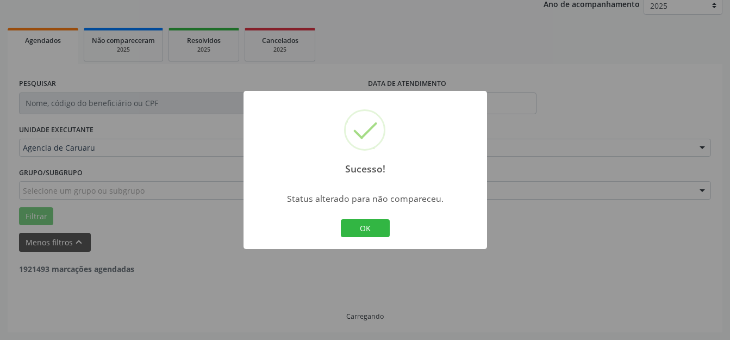
scroll to position [135, 0]
click at [365, 229] on button "OK" at bounding box center [365, 228] width 49 height 18
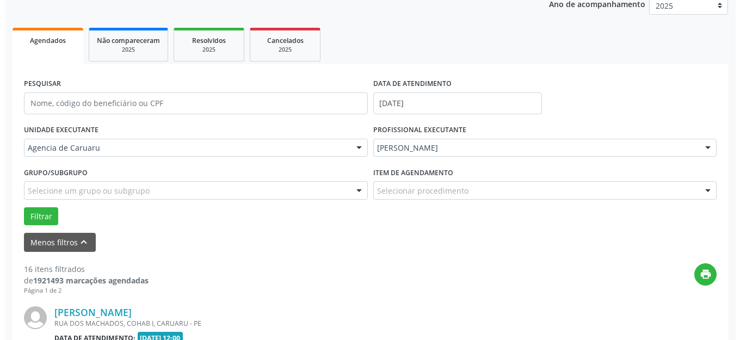
scroll to position [263, 0]
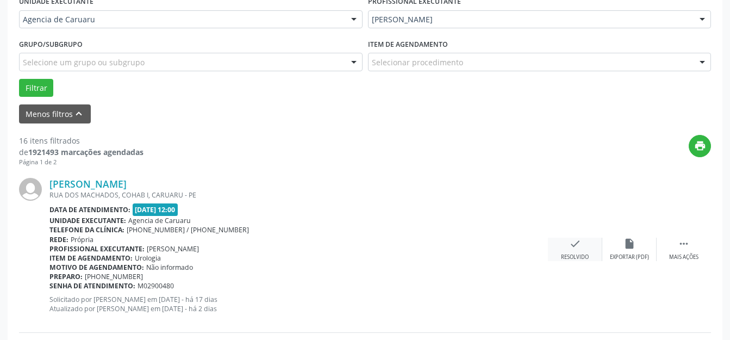
click at [575, 248] on icon "check" at bounding box center [575, 244] width 12 height 12
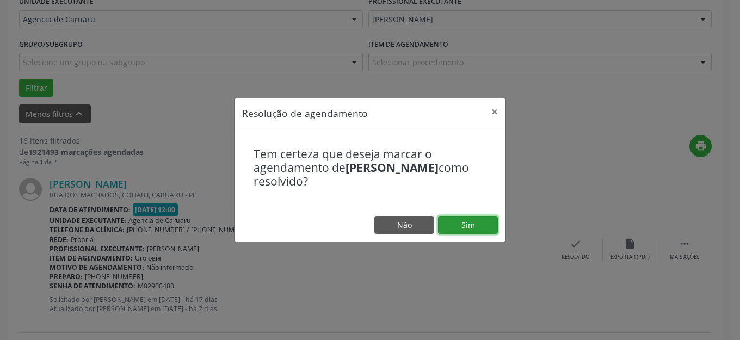
click at [456, 228] on button "Sim" at bounding box center [468, 225] width 60 height 18
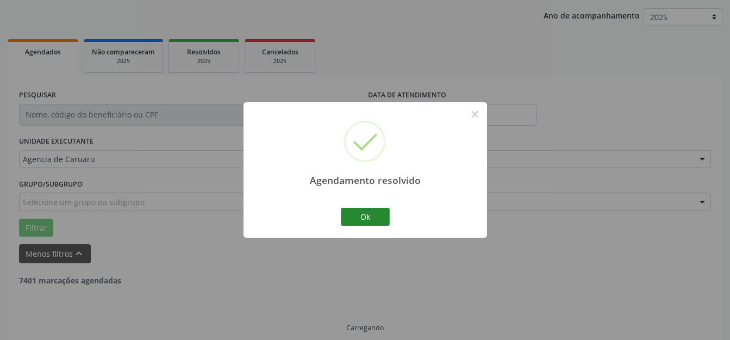
scroll to position [135, 0]
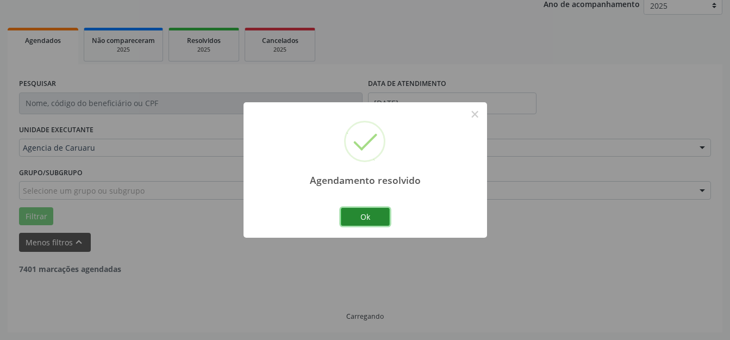
click at [372, 220] on button "Ok" at bounding box center [365, 217] width 49 height 18
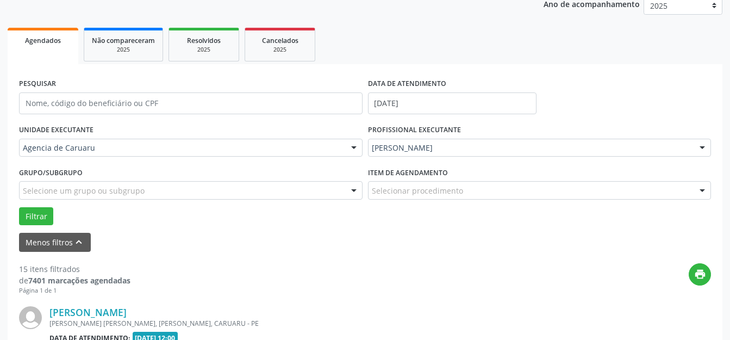
scroll to position [263, 0]
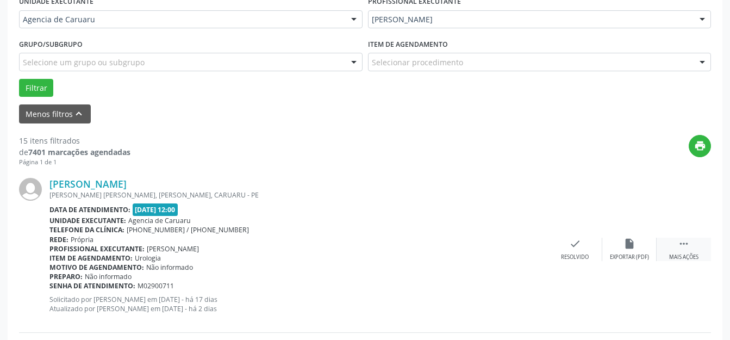
click at [681, 252] on div " Mais ações" at bounding box center [684, 249] width 54 height 23
click at [619, 249] on div "alarm_off Não compareceu" at bounding box center [630, 249] width 54 height 23
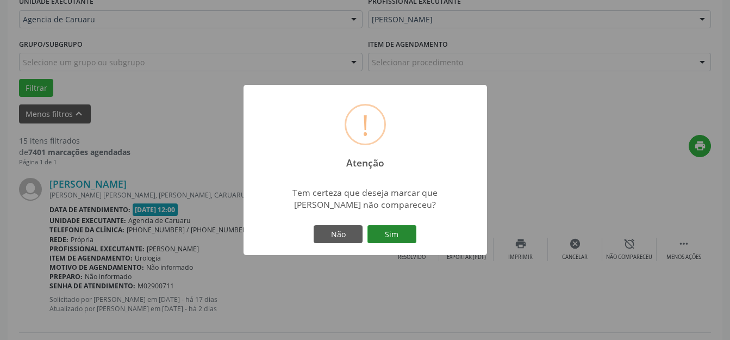
click at [399, 237] on button "Sim" at bounding box center [392, 234] width 49 height 18
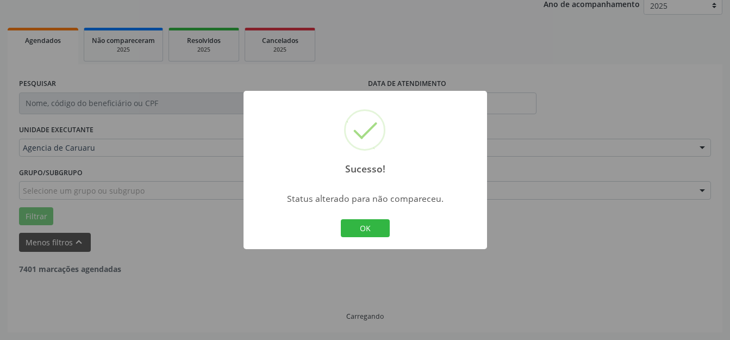
scroll to position [135, 0]
click at [361, 226] on button "OK" at bounding box center [365, 228] width 49 height 18
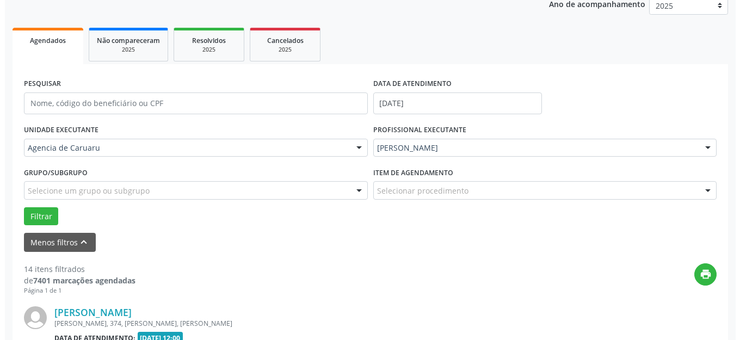
scroll to position [263, 0]
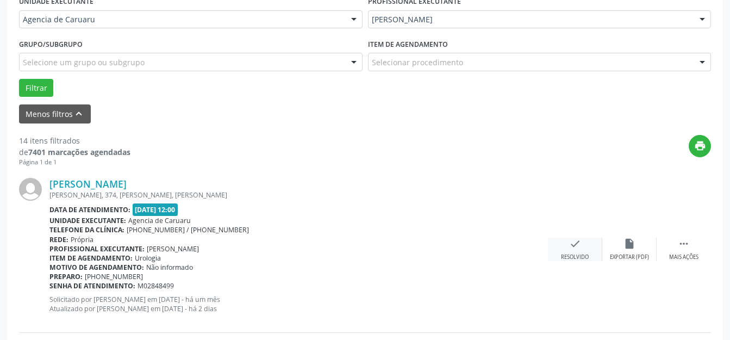
click at [571, 244] on icon "check" at bounding box center [575, 244] width 12 height 12
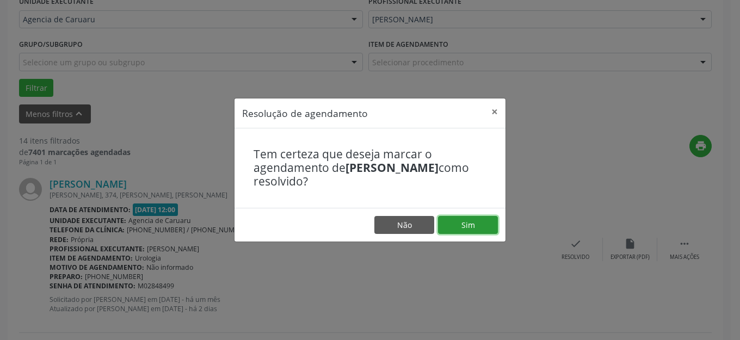
click at [451, 224] on button "Sim" at bounding box center [468, 225] width 60 height 18
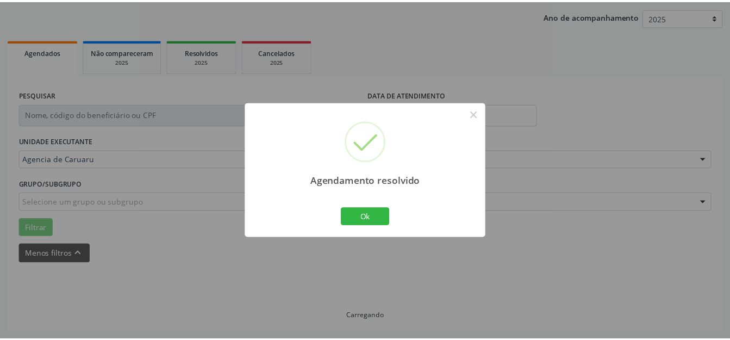
scroll to position [135, 0]
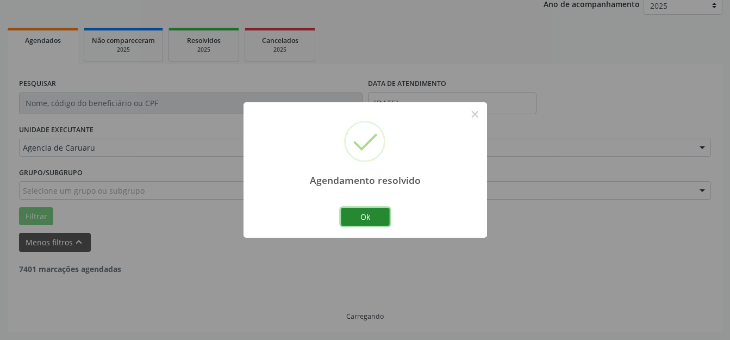
click at [370, 213] on button "Ok" at bounding box center [365, 217] width 49 height 18
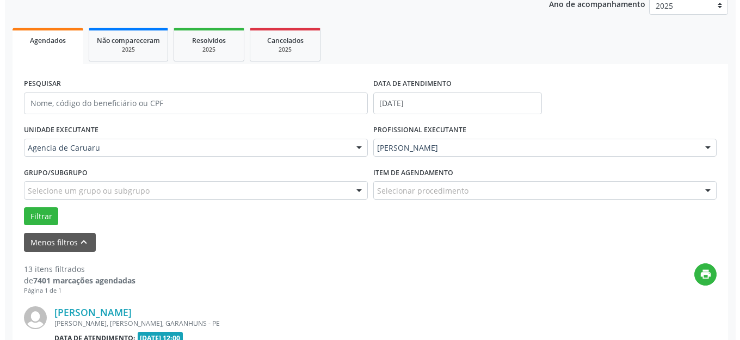
scroll to position [263, 0]
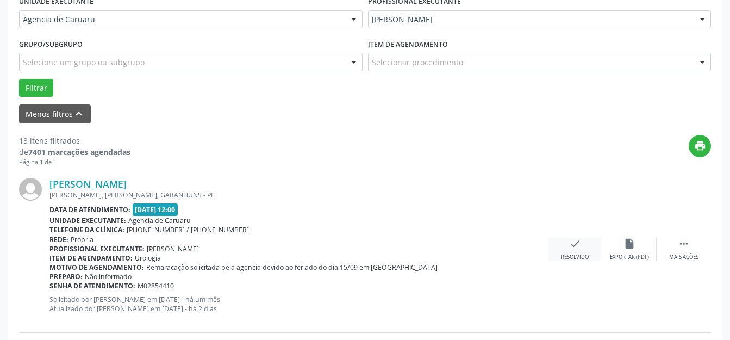
click at [572, 248] on icon "check" at bounding box center [575, 244] width 12 height 12
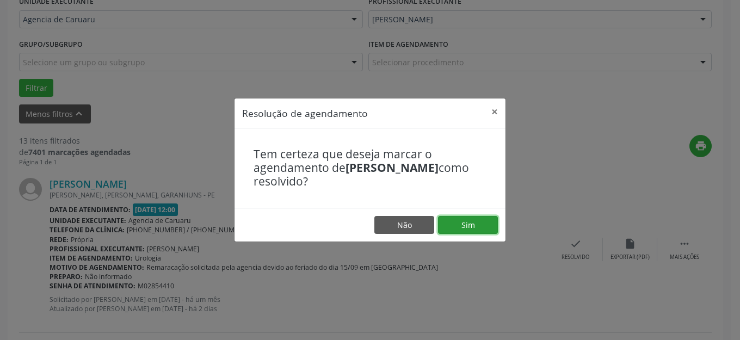
click at [451, 222] on button "Sim" at bounding box center [468, 225] width 60 height 18
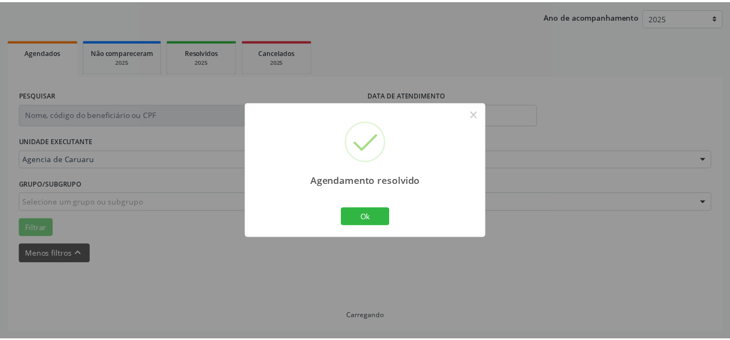
scroll to position [135, 0]
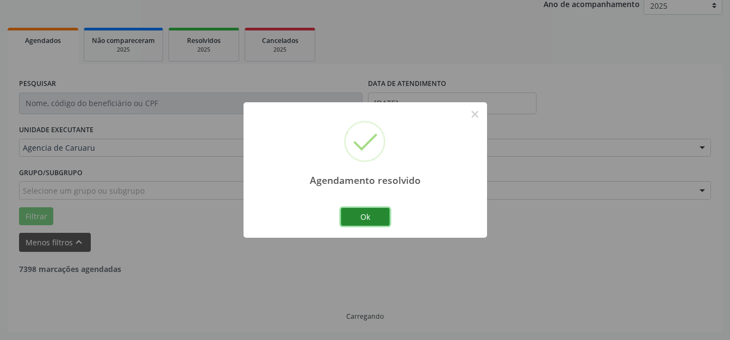
click at [352, 213] on button "Ok" at bounding box center [365, 217] width 49 height 18
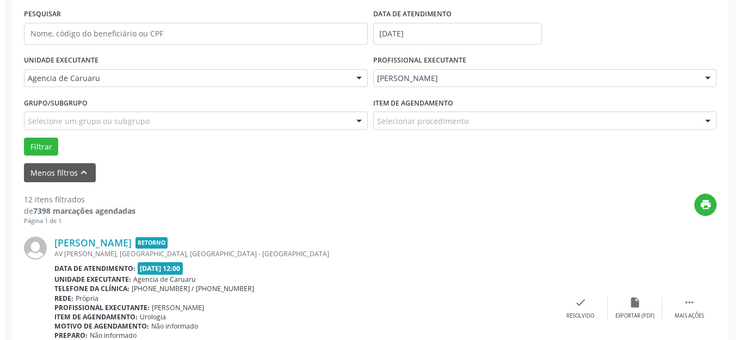
scroll to position [298, 0]
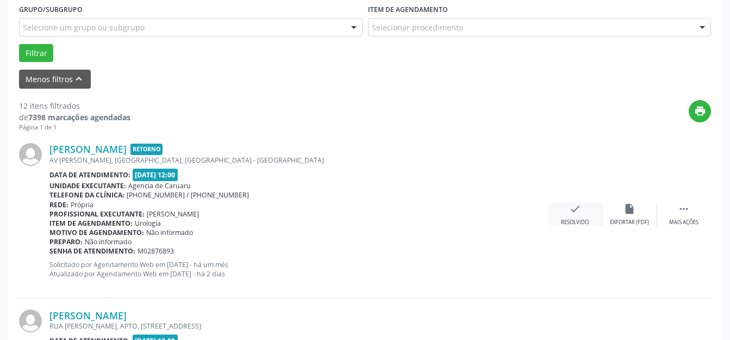
click at [577, 208] on icon "check" at bounding box center [575, 209] width 12 height 12
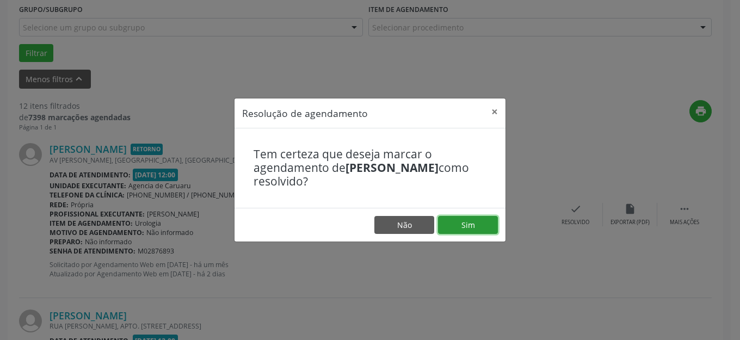
click at [470, 223] on button "Sim" at bounding box center [468, 225] width 60 height 18
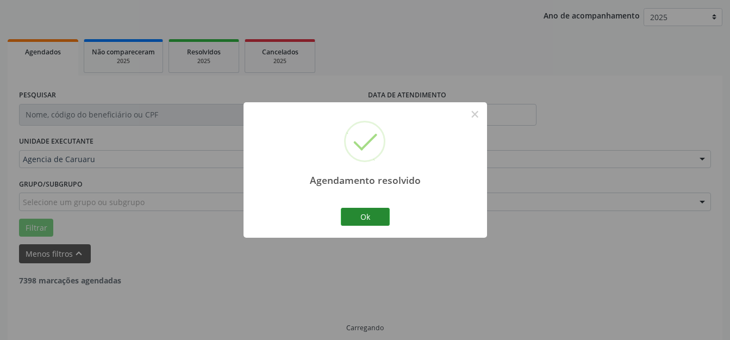
scroll to position [135, 0]
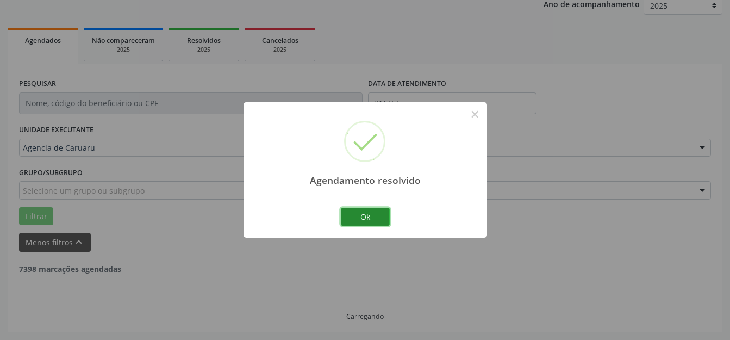
click at [361, 223] on button "Ok" at bounding box center [365, 217] width 49 height 18
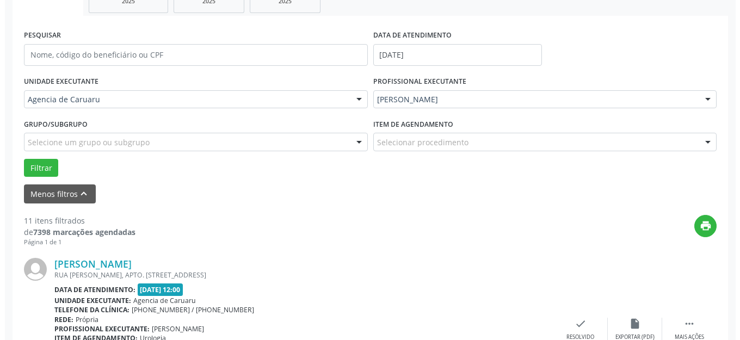
scroll to position [298, 0]
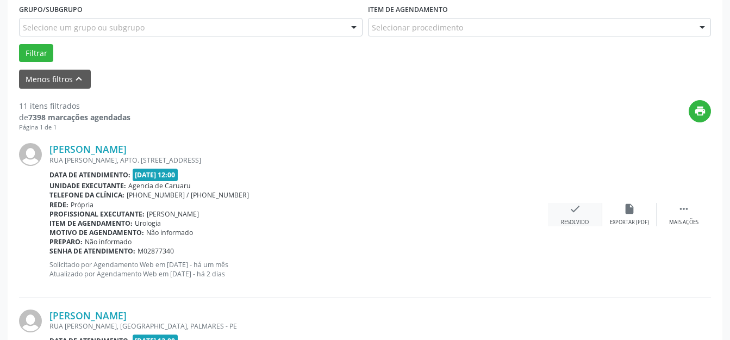
click at [576, 213] on icon "check" at bounding box center [575, 209] width 12 height 12
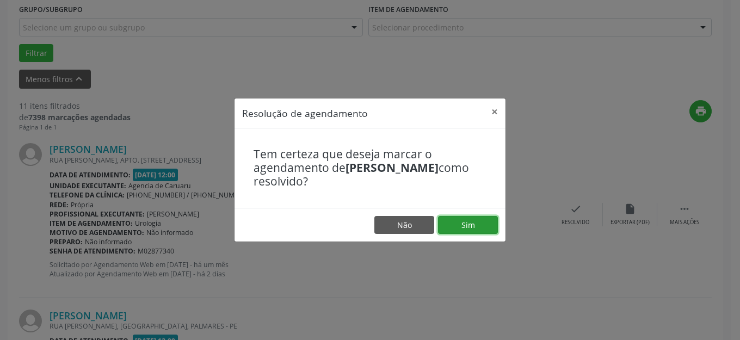
click at [453, 224] on button "Sim" at bounding box center [468, 225] width 60 height 18
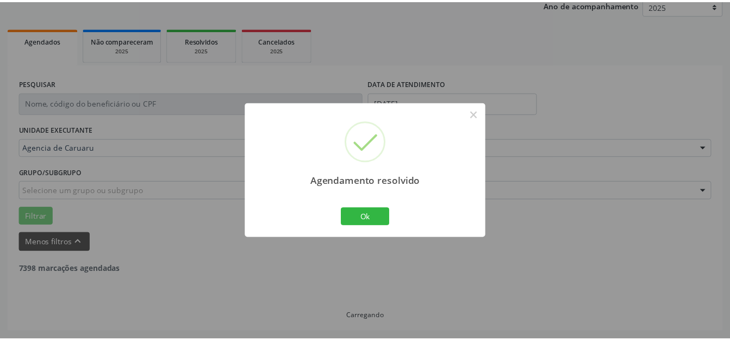
scroll to position [135, 0]
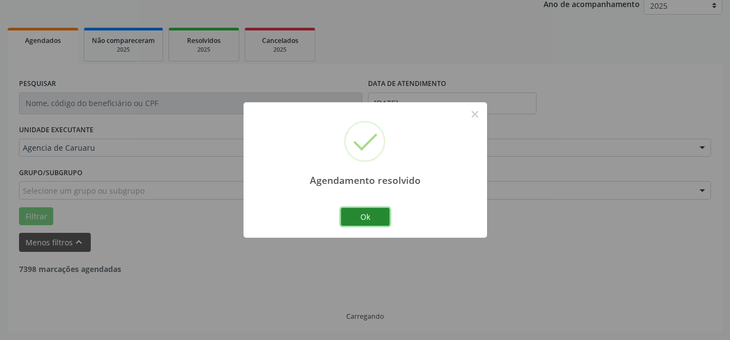
click at [356, 214] on button "Ok" at bounding box center [365, 217] width 49 height 18
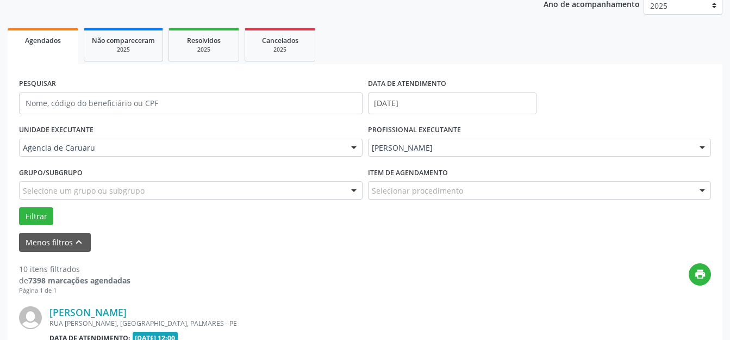
scroll to position [298, 0]
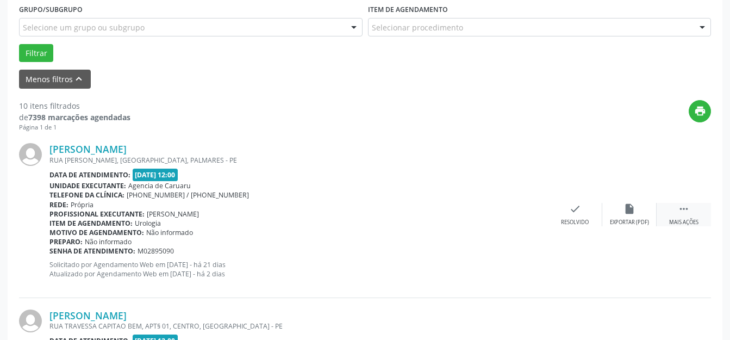
click at [680, 212] on icon "" at bounding box center [684, 209] width 12 height 12
click at [629, 215] on div "alarm_off Não compareceu" at bounding box center [630, 214] width 54 height 23
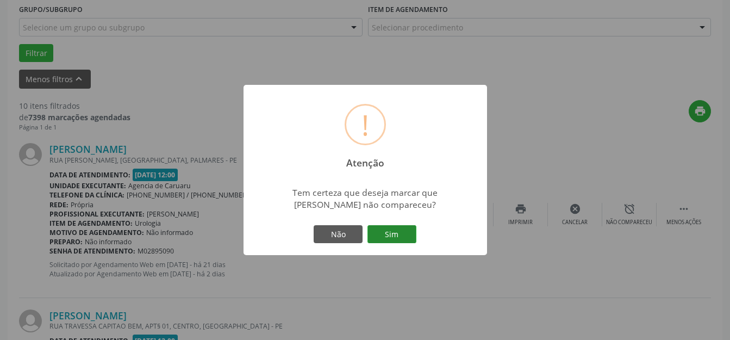
click at [388, 229] on button "Sim" at bounding box center [392, 234] width 49 height 18
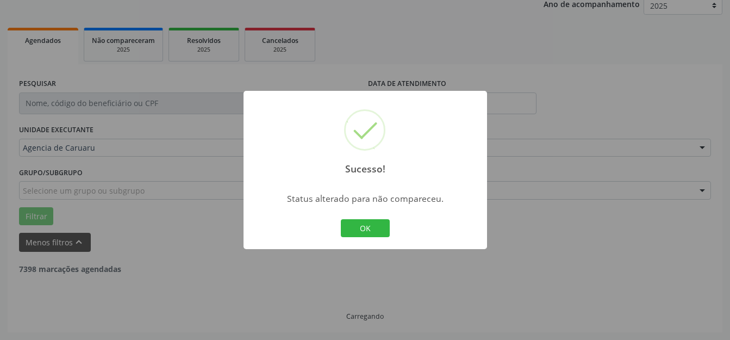
scroll to position [135, 0]
click at [384, 229] on button "OK" at bounding box center [365, 228] width 49 height 18
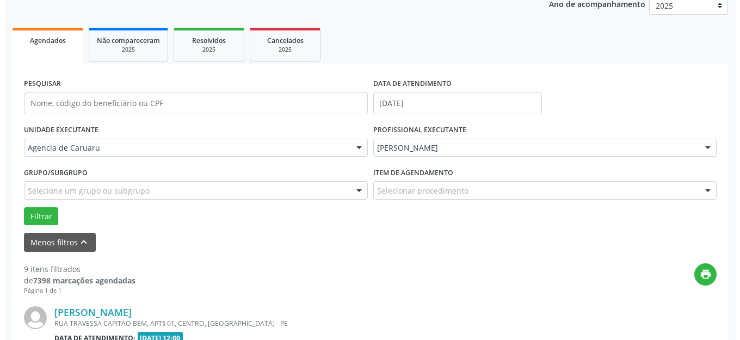
scroll to position [298, 0]
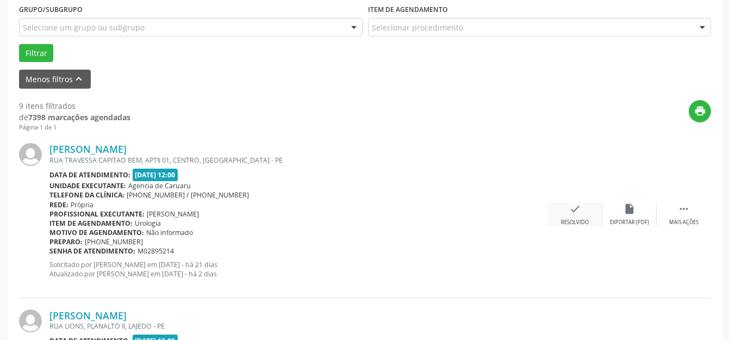
click at [574, 206] on icon "check" at bounding box center [575, 209] width 12 height 12
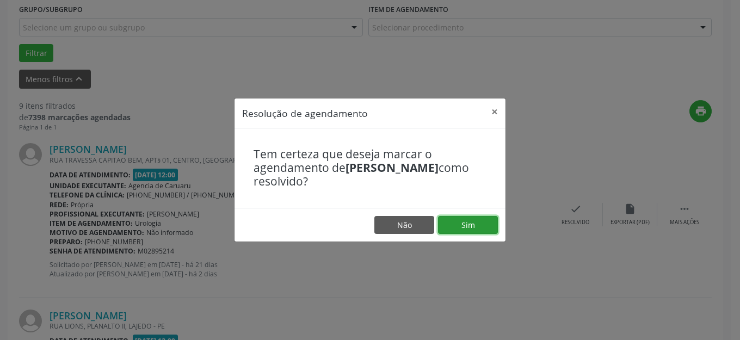
click at [456, 228] on button "Sim" at bounding box center [468, 225] width 60 height 18
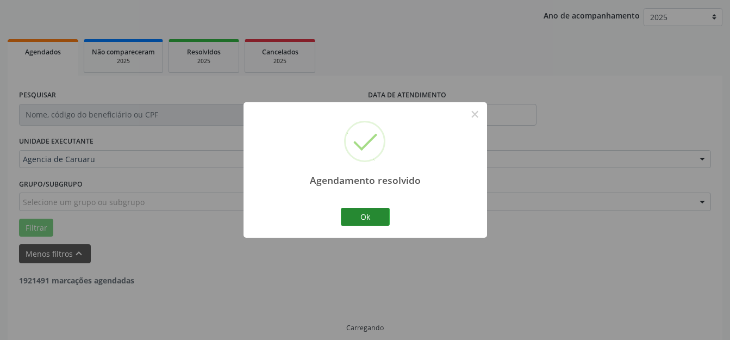
scroll to position [135, 0]
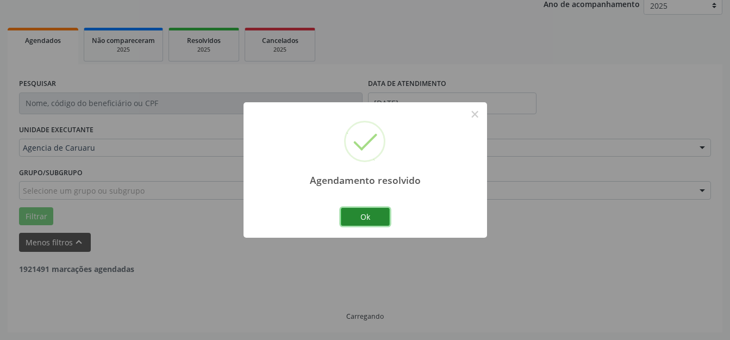
click at [366, 214] on button "Ok" at bounding box center [365, 217] width 49 height 18
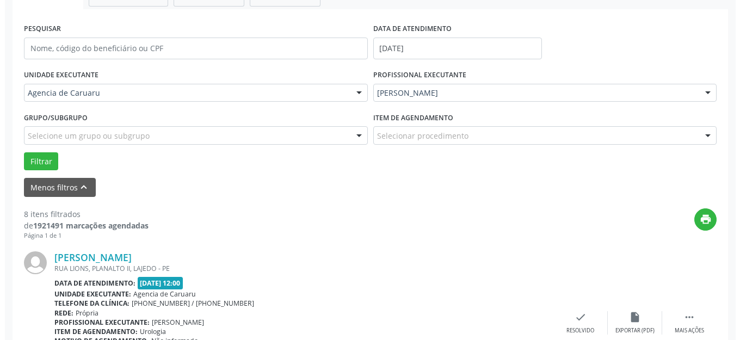
scroll to position [298, 0]
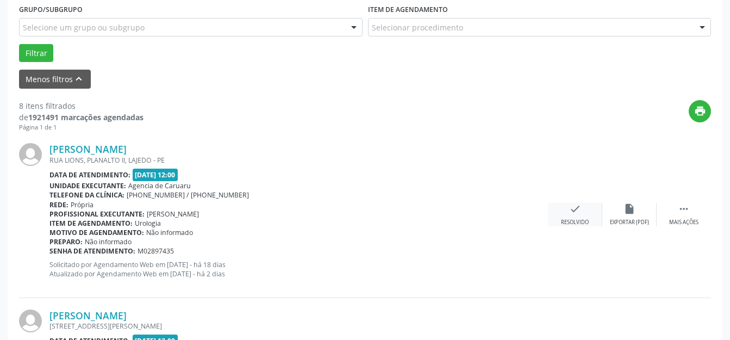
click at [575, 209] on icon "check" at bounding box center [575, 209] width 12 height 12
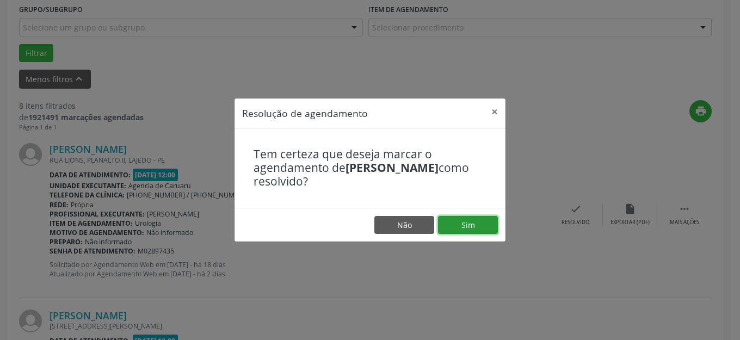
click at [487, 228] on button "Sim" at bounding box center [468, 225] width 60 height 18
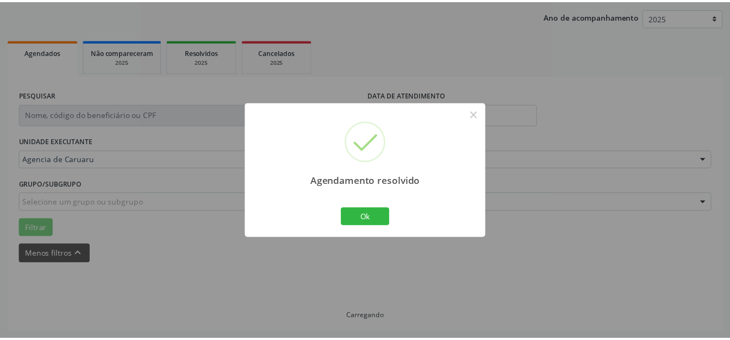
scroll to position [135, 0]
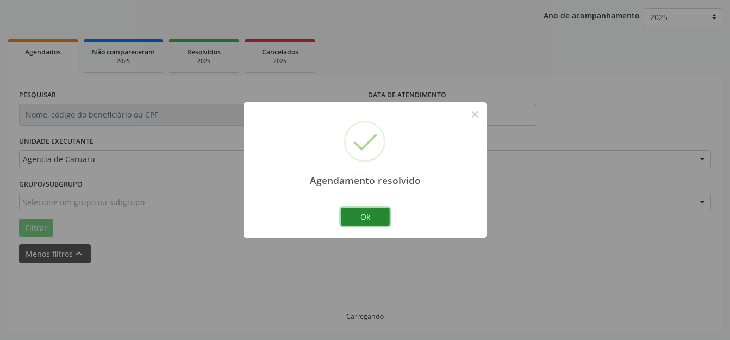
click at [386, 220] on button "Ok" at bounding box center [365, 217] width 49 height 18
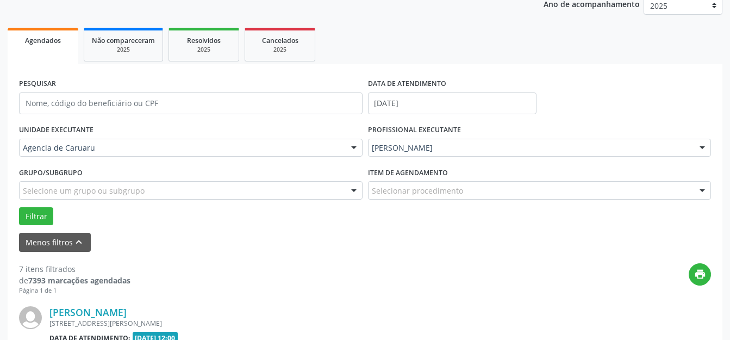
scroll to position [298, 0]
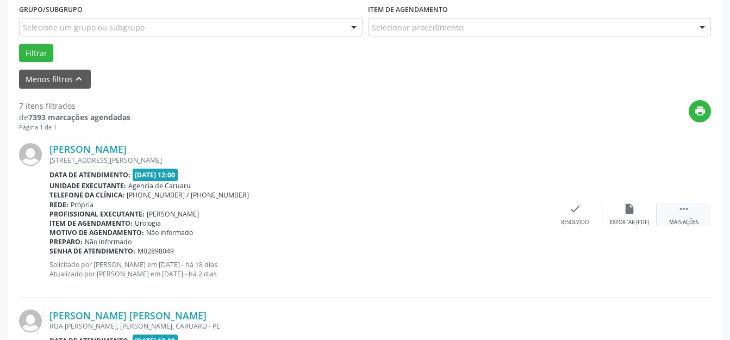
click at [686, 208] on icon "" at bounding box center [684, 209] width 12 height 12
click at [617, 216] on div "alarm_off Não compareceu" at bounding box center [630, 214] width 54 height 23
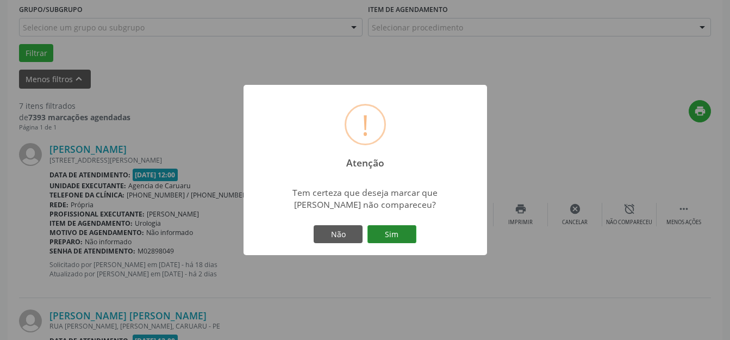
click at [412, 243] on button "Sim" at bounding box center [392, 234] width 49 height 18
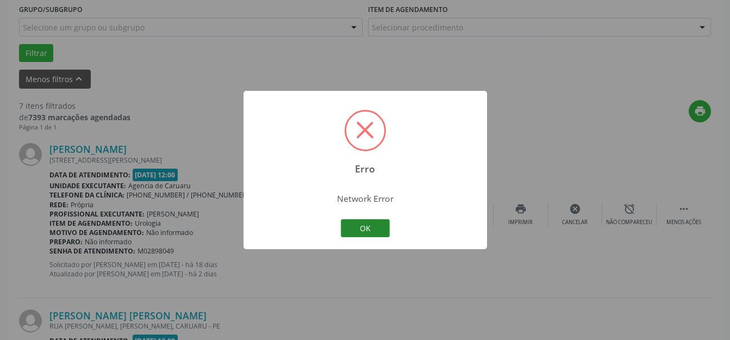
click at [368, 226] on button "OK" at bounding box center [365, 228] width 49 height 18
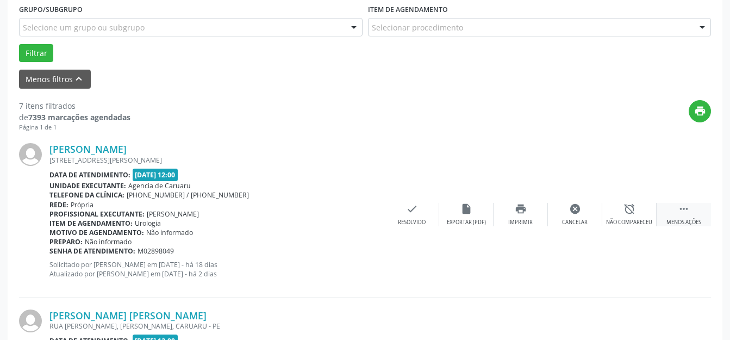
click at [680, 208] on icon "" at bounding box center [684, 209] width 12 height 12
click at [681, 213] on icon "" at bounding box center [684, 209] width 12 height 12
click at [626, 209] on icon "alarm_off" at bounding box center [630, 209] width 12 height 12
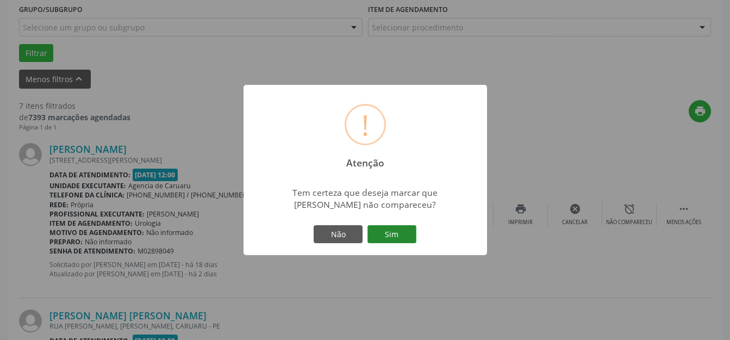
click at [399, 232] on button "Sim" at bounding box center [392, 234] width 49 height 18
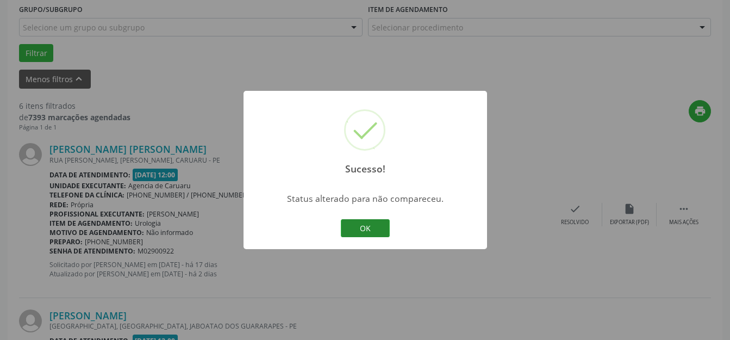
click at [359, 228] on button "OK" at bounding box center [365, 228] width 49 height 18
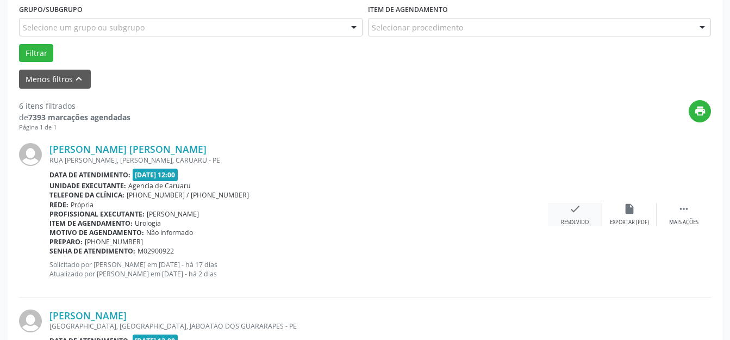
click at [573, 213] on icon "check" at bounding box center [575, 209] width 12 height 12
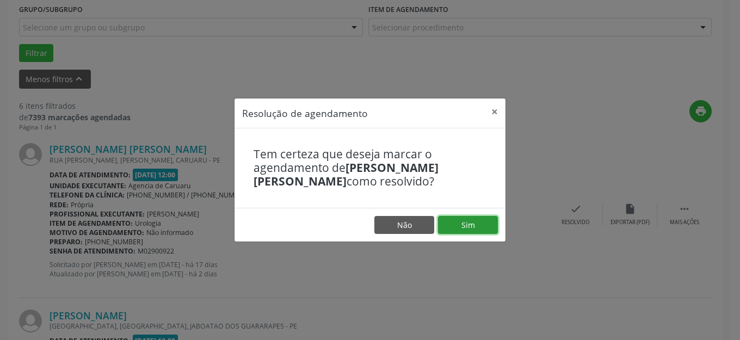
click at [460, 223] on button "Sim" at bounding box center [468, 225] width 60 height 18
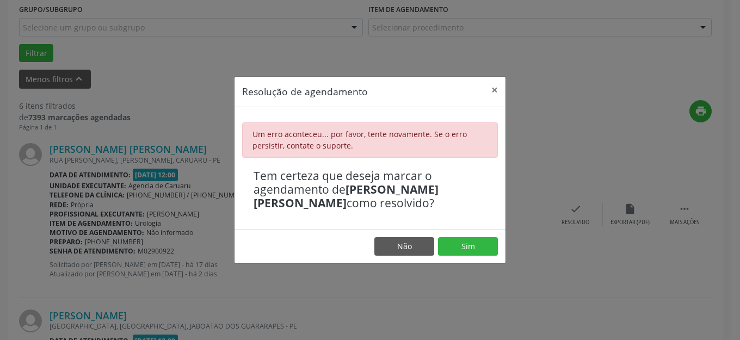
click at [526, 173] on div "Resolução de agendamento × Um erro aconteceu... por favor, tente novamente. Se …" at bounding box center [370, 170] width 740 height 340
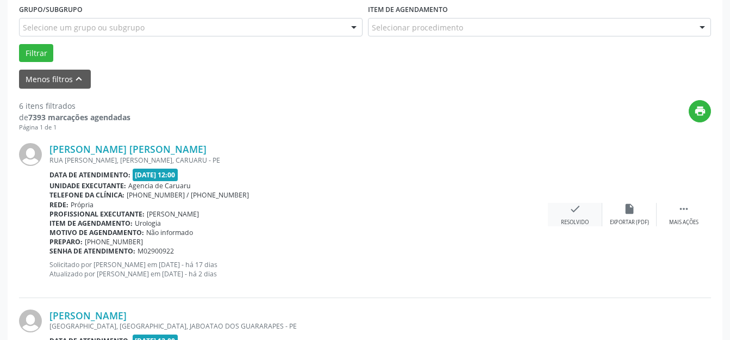
click at [570, 213] on icon "check" at bounding box center [575, 209] width 12 height 12
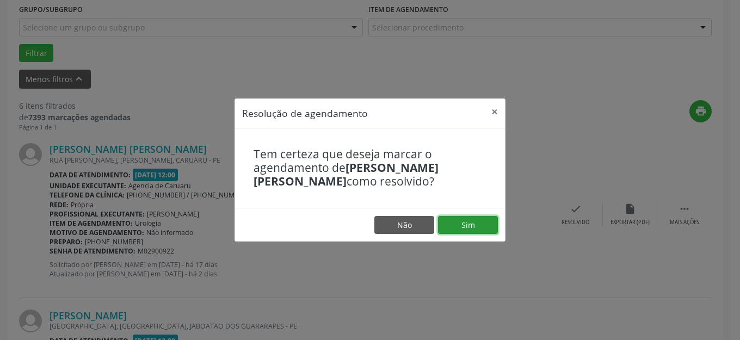
click at [484, 226] on button "Sim" at bounding box center [468, 225] width 60 height 18
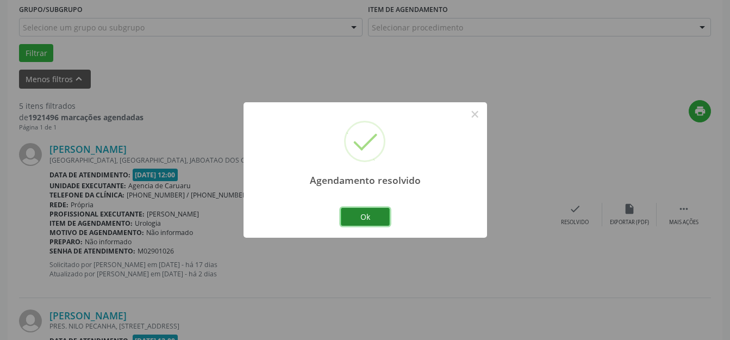
click at [363, 215] on button "Ok" at bounding box center [365, 217] width 49 height 18
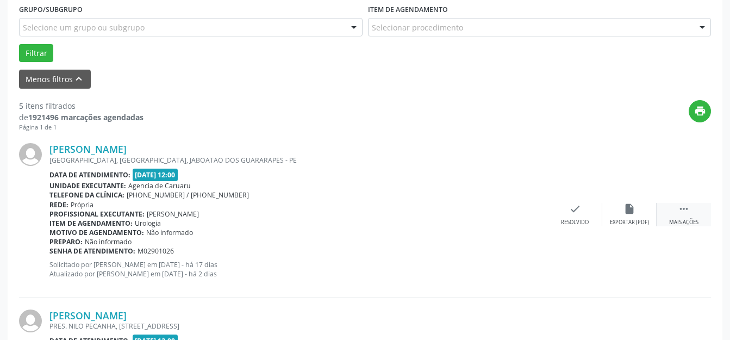
click at [688, 213] on icon "" at bounding box center [684, 209] width 12 height 12
click at [630, 210] on icon "alarm_off" at bounding box center [630, 209] width 12 height 12
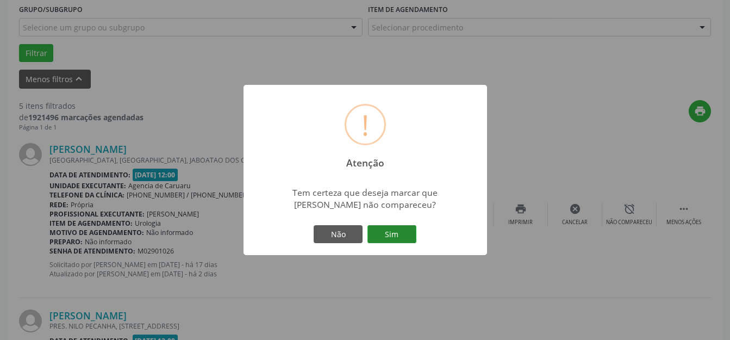
click at [394, 235] on button "Sim" at bounding box center [392, 234] width 49 height 18
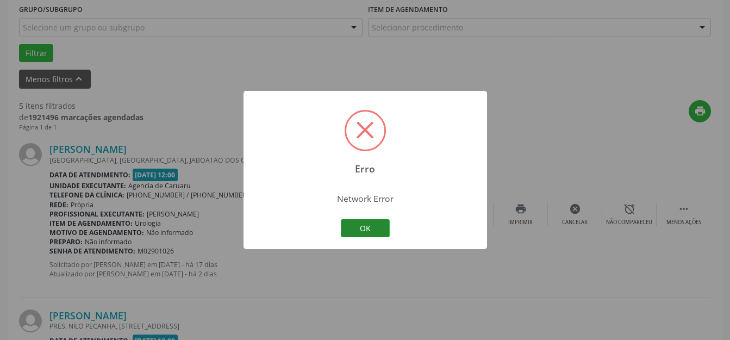
click at [356, 224] on button "OK" at bounding box center [365, 228] width 49 height 18
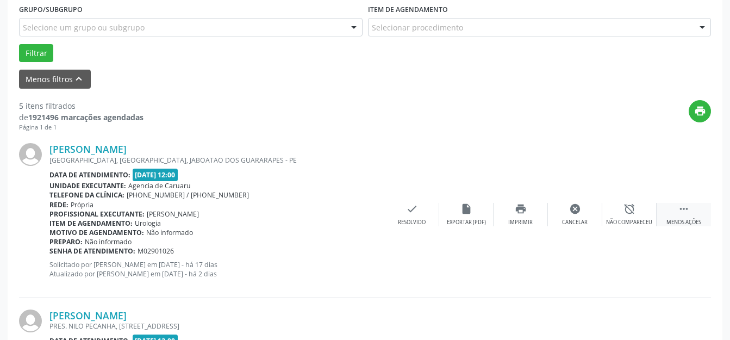
click at [685, 210] on icon "" at bounding box center [684, 209] width 12 height 12
click at [624, 209] on icon "alarm_off" at bounding box center [630, 209] width 12 height 12
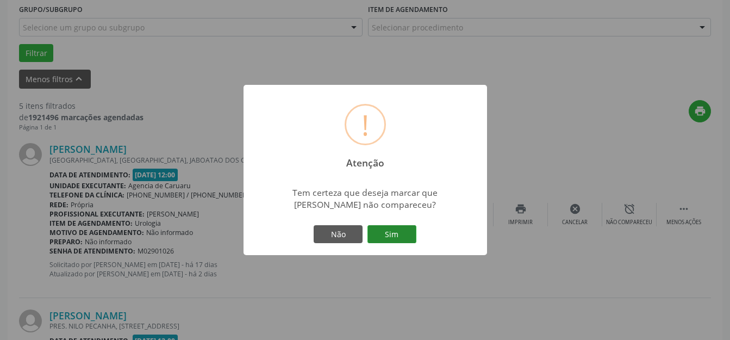
click at [390, 237] on button "Sim" at bounding box center [392, 234] width 49 height 18
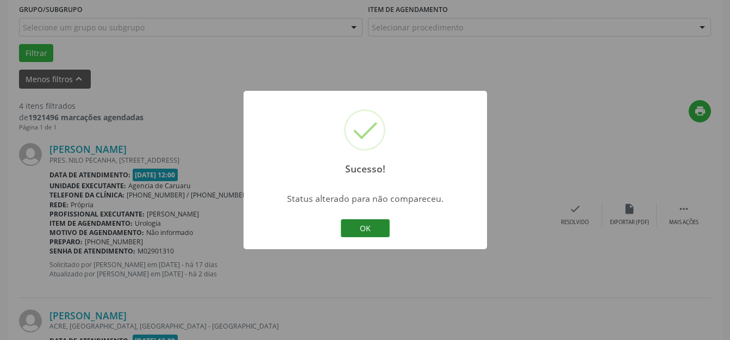
click at [366, 227] on button "OK" at bounding box center [365, 228] width 49 height 18
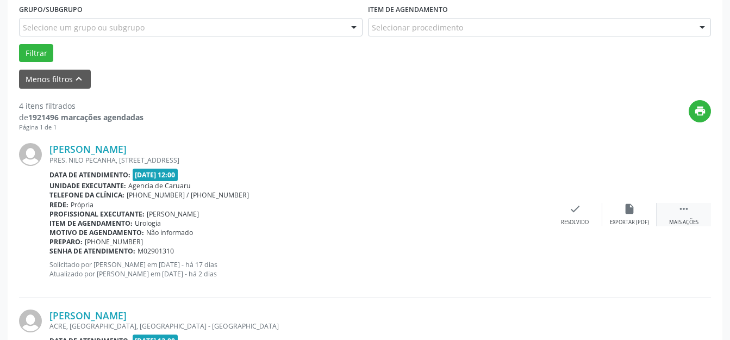
click at [682, 210] on icon "" at bounding box center [684, 209] width 12 height 12
click at [626, 210] on icon "alarm_off" at bounding box center [630, 209] width 12 height 12
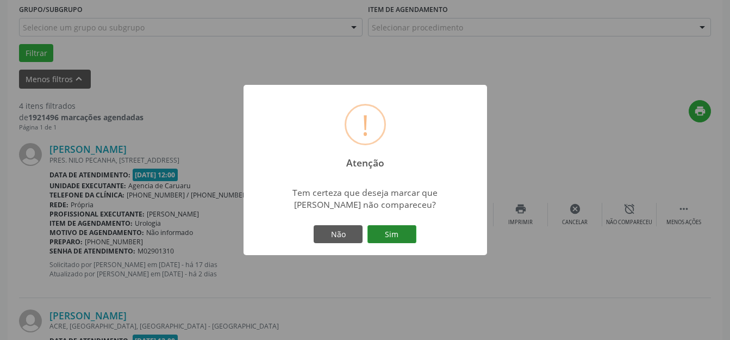
click at [385, 233] on button "Sim" at bounding box center [392, 234] width 49 height 18
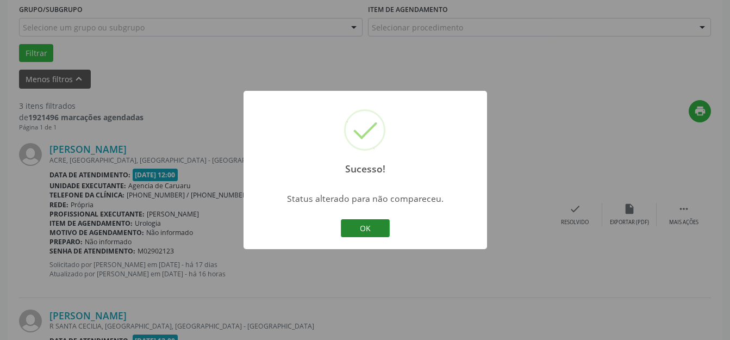
click at [380, 230] on button "OK" at bounding box center [365, 228] width 49 height 18
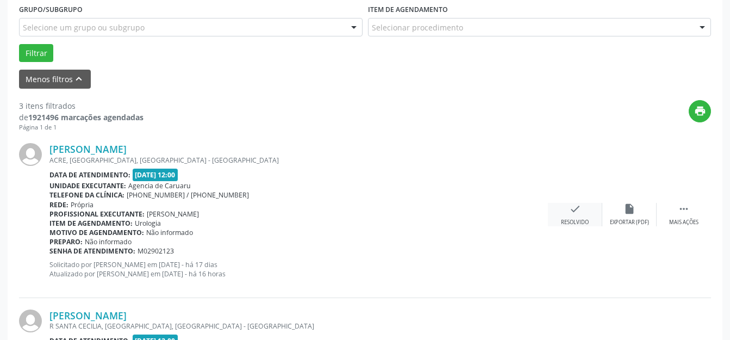
click at [570, 211] on icon "check" at bounding box center [575, 209] width 12 height 12
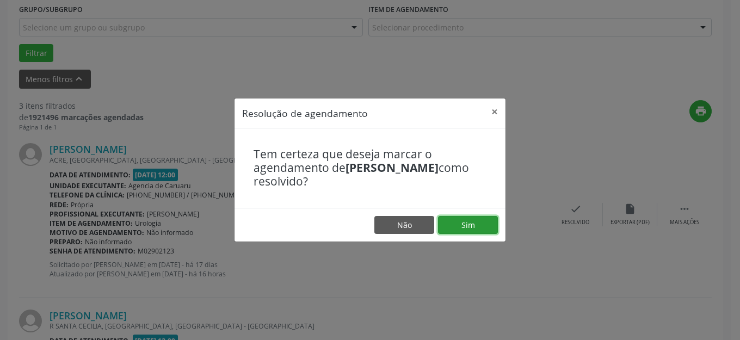
click at [460, 227] on button "Sim" at bounding box center [468, 225] width 60 height 18
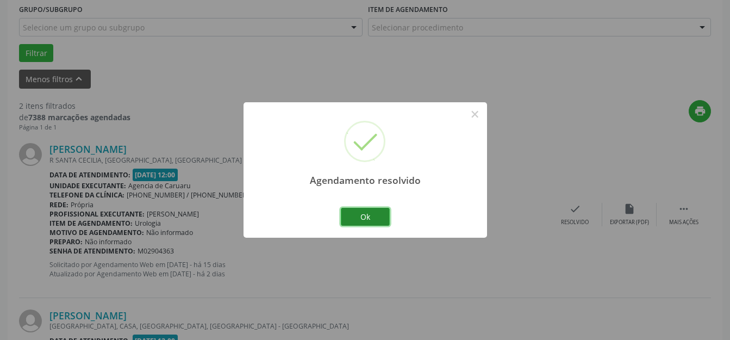
click at [353, 216] on button "Ok" at bounding box center [365, 217] width 49 height 18
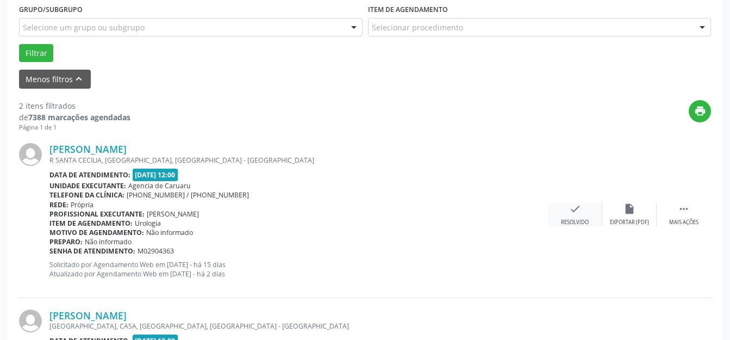
click at [576, 210] on icon "check" at bounding box center [575, 209] width 12 height 12
